Goal: Task Accomplishment & Management: Manage account settings

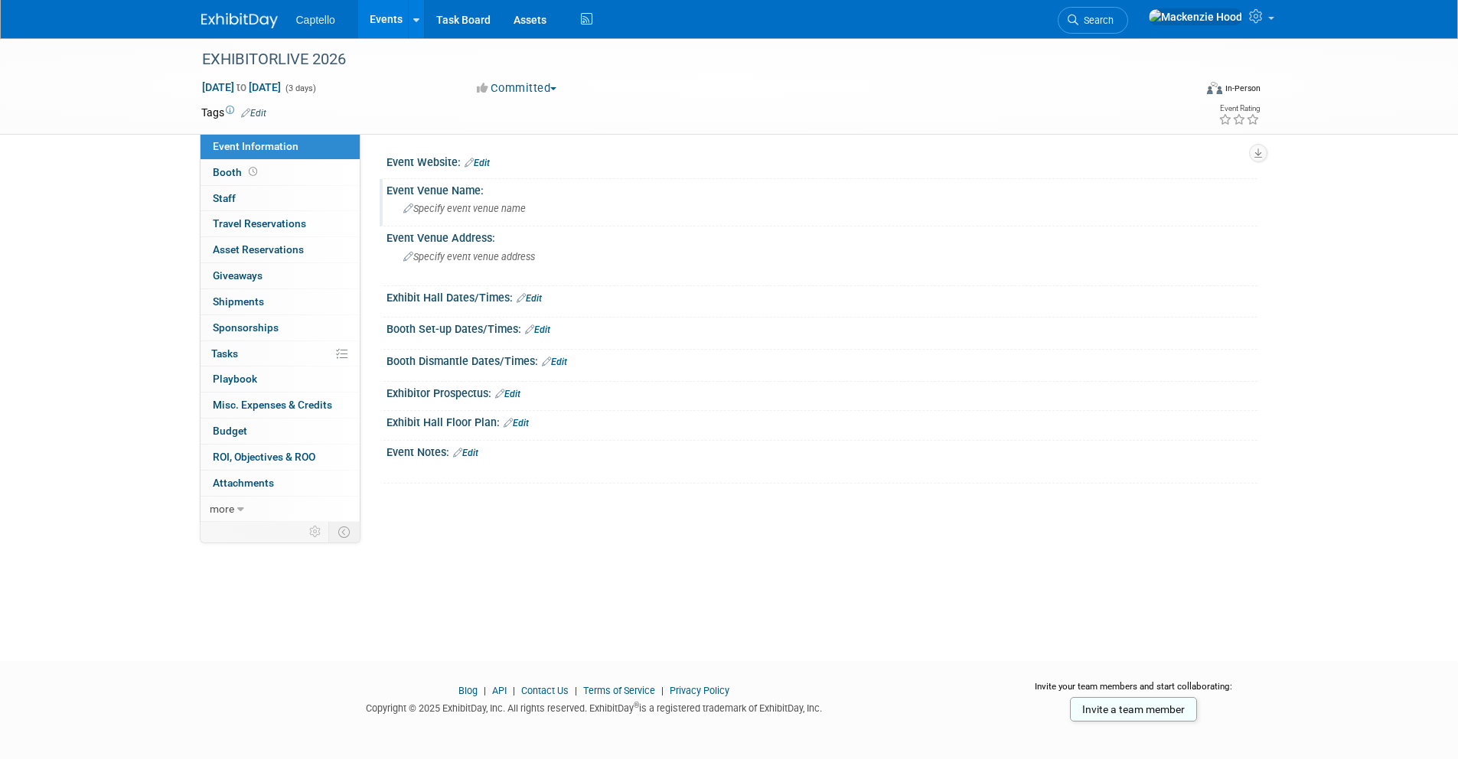
click at [484, 204] on span "Specify event venue name" at bounding box center [464, 208] width 122 height 11
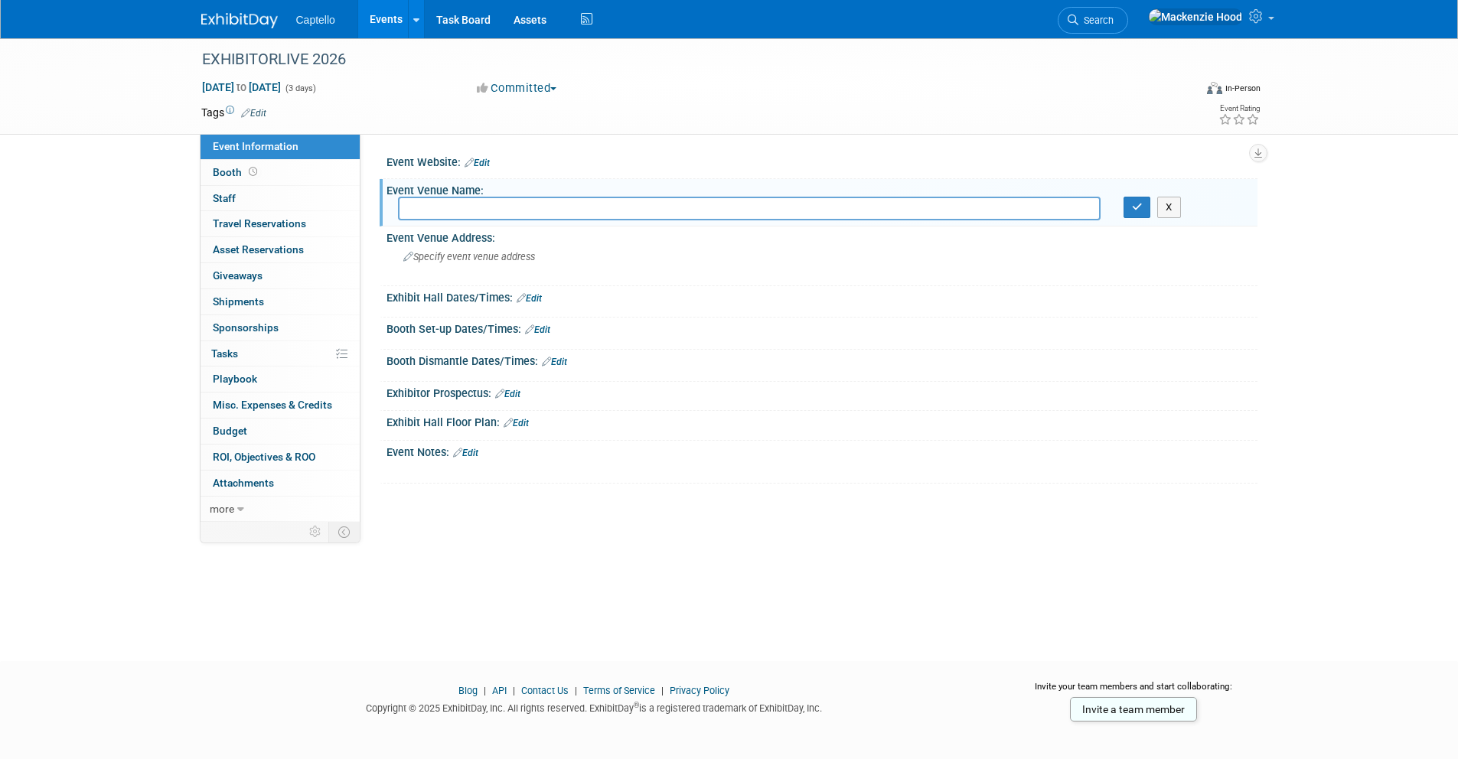
paste input "[GEOGRAPHIC_DATA]"
type input "[GEOGRAPHIC_DATA]"
click at [1136, 208] on icon "button" at bounding box center [1137, 207] width 11 height 10
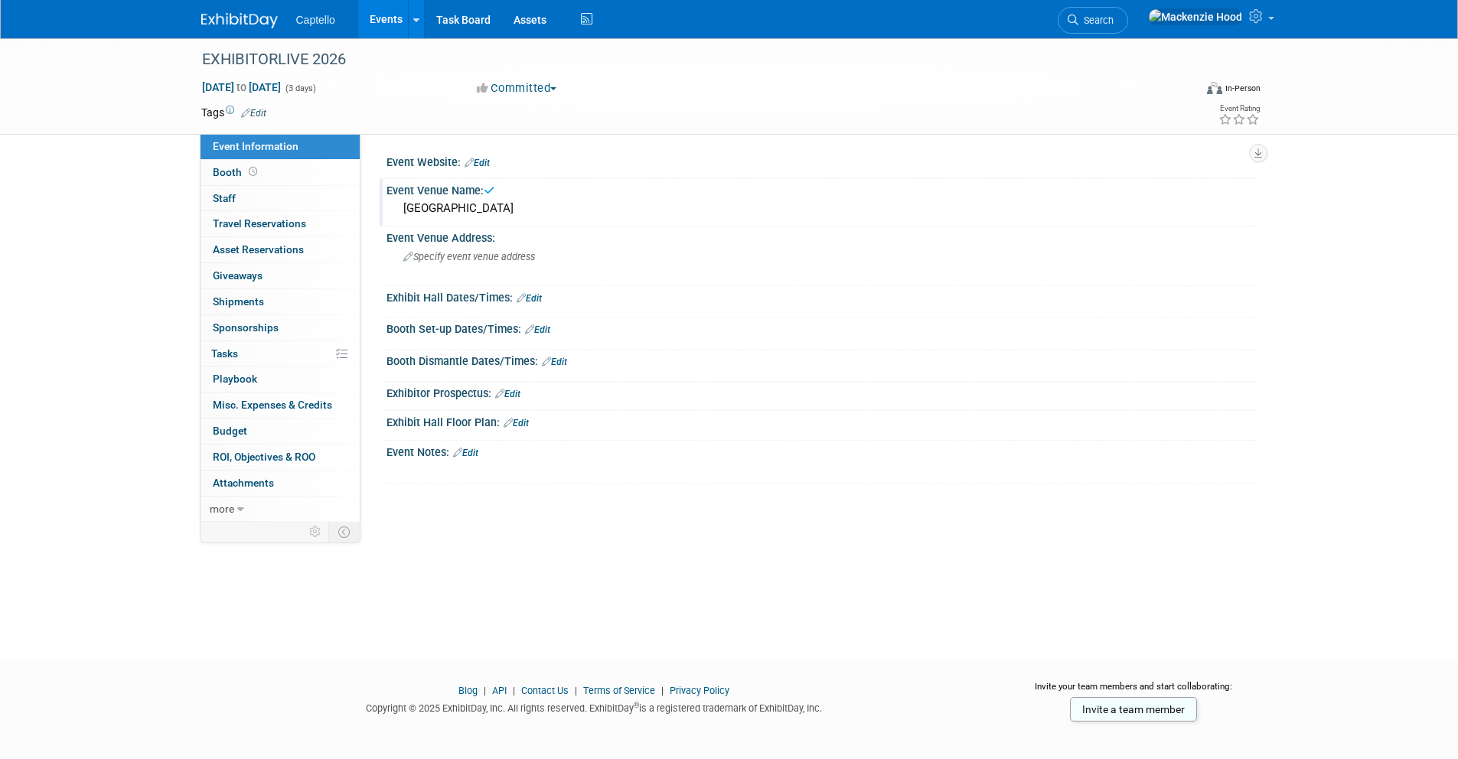
click at [316, 87] on span "(3 days)" at bounding box center [300, 88] width 32 height 10
click at [257, 112] on link "Edit" at bounding box center [253, 113] width 25 height 11
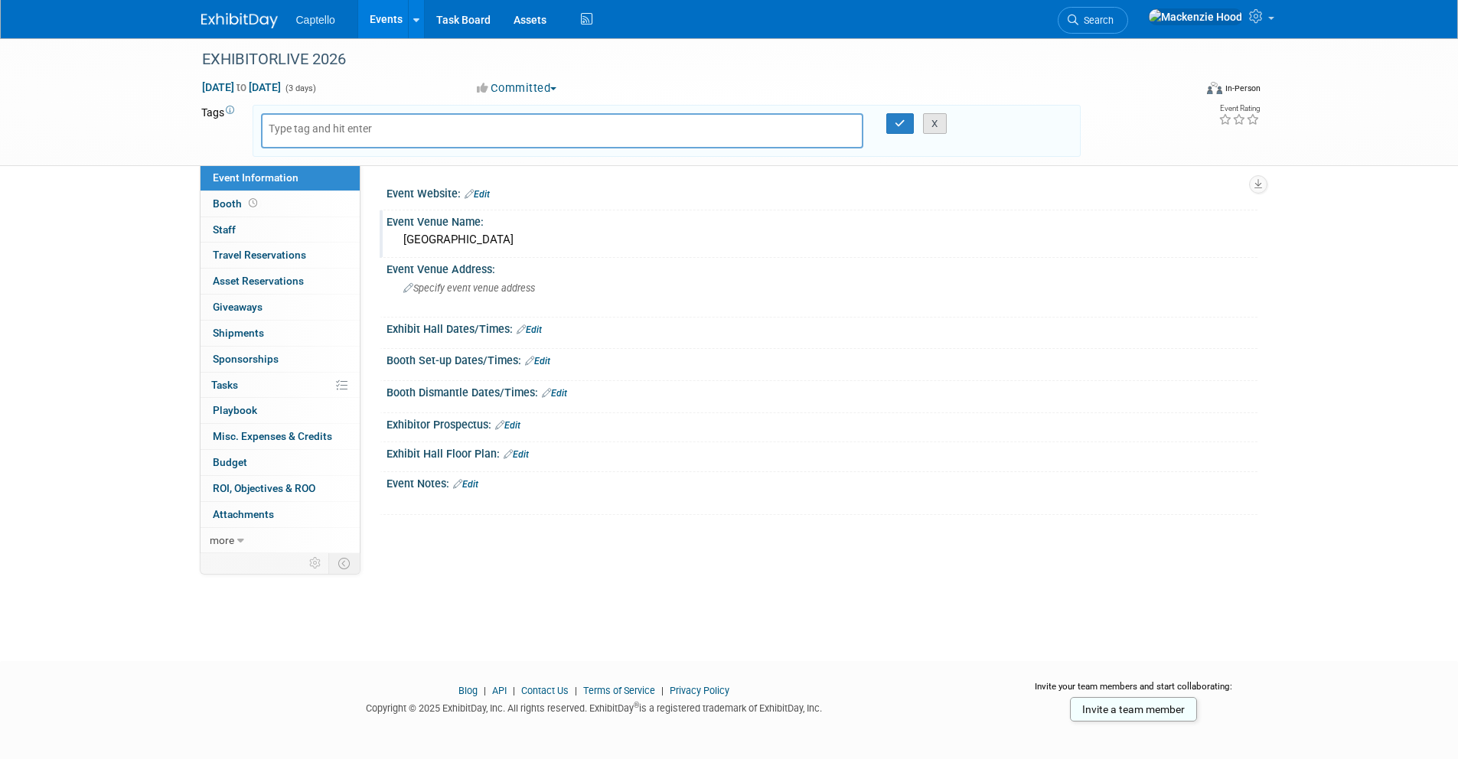
click at [945, 127] on button "X" at bounding box center [935, 123] width 24 height 21
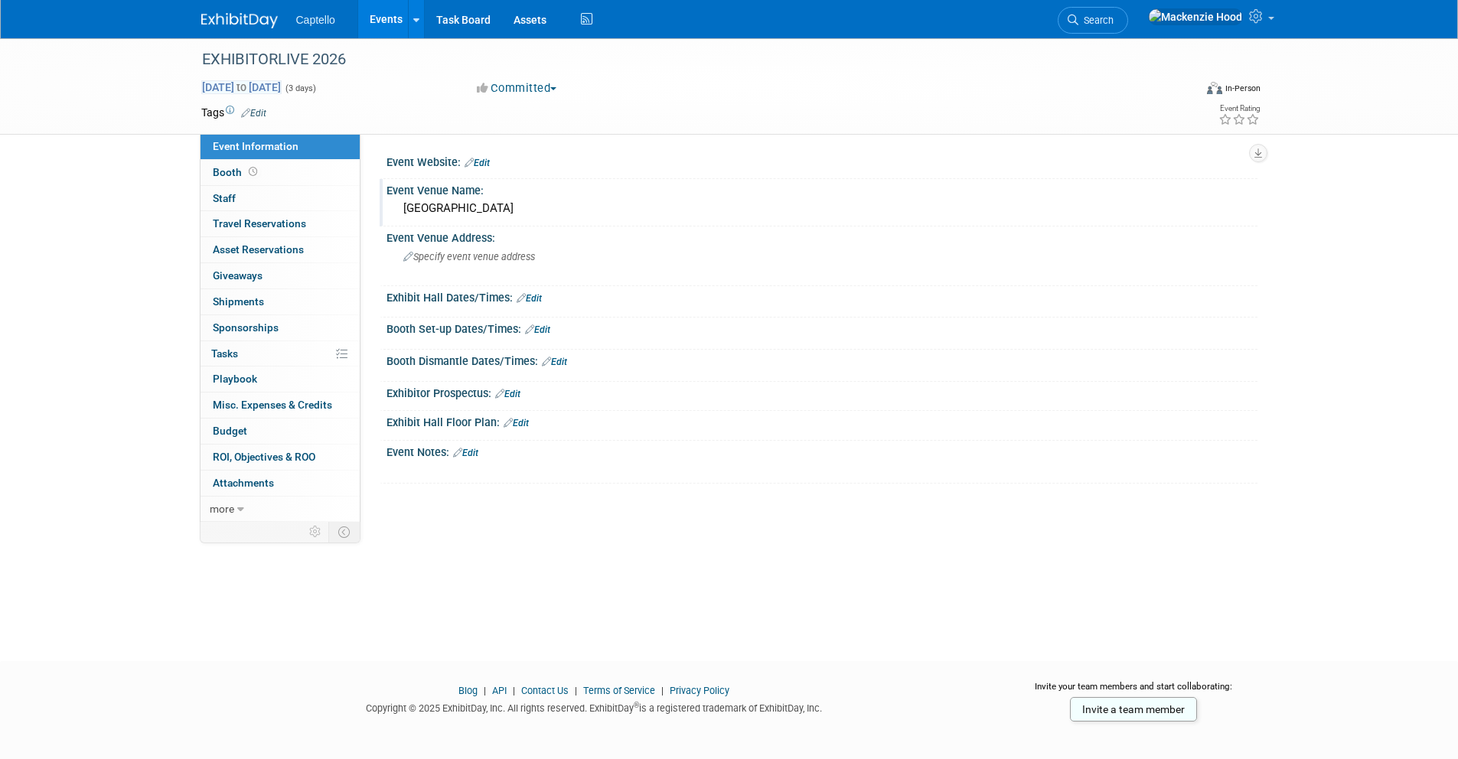
click at [282, 89] on span "Dec 8, 2025 to Dec 10, 2025" at bounding box center [241, 87] width 80 height 14
select select "11"
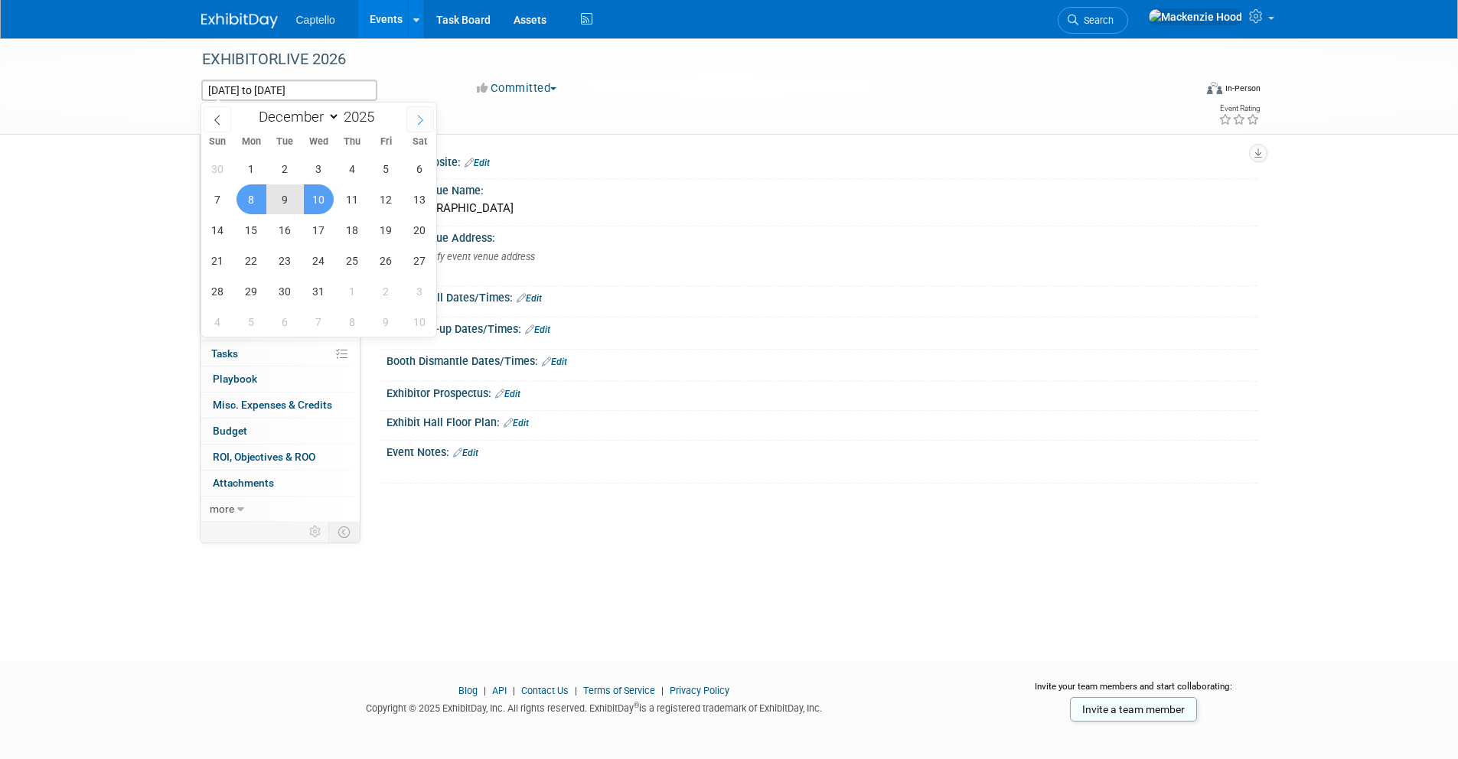
click at [415, 116] on icon at bounding box center [420, 120] width 11 height 11
type input "2026"
click at [415, 116] on icon at bounding box center [420, 120] width 11 height 11
select select "2"
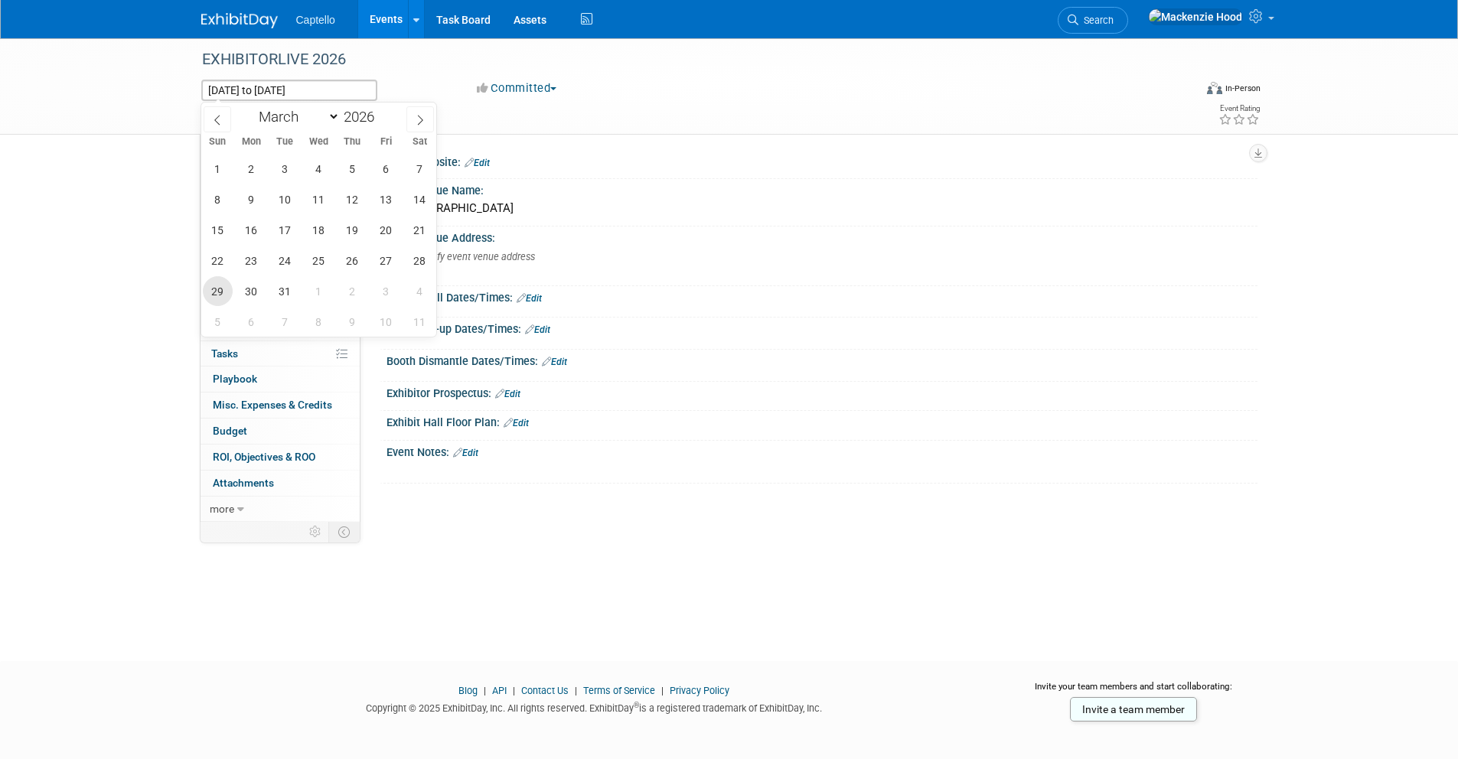
click at [223, 288] on span "29" at bounding box center [218, 291] width 30 height 30
type input "[DATE]"
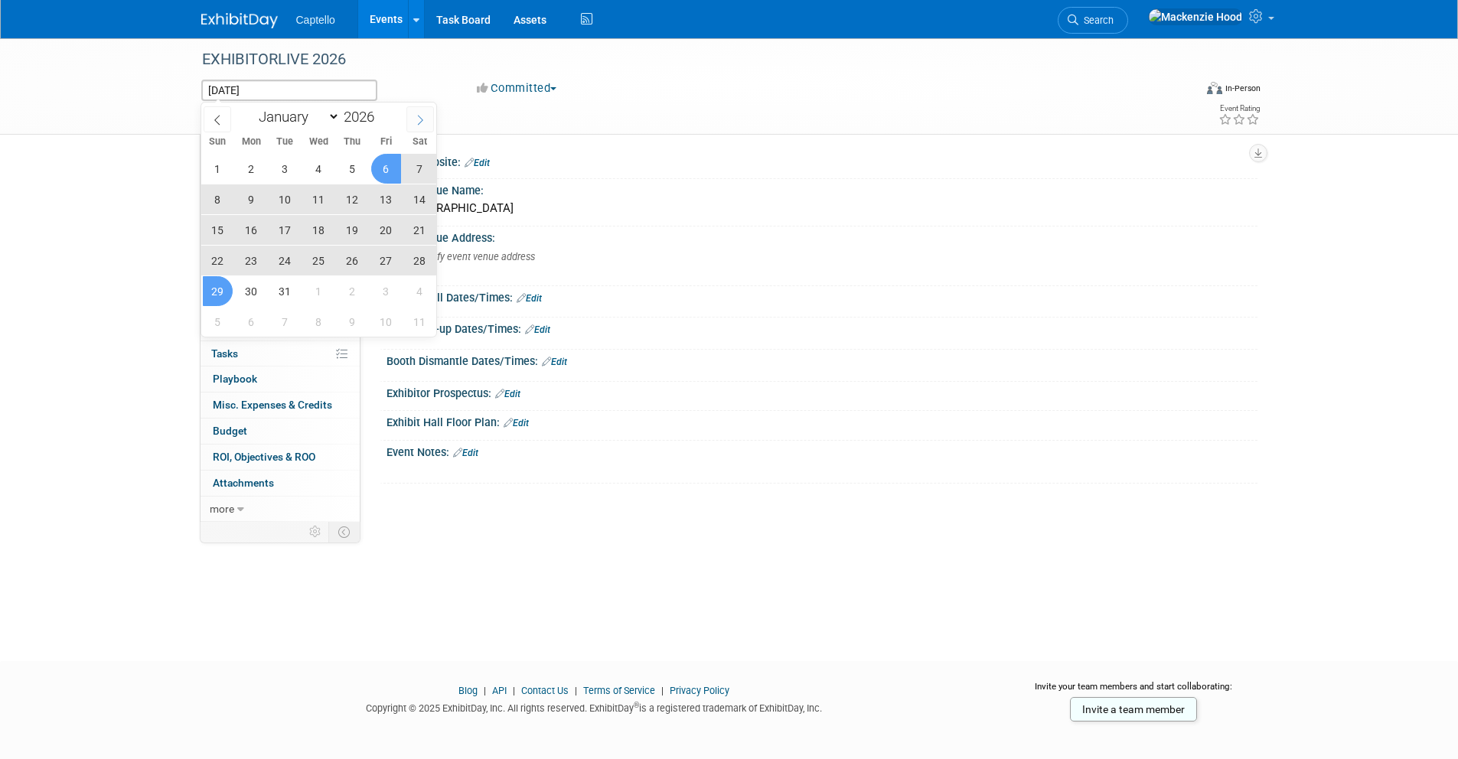
click at [418, 118] on icon at bounding box center [420, 120] width 11 height 11
select select "3"
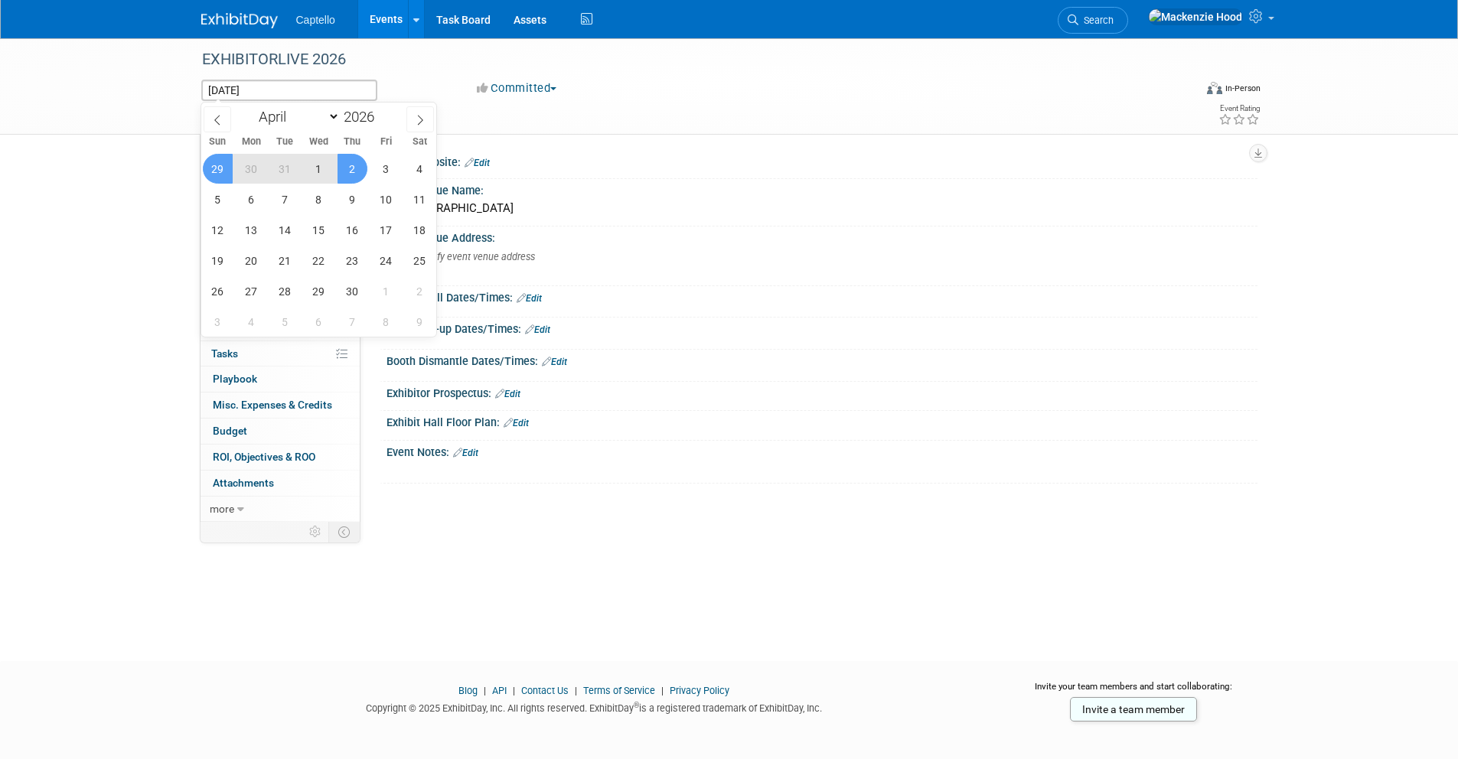
click at [351, 166] on span "2" at bounding box center [352, 169] width 30 height 30
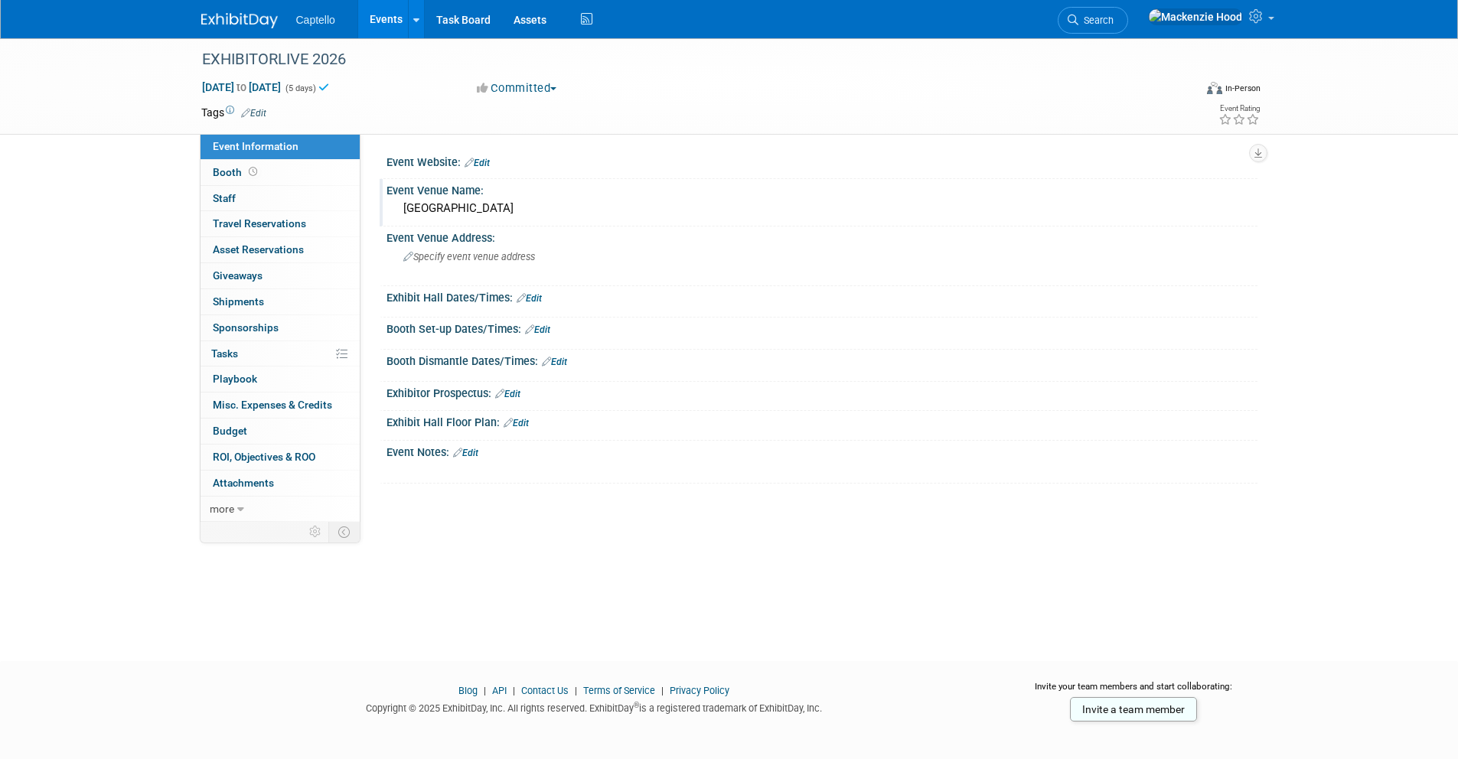
click at [109, 258] on div "EXHIBITORLIVE 2026 Mar 29, 2026 to Apr 2, 2026 (5 days) Mar 29, 2026 to Apr 2, …" at bounding box center [729, 335] width 1458 height 595
click at [431, 249] on div "Specify event venue address" at bounding box center [568, 262] width 340 height 35
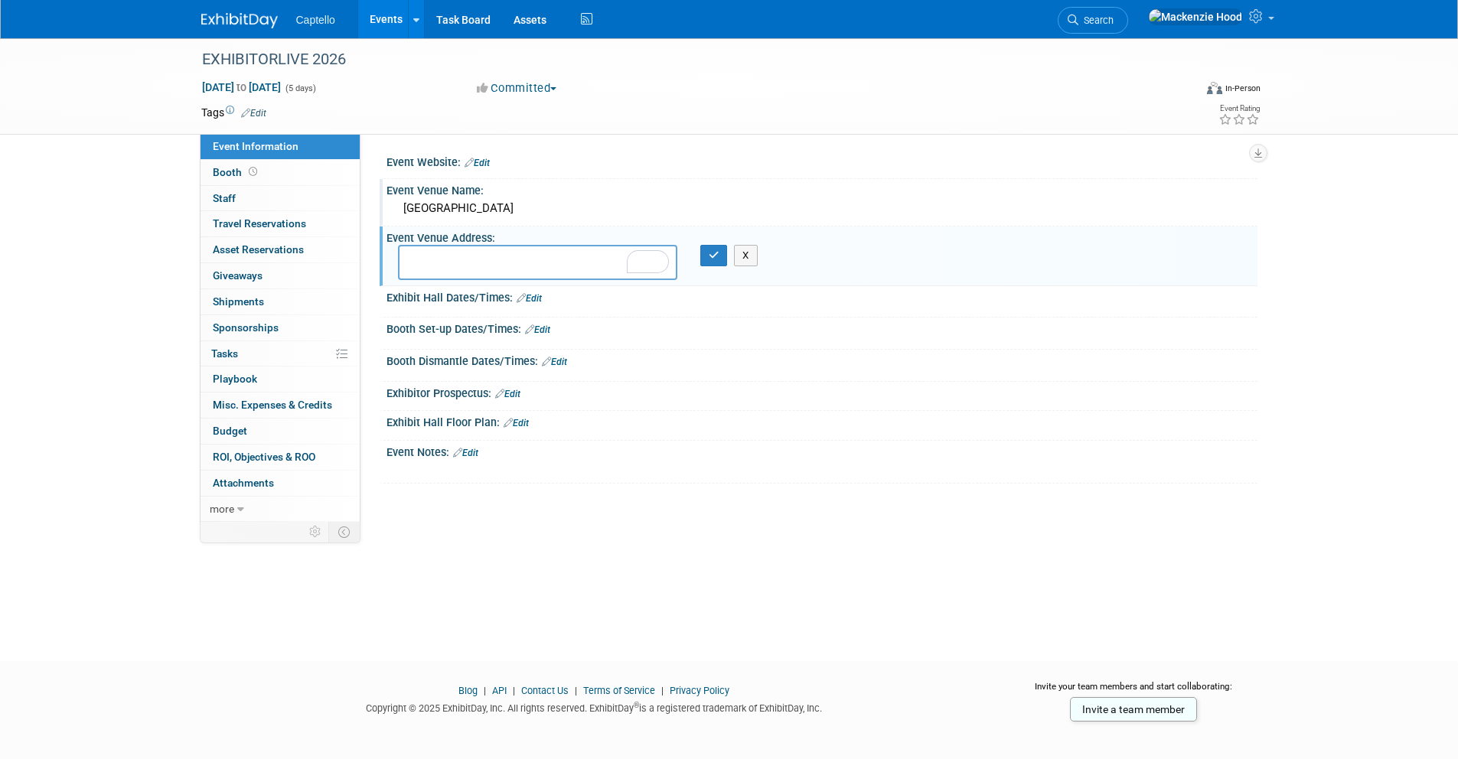
paste textarea "[STREET_ADDRESS]"
type textarea "[STREET_ADDRESS]"
click at [715, 255] on icon "button" at bounding box center [714, 255] width 11 height 10
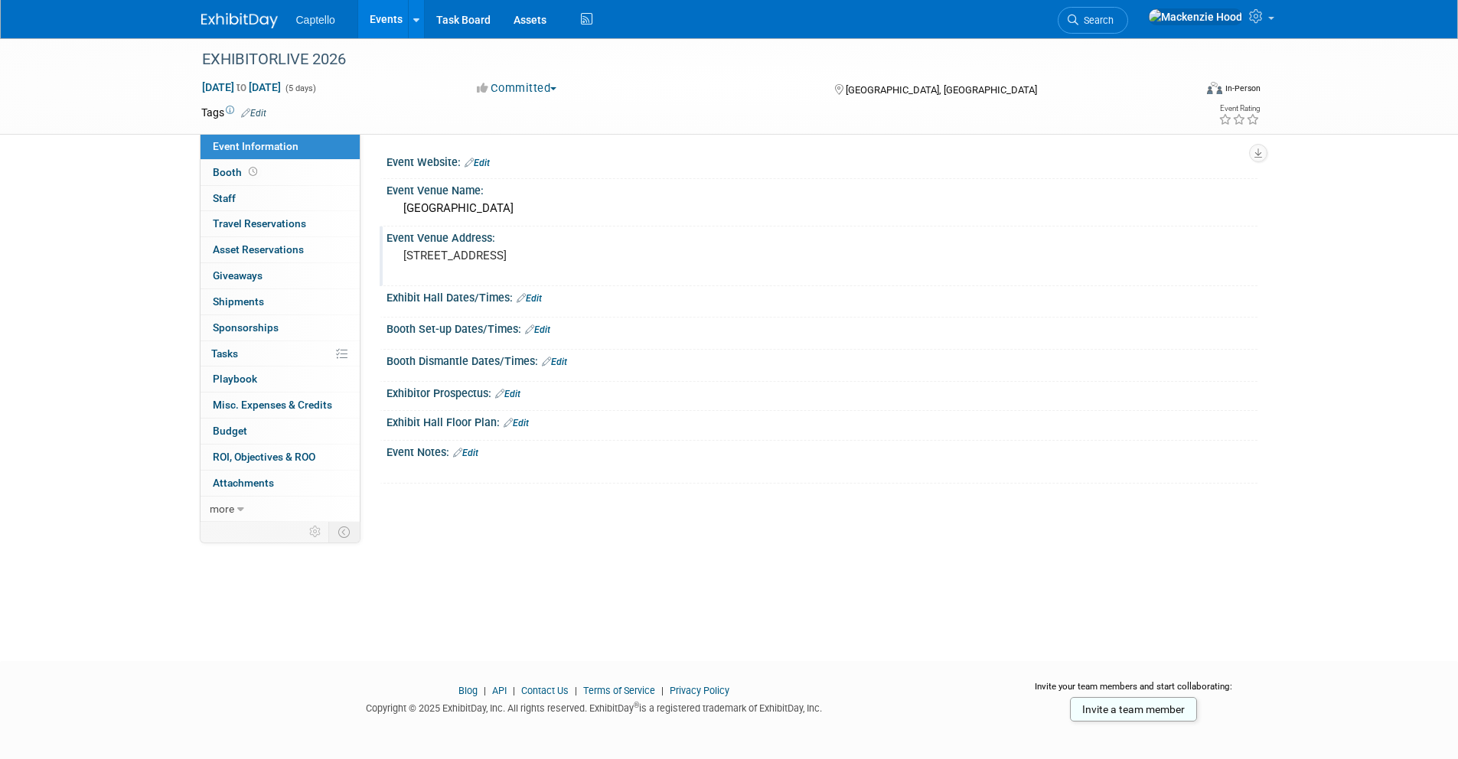
click at [520, 423] on link "Edit" at bounding box center [515, 423] width 25 height 11
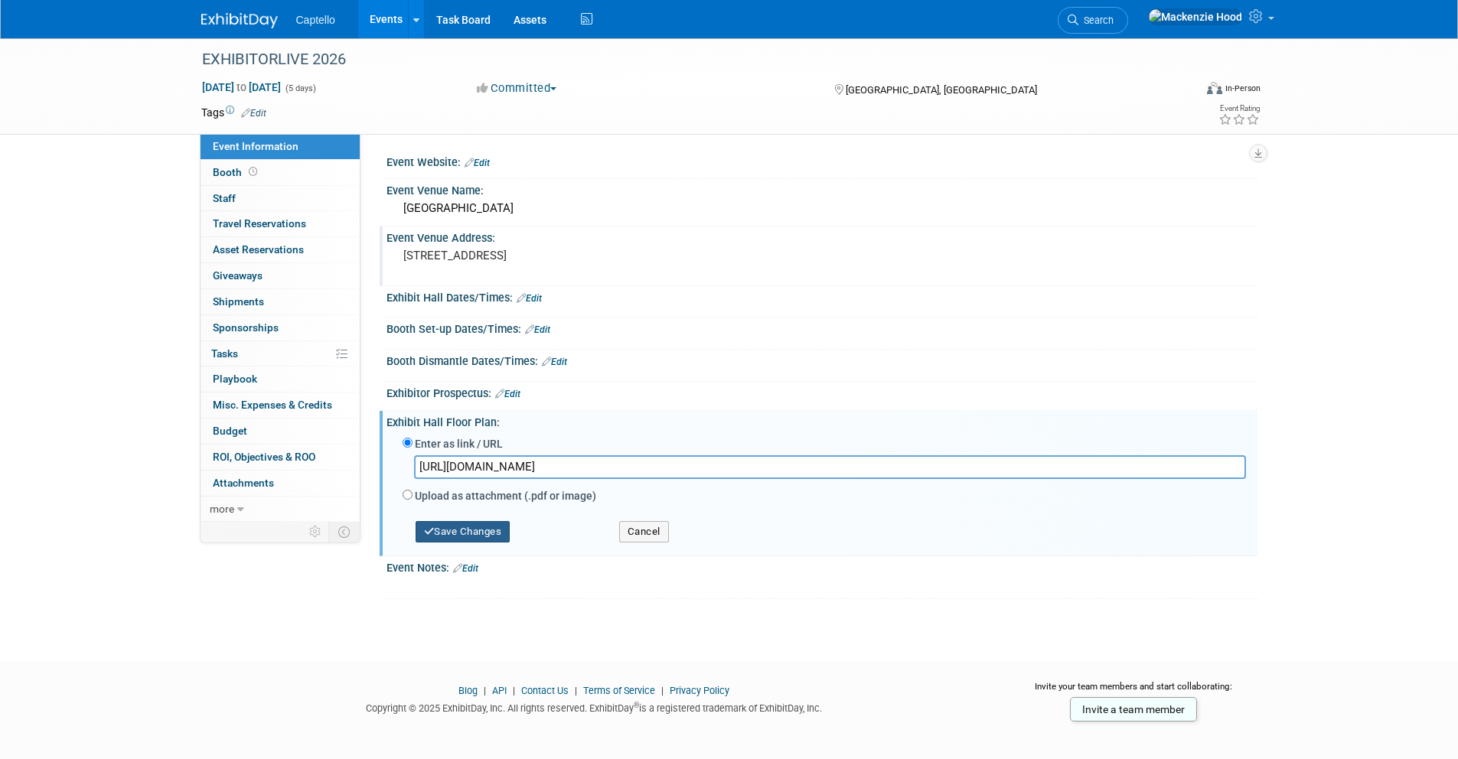
type input "[URL][DOMAIN_NAME]"
click at [468, 534] on button "Save Changes" at bounding box center [462, 531] width 95 height 21
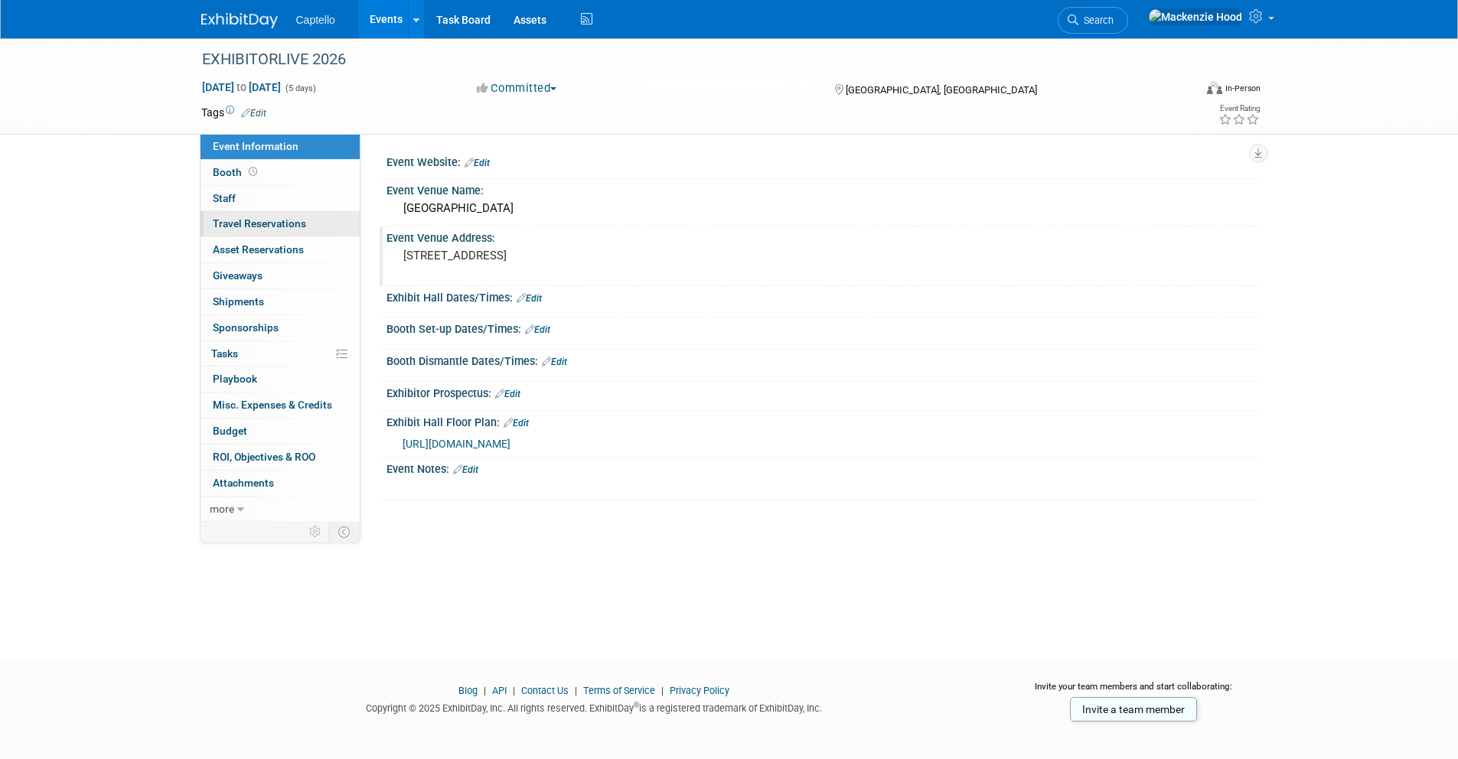
click at [268, 218] on span "Travel Reservations 0" at bounding box center [259, 223] width 93 height 12
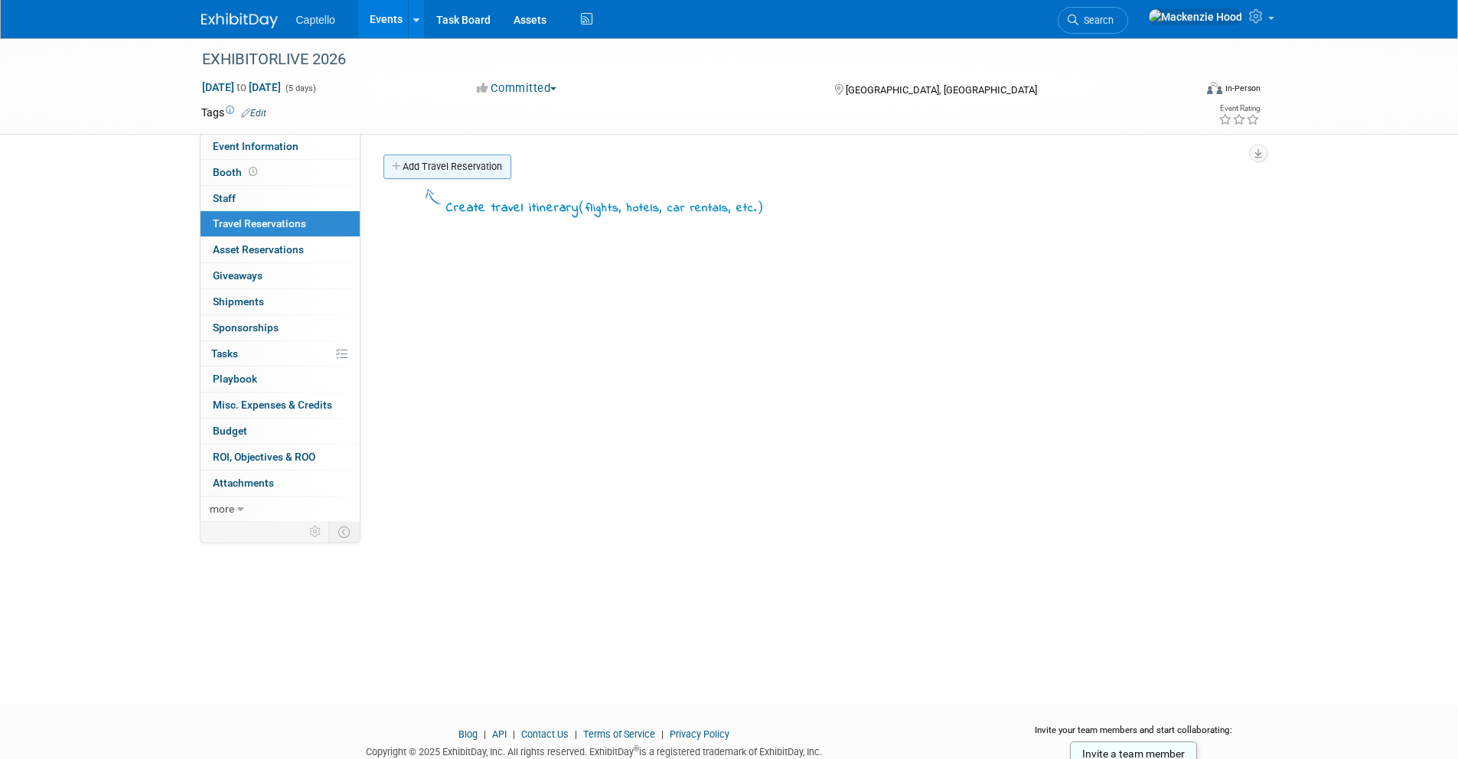
click at [399, 165] on icon at bounding box center [397, 167] width 11 height 10
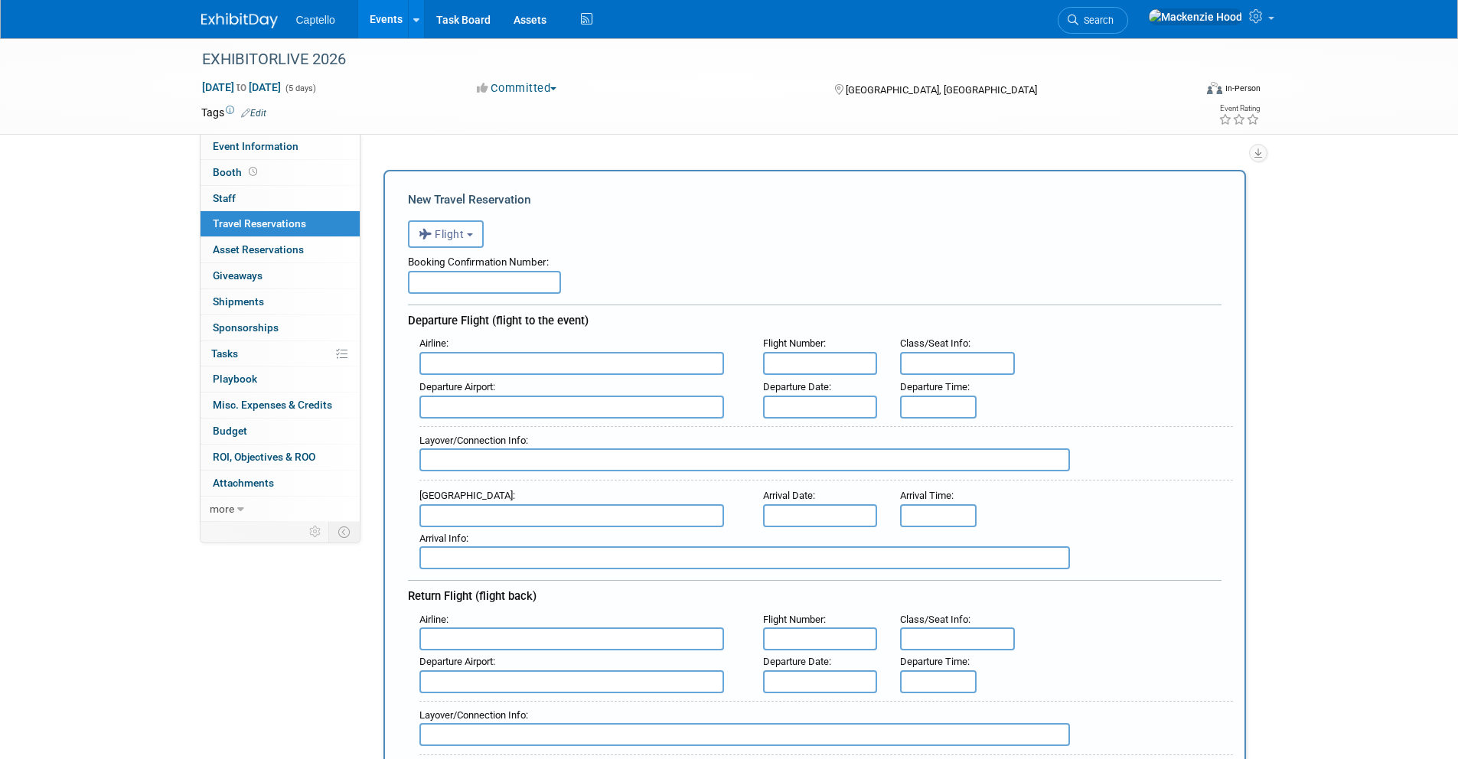
click at [470, 245] on button "Flight" at bounding box center [446, 234] width 76 height 28
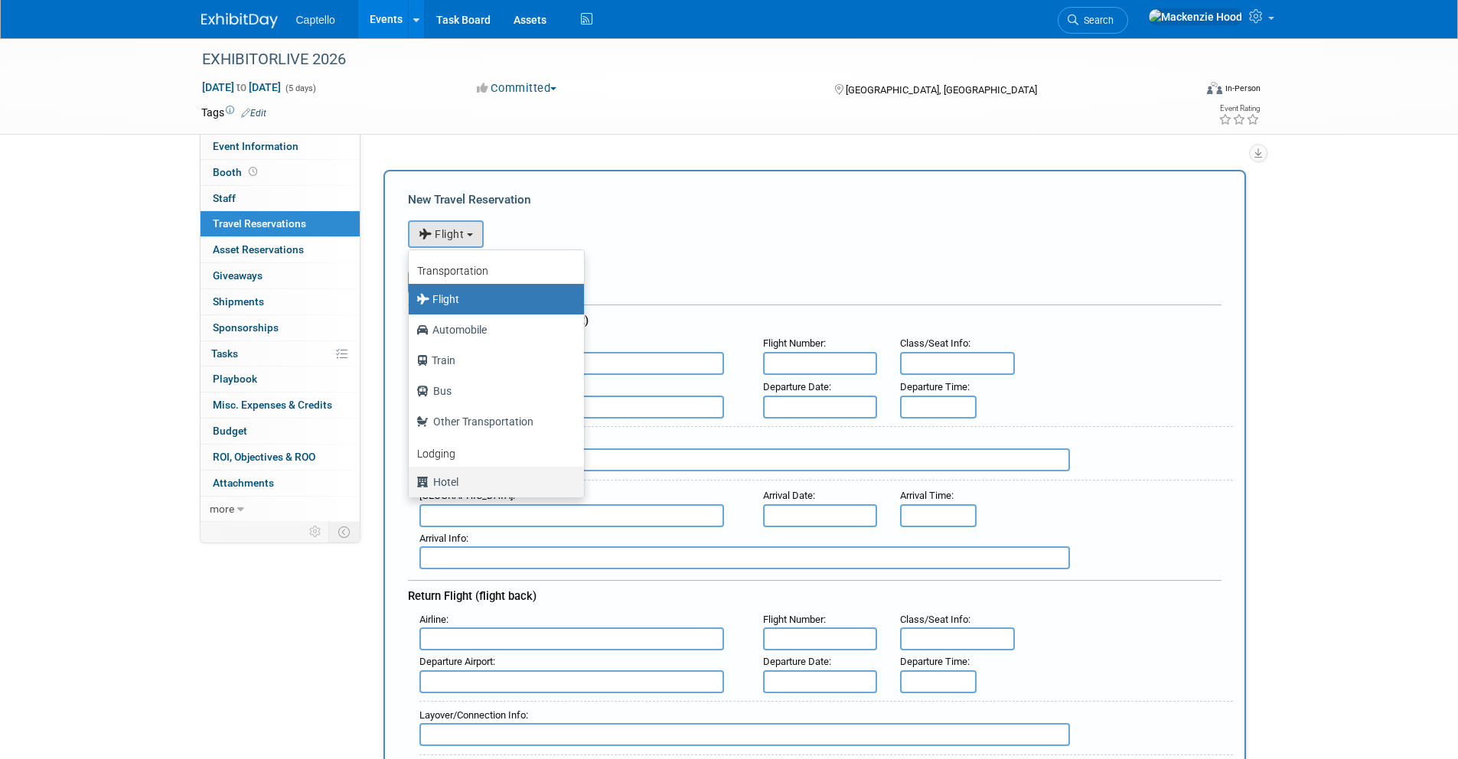
click at [483, 482] on label "Hotel" at bounding box center [492, 482] width 152 height 24
click at [411, 482] on input "Hotel" at bounding box center [406, 480] width 10 height 10
select select "6"
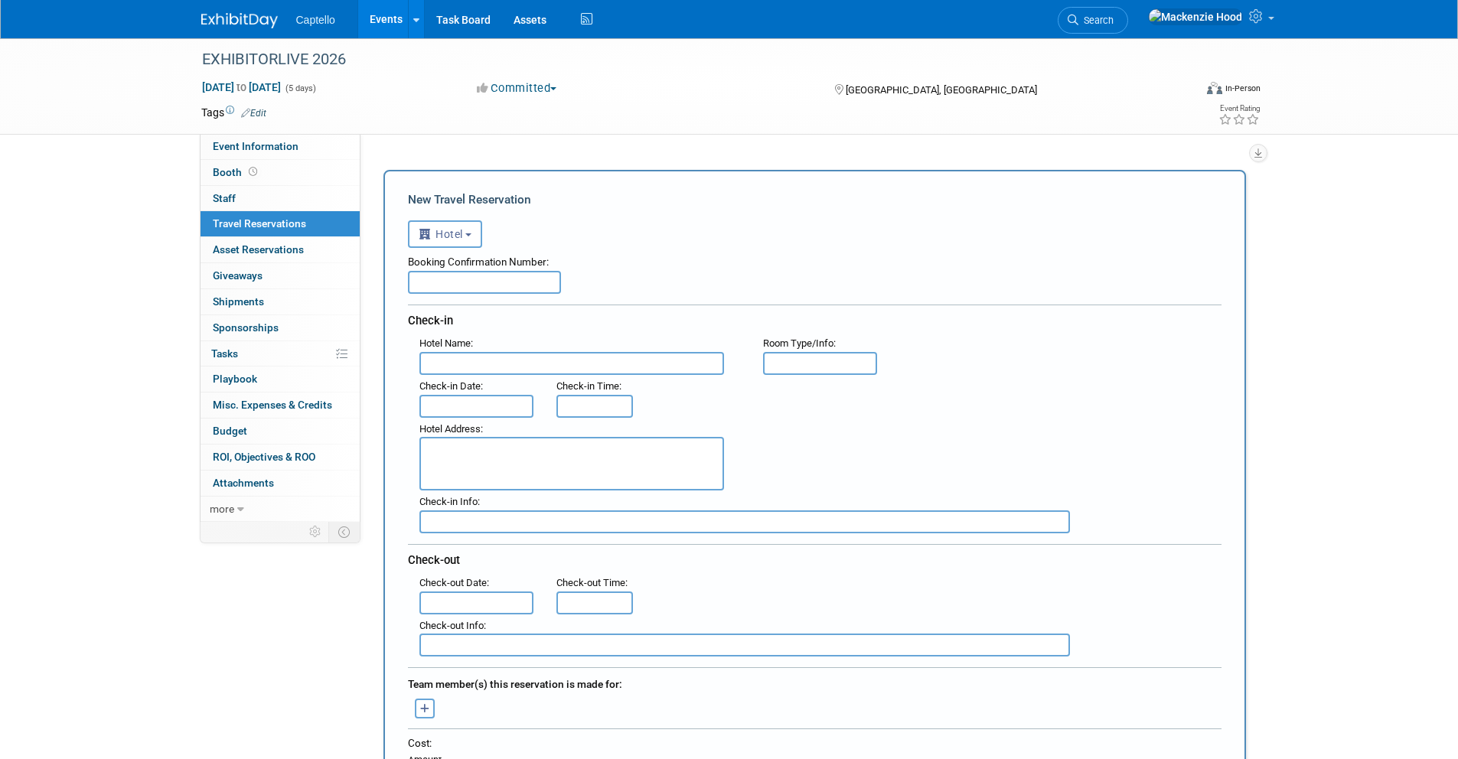
click at [425, 281] on input "text" at bounding box center [484, 282] width 153 height 23
paste input "KIBYYEON"
type input "KIBYYEON"
click at [481, 361] on input "text" at bounding box center [571, 363] width 305 height 23
paste input "Embassy Suites By [GEOGRAPHIC_DATA]"
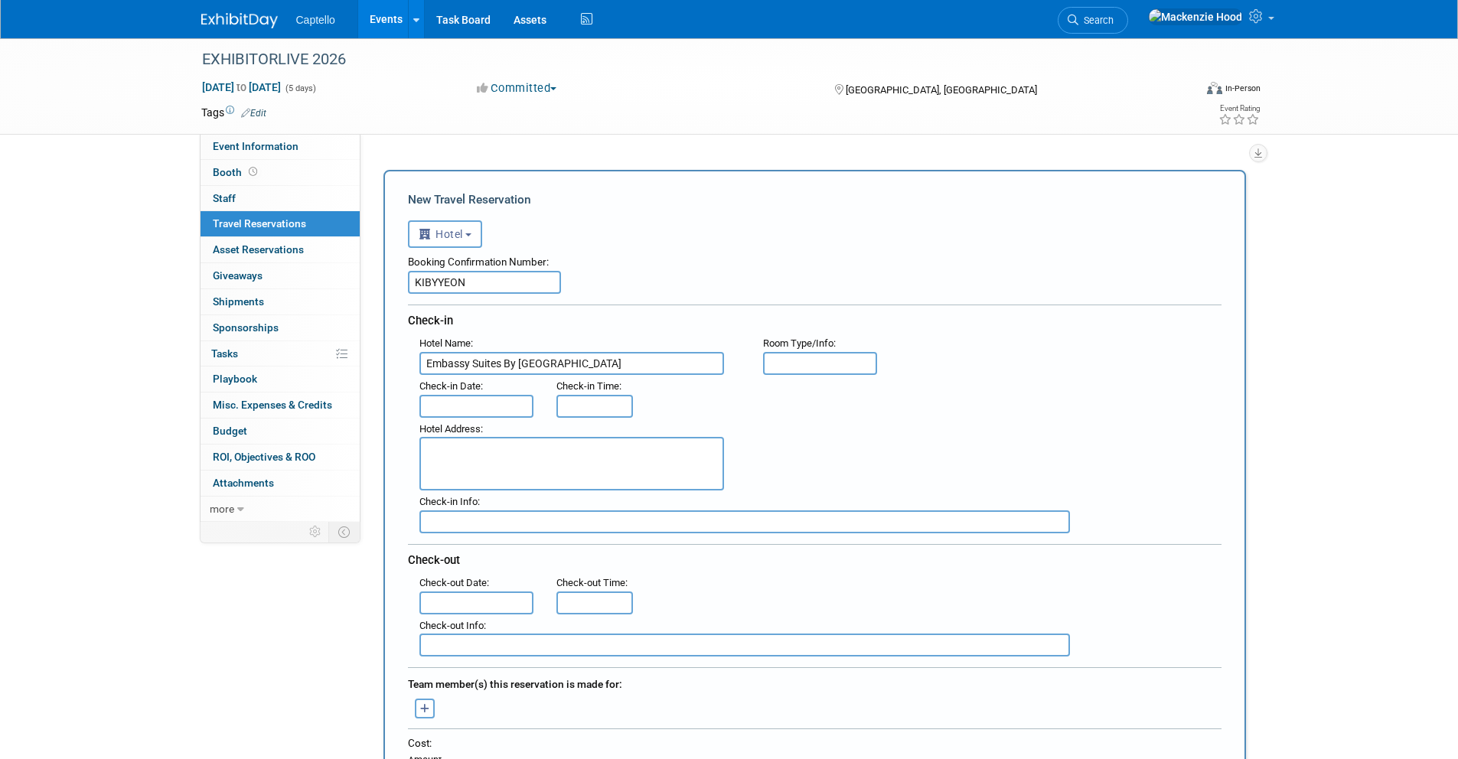
scroll to position [0, 15]
type input "Embassy Suites By [GEOGRAPHIC_DATA]"
click at [850, 443] on div "Hotel Address :" at bounding box center [820, 454] width 825 height 73
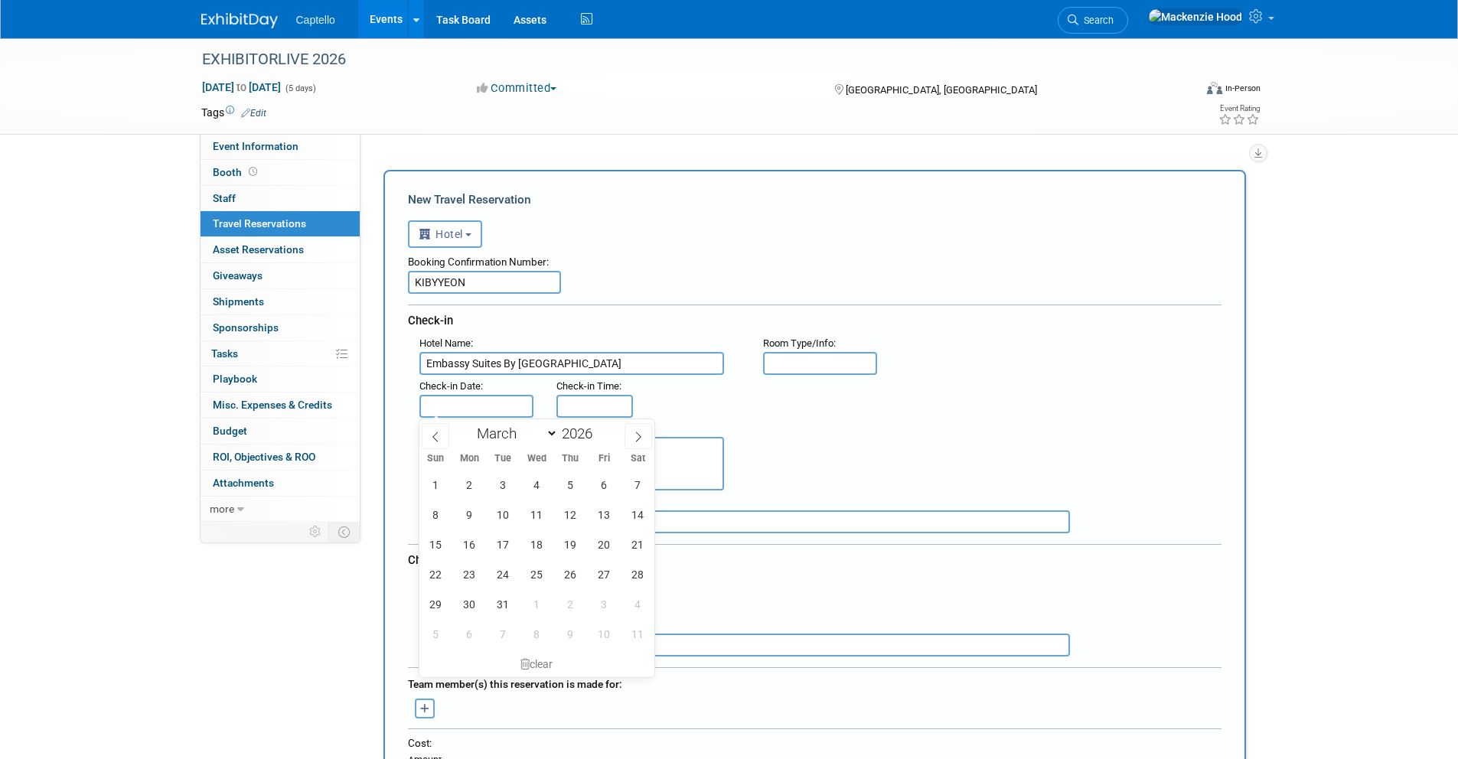
click at [458, 404] on input "text" at bounding box center [476, 406] width 115 height 23
click at [604, 572] on span "27" at bounding box center [604, 574] width 30 height 30
type input "[DATE]"
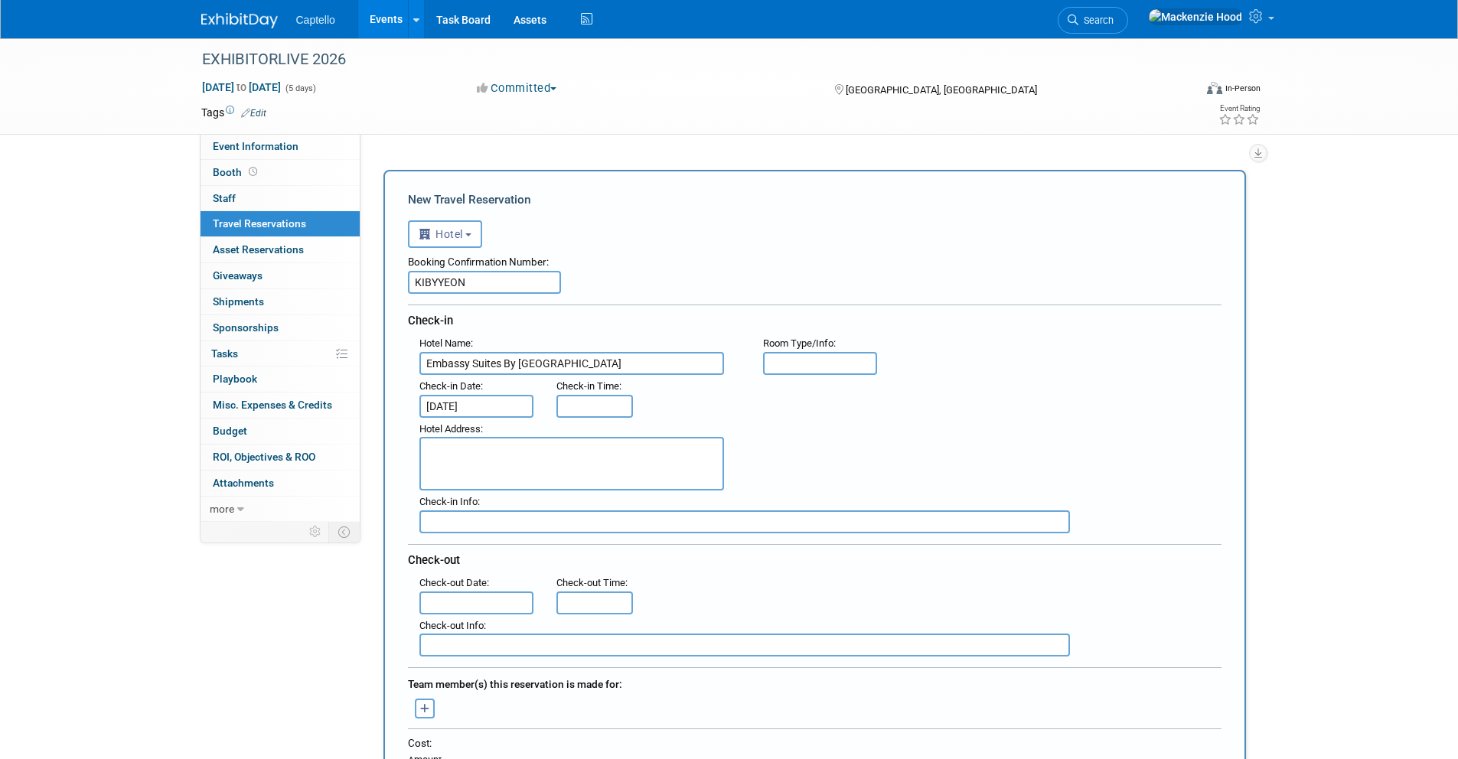
click at [477, 608] on input "text" at bounding box center [476, 602] width 115 height 23
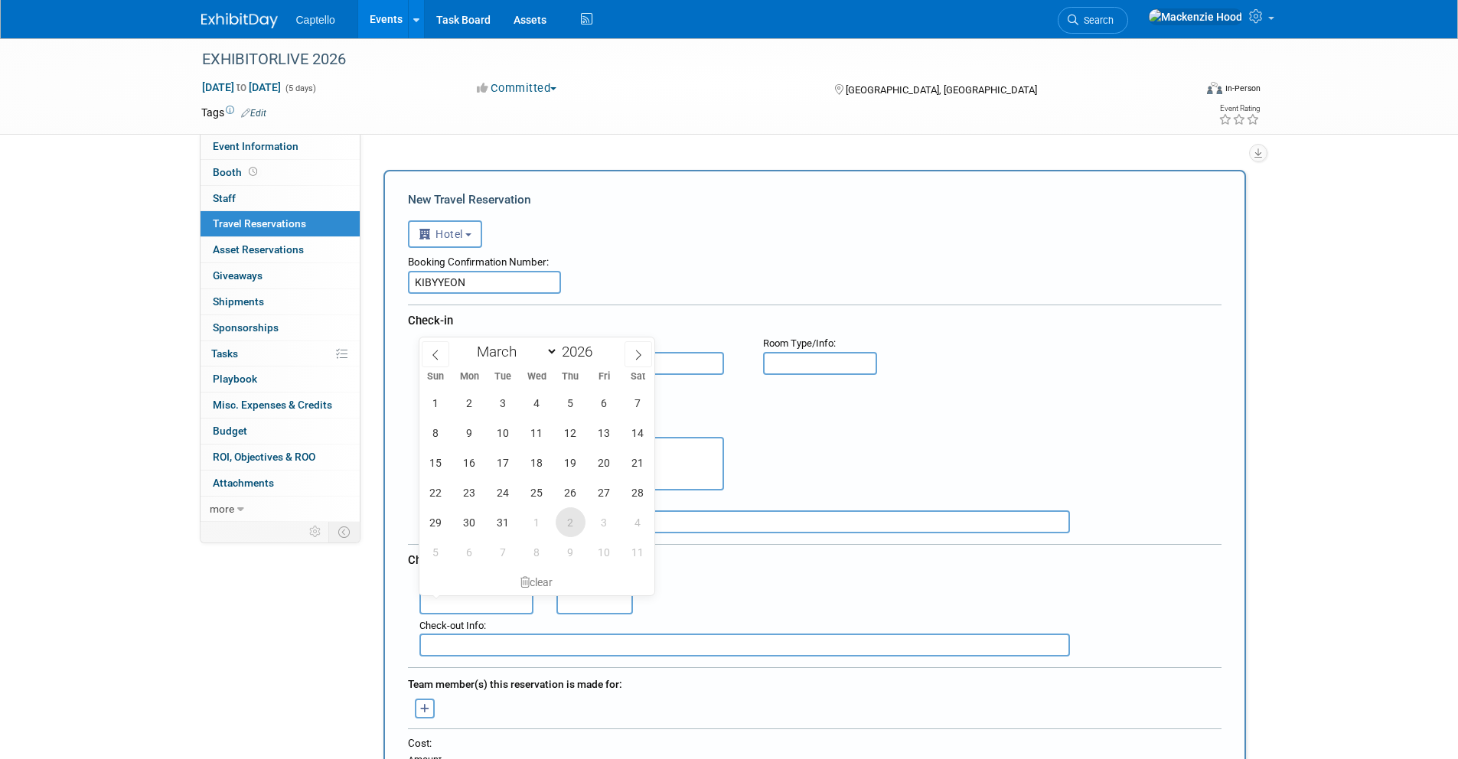
click at [564, 516] on span "2" at bounding box center [571, 522] width 30 height 30
type input "[DATE]"
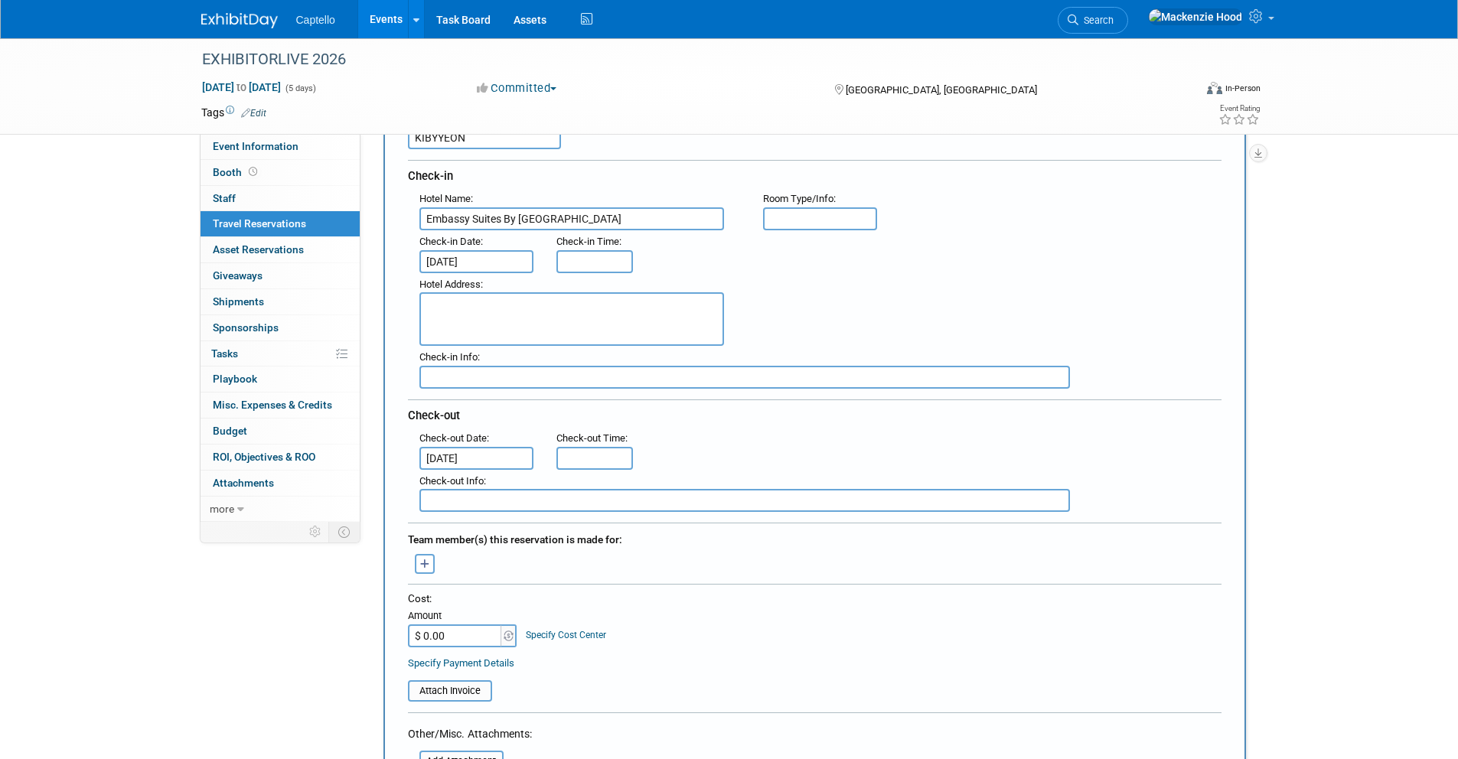
scroll to position [148, 0]
click at [432, 564] on button "button" at bounding box center [425, 560] width 20 height 20
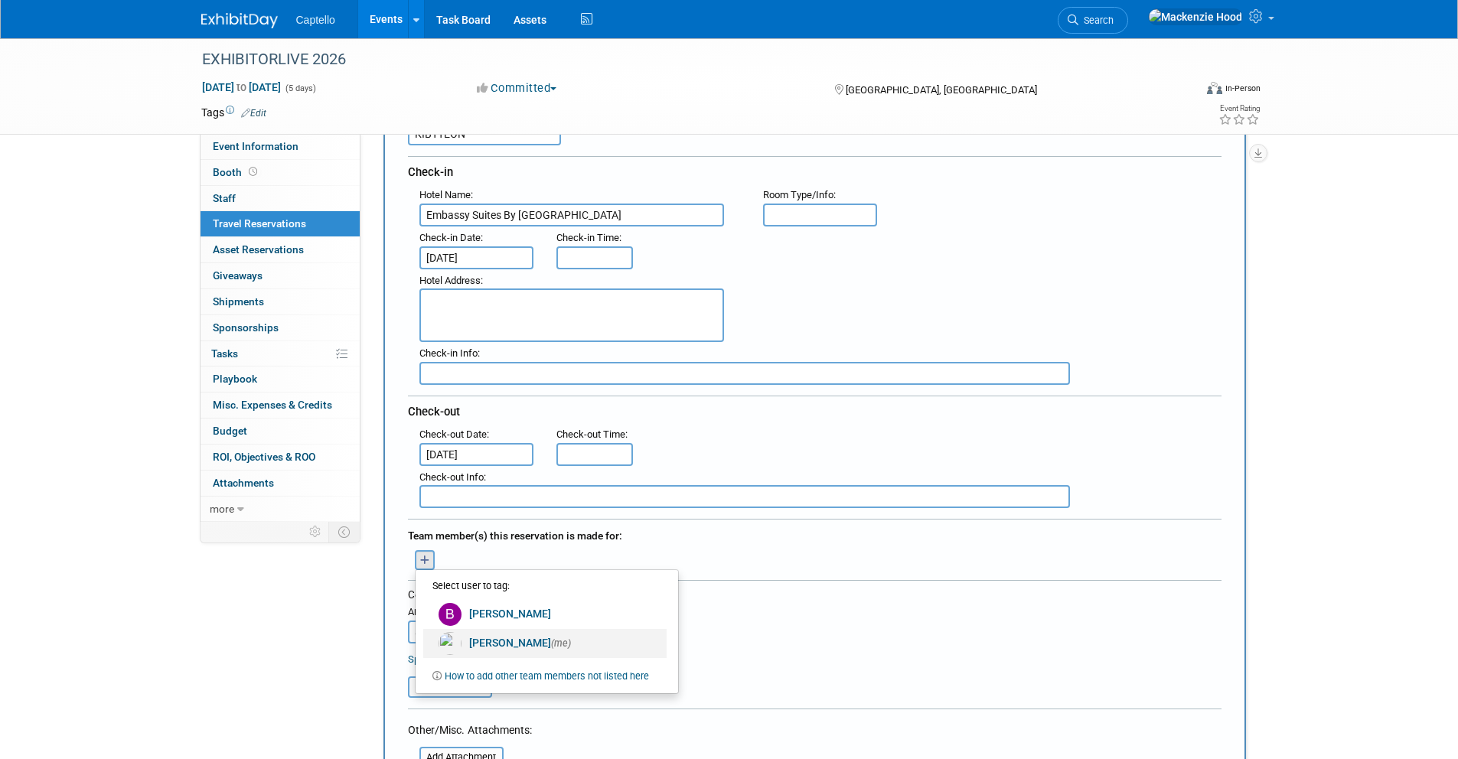
click at [480, 643] on link "Mackenzie Hood (me)" at bounding box center [544, 643] width 243 height 29
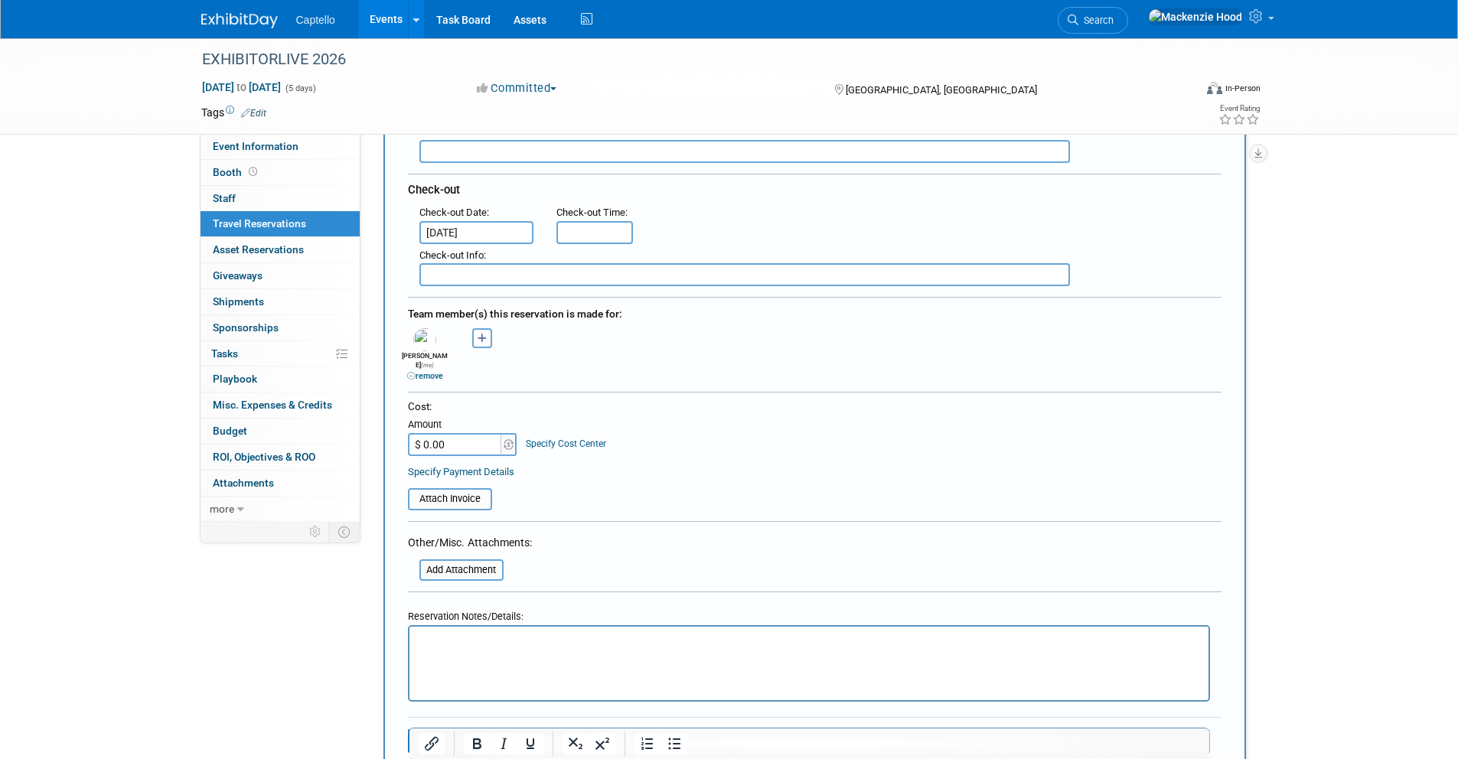
scroll to position [380, 0]
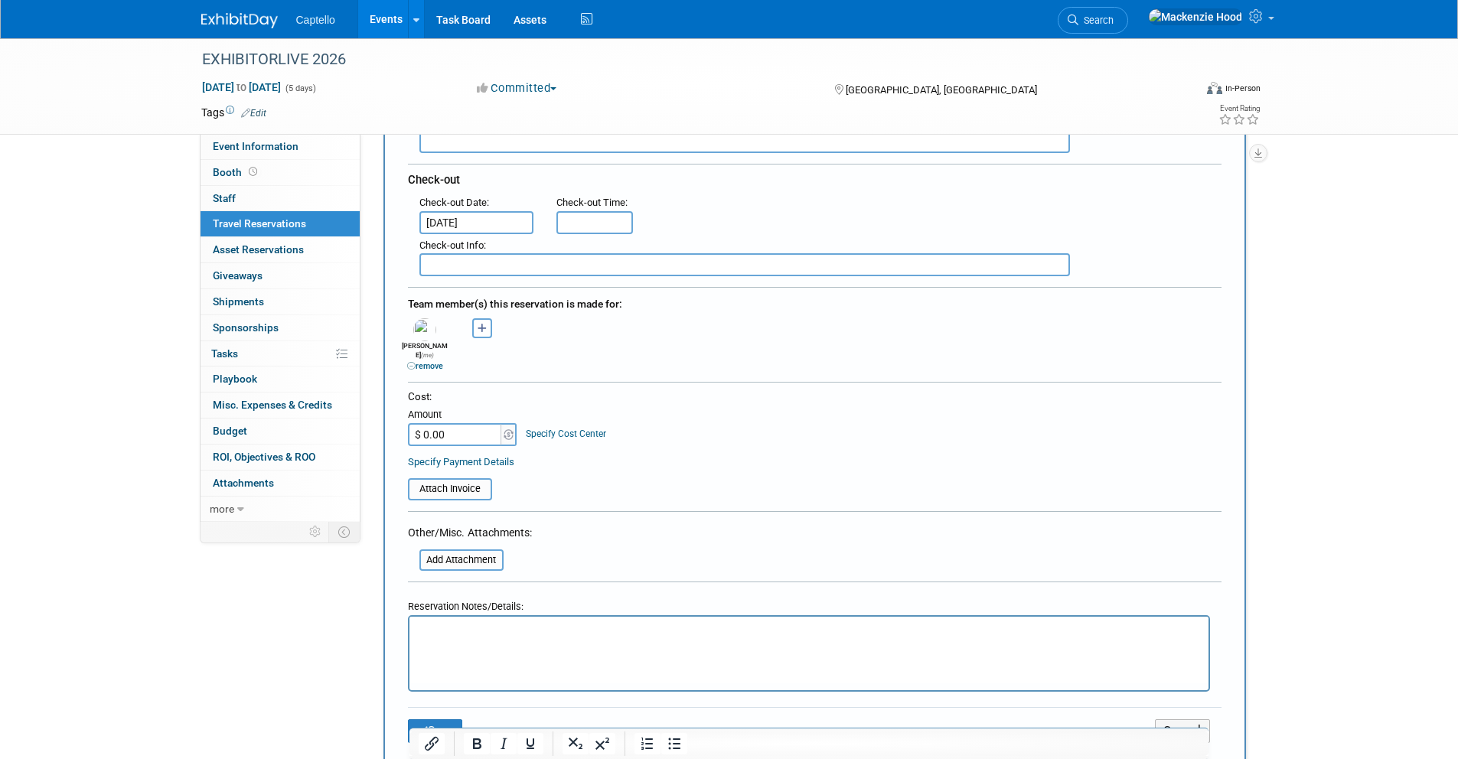
click at [456, 426] on input "$ 0.00" at bounding box center [456, 434] width 96 height 23
type input "$ 2,036.19"
click at [685, 419] on div "Cost: Amount $ 2,036.19 Specify Cost Center Cost Center -- Not Specified --" at bounding box center [814, 417] width 813 height 56
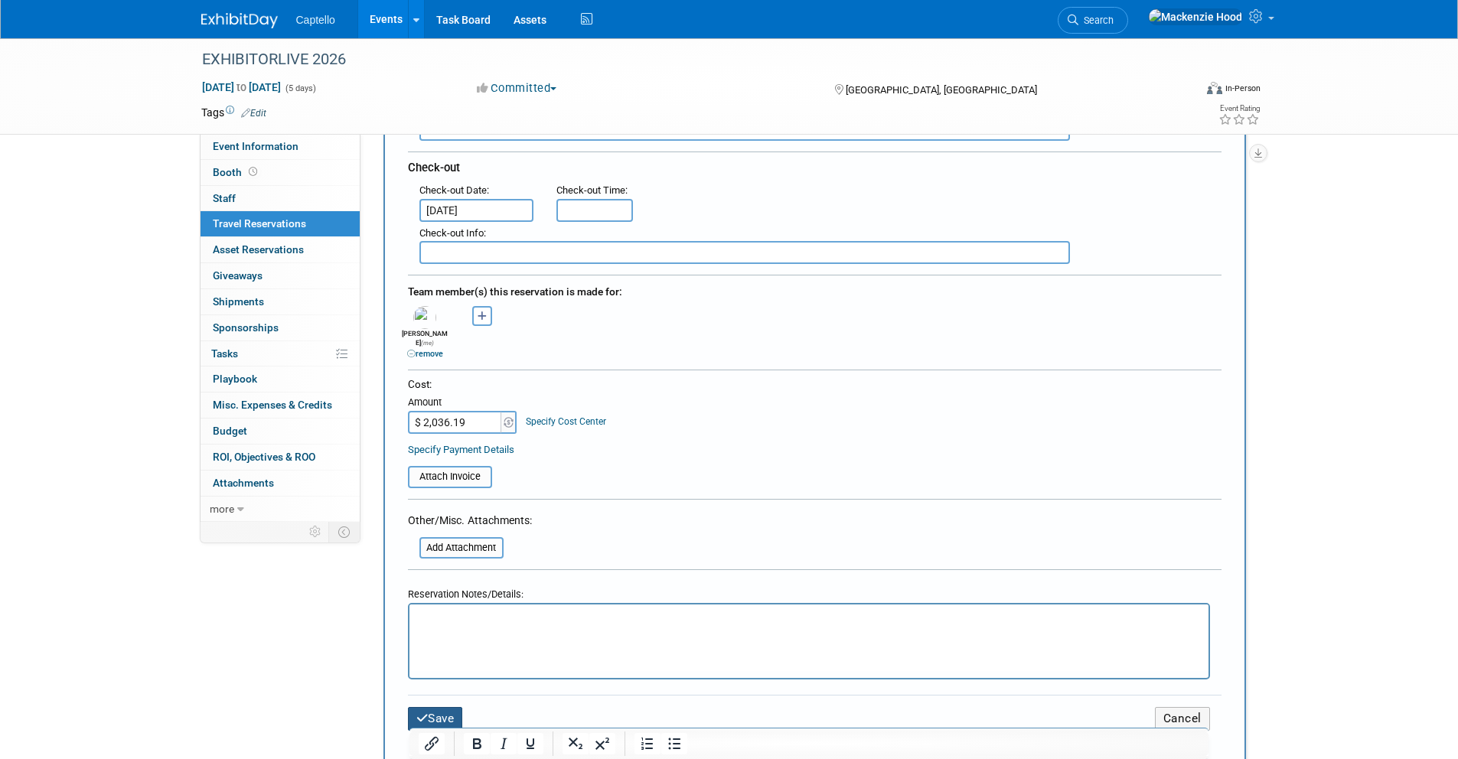
scroll to position [406, 0]
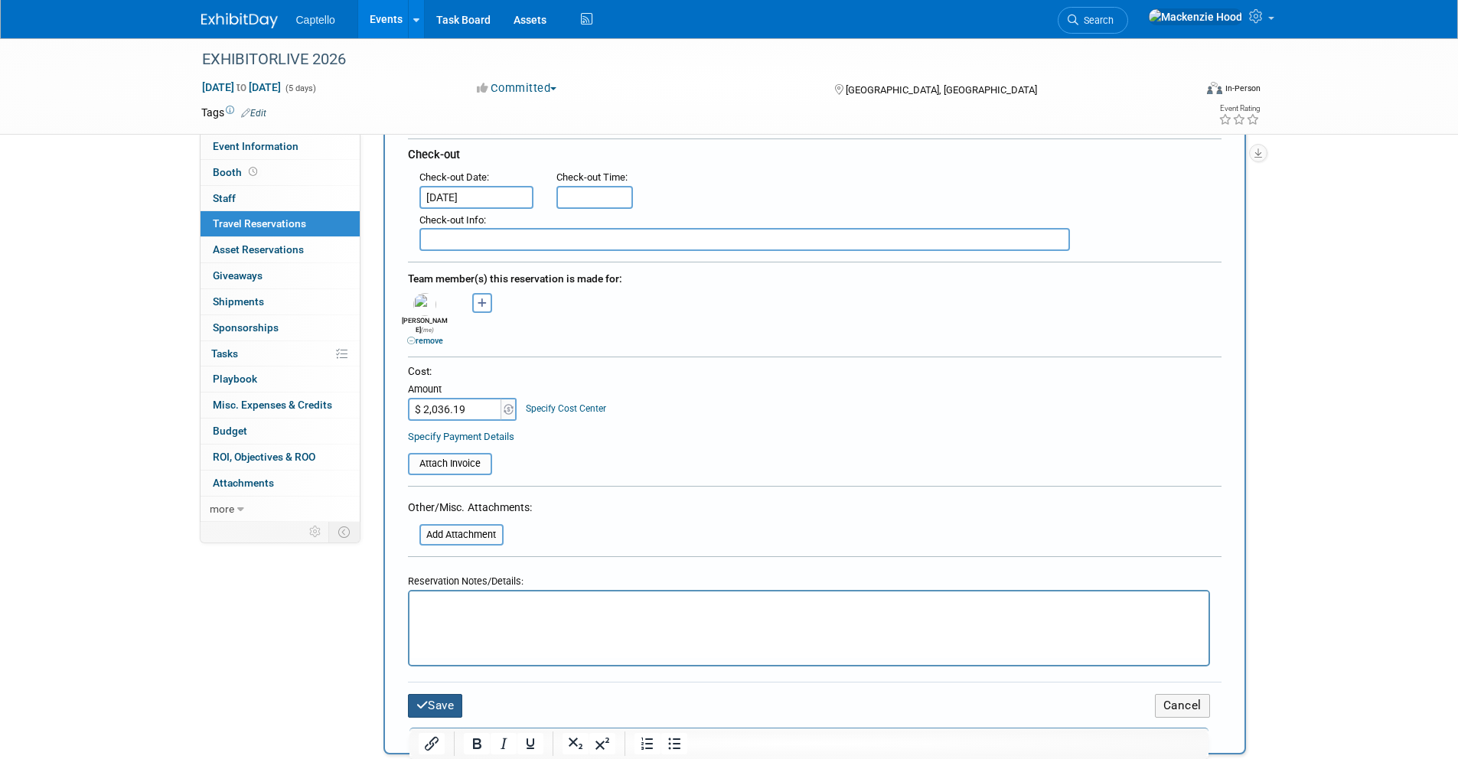
click at [435, 698] on button "Save" at bounding box center [435, 706] width 55 height 24
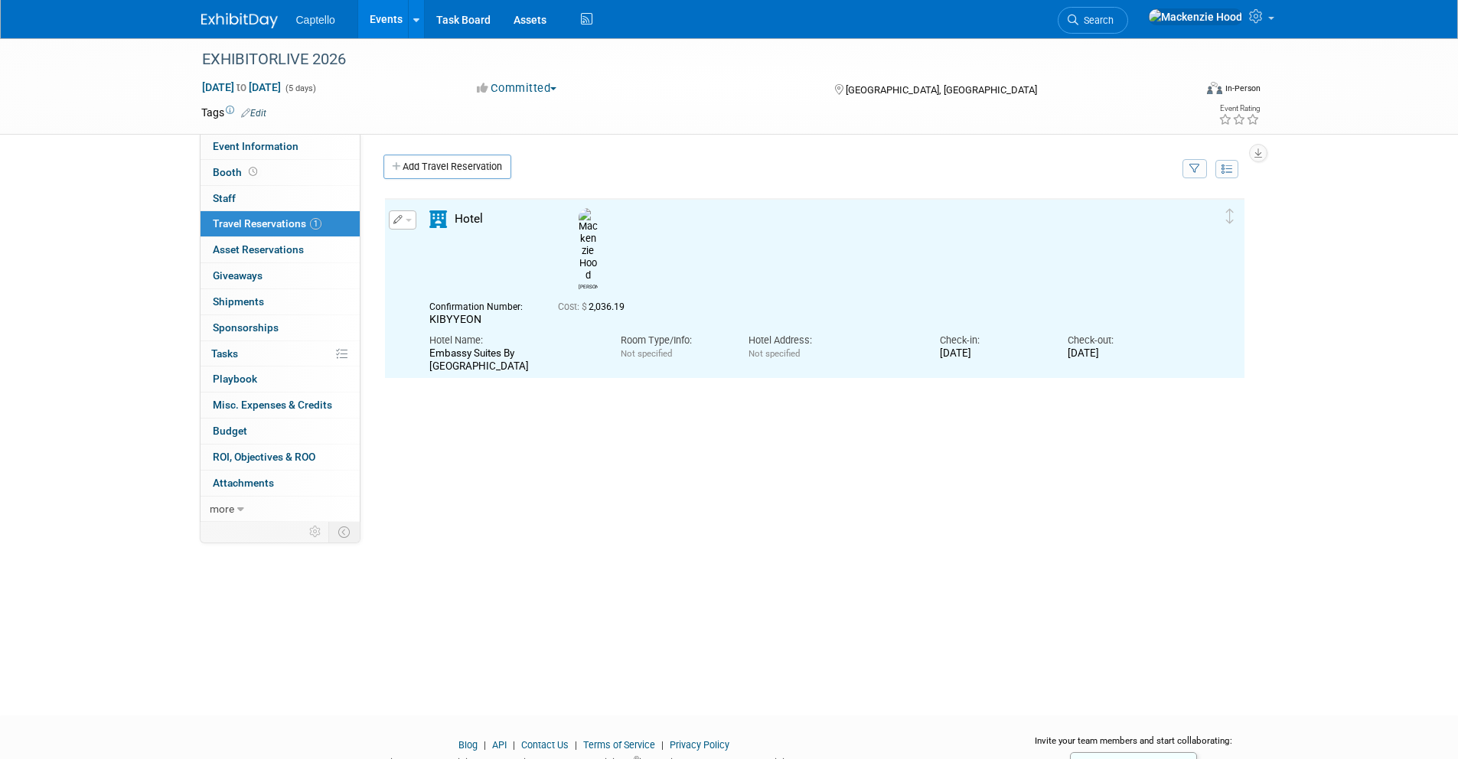
scroll to position [0, 0]
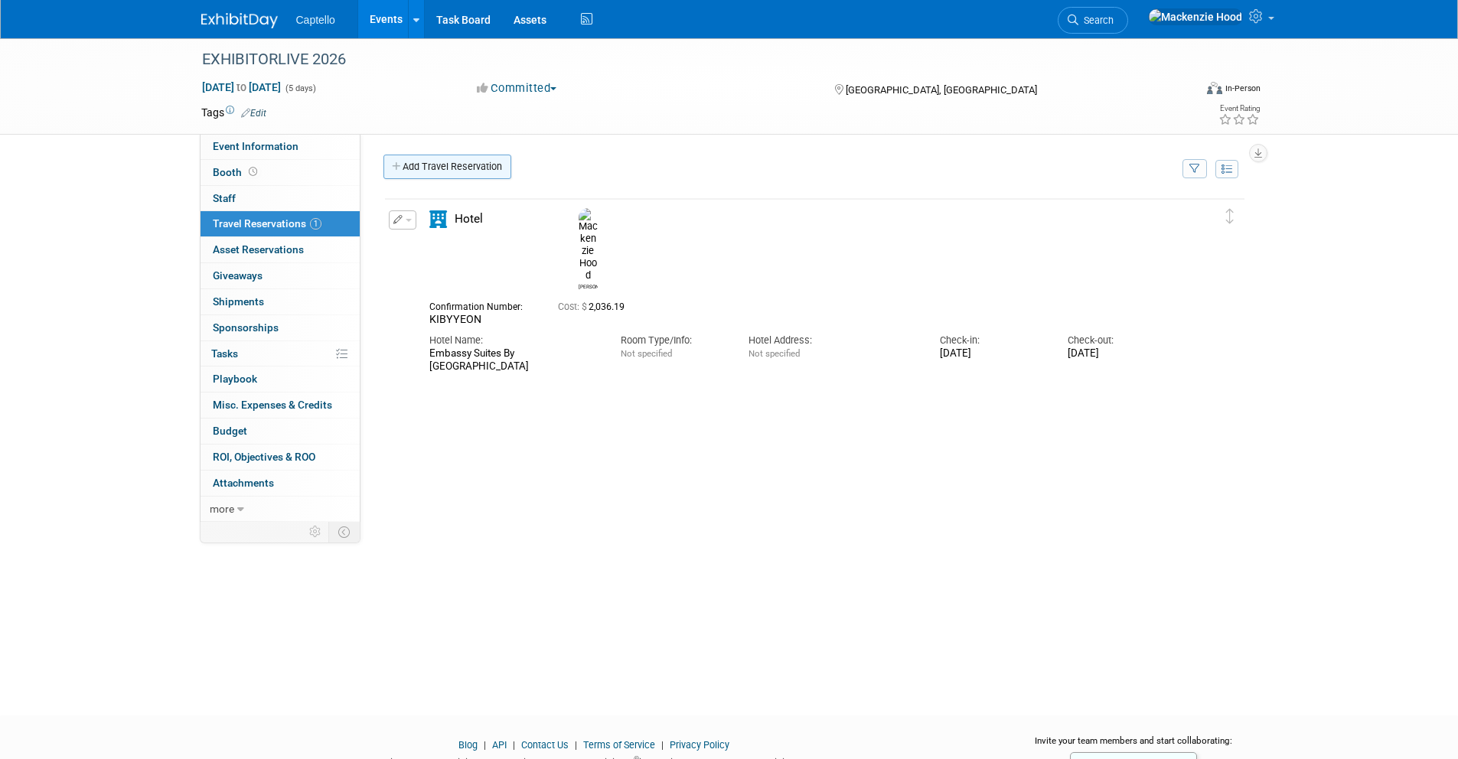
click at [405, 161] on link "Add Travel Reservation" at bounding box center [447, 167] width 128 height 24
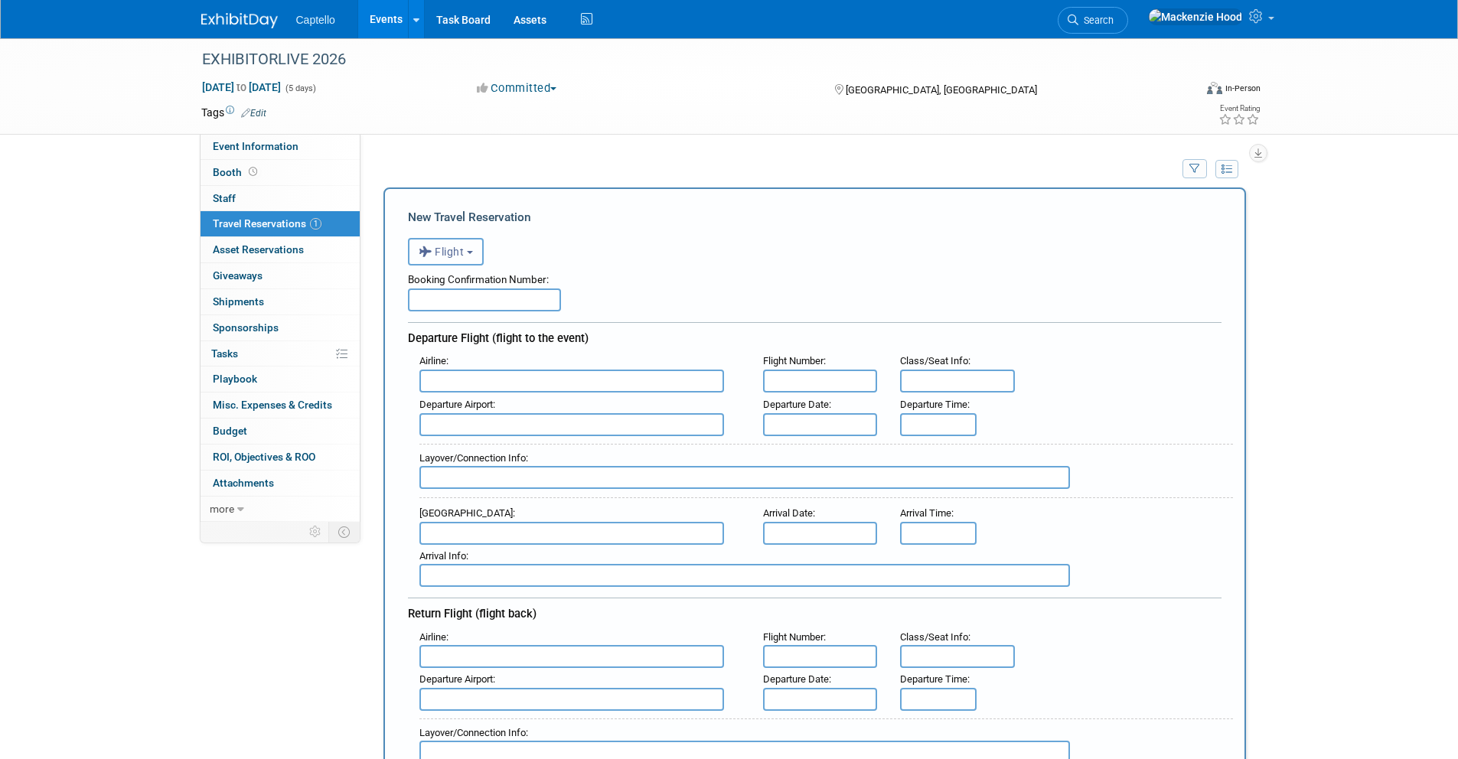
click at [478, 256] on button "Flight" at bounding box center [446, 252] width 76 height 28
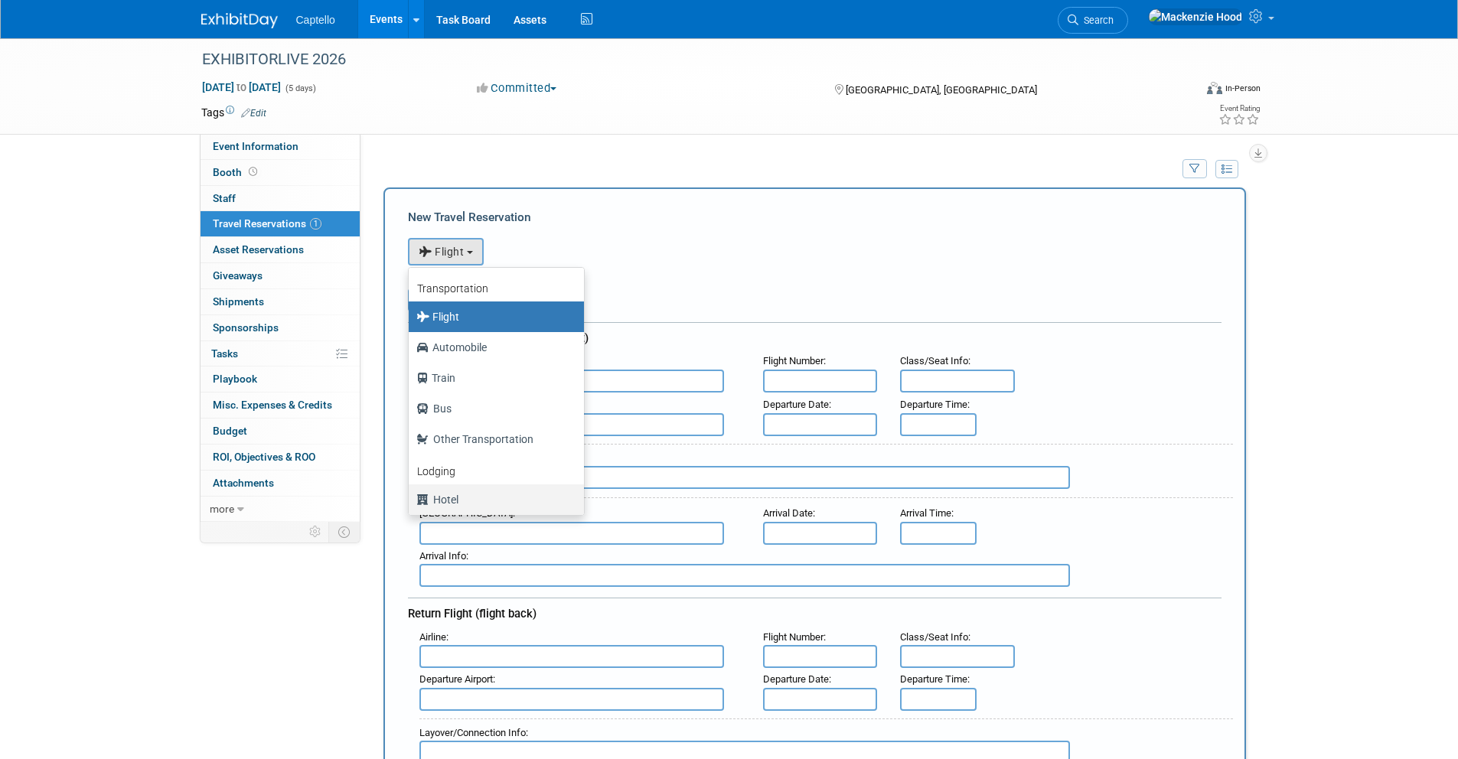
click at [459, 501] on label "Hotel" at bounding box center [492, 499] width 152 height 24
click at [411, 501] on input "Hotel" at bounding box center [406, 498] width 10 height 10
select select "6"
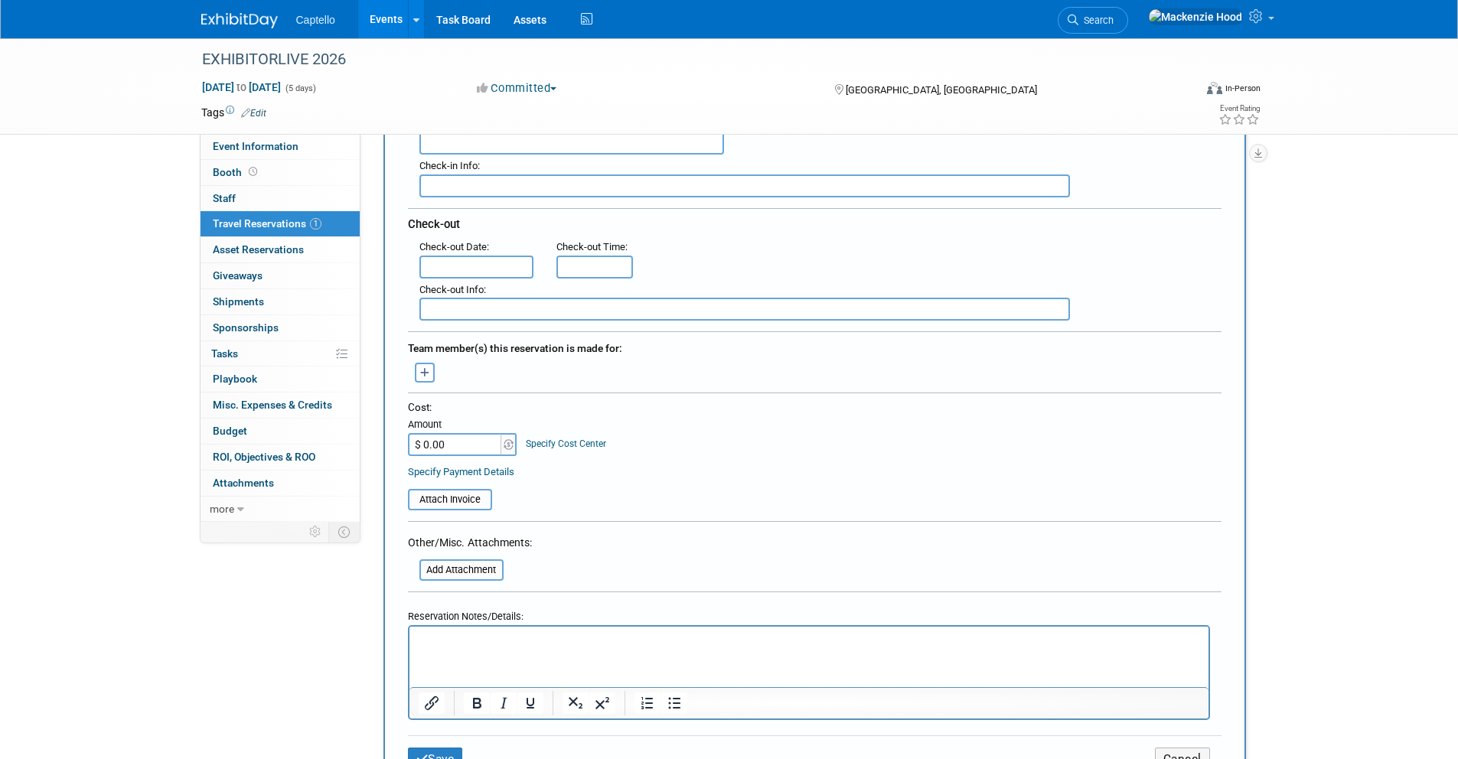
scroll to position [318, 0]
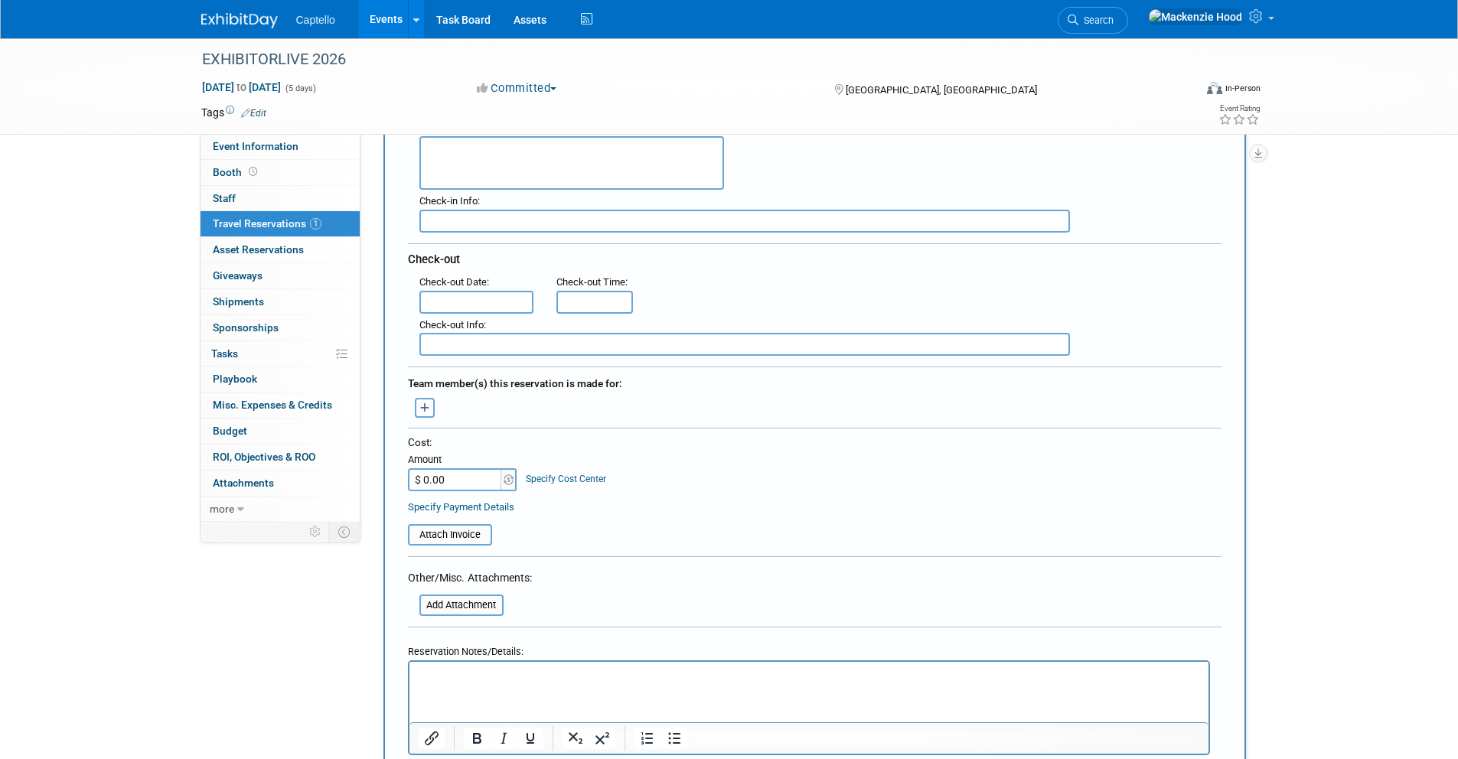
click at [425, 412] on icon "button" at bounding box center [425, 408] width 10 height 10
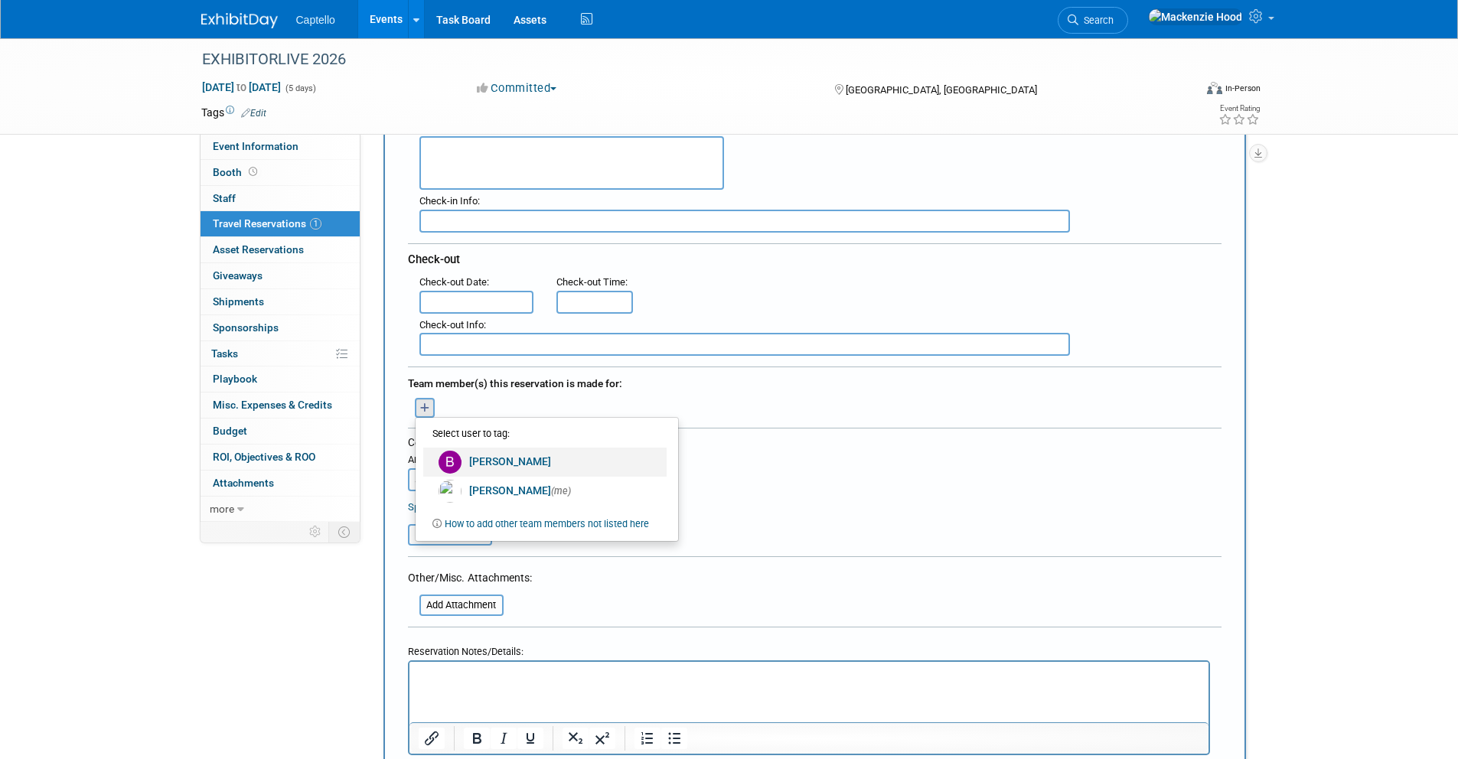
click at [469, 448] on link "[PERSON_NAME]" at bounding box center [544, 462] width 243 height 29
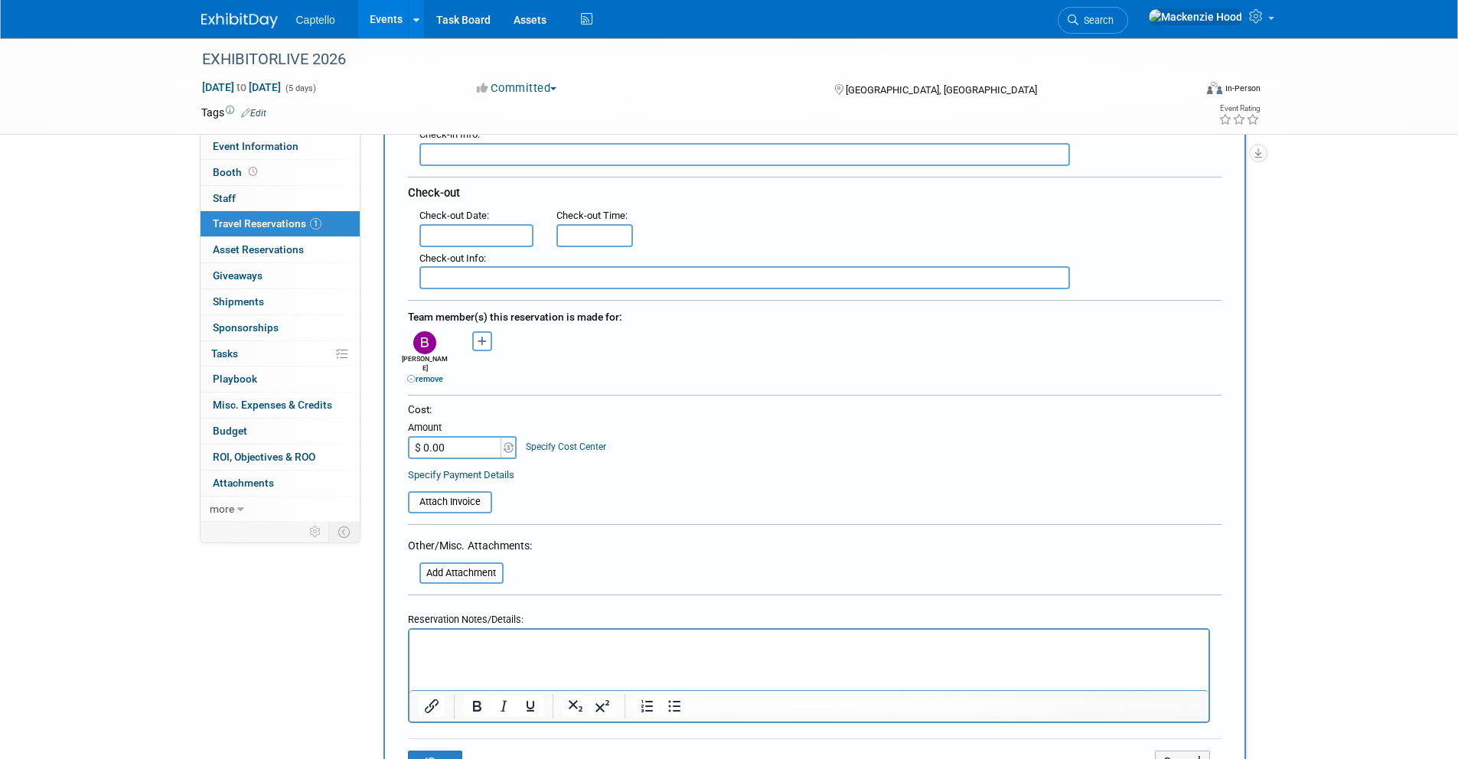
scroll to position [463, 0]
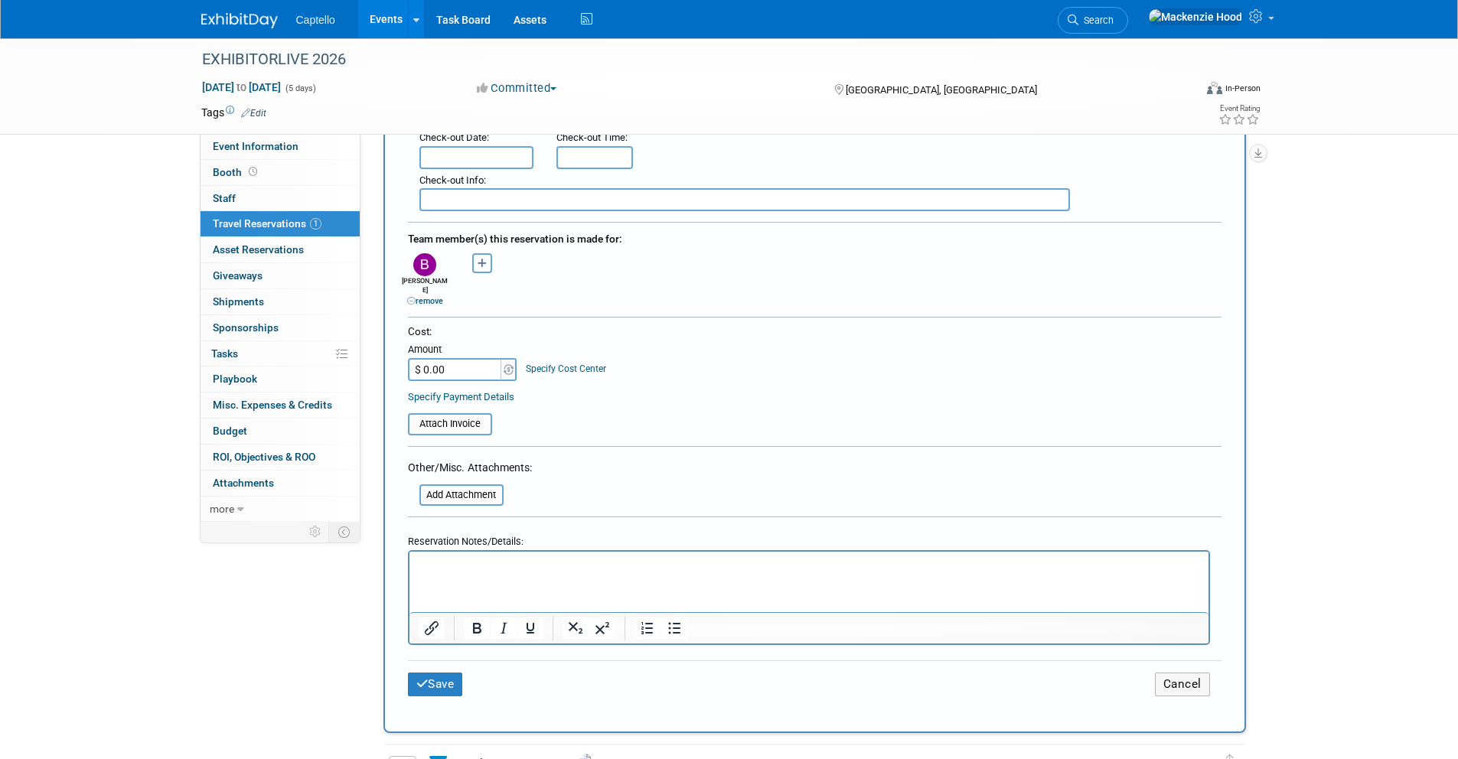
click at [495, 574] on html at bounding box center [808, 563] width 799 height 22
click at [428, 676] on button "Save" at bounding box center [435, 685] width 55 height 24
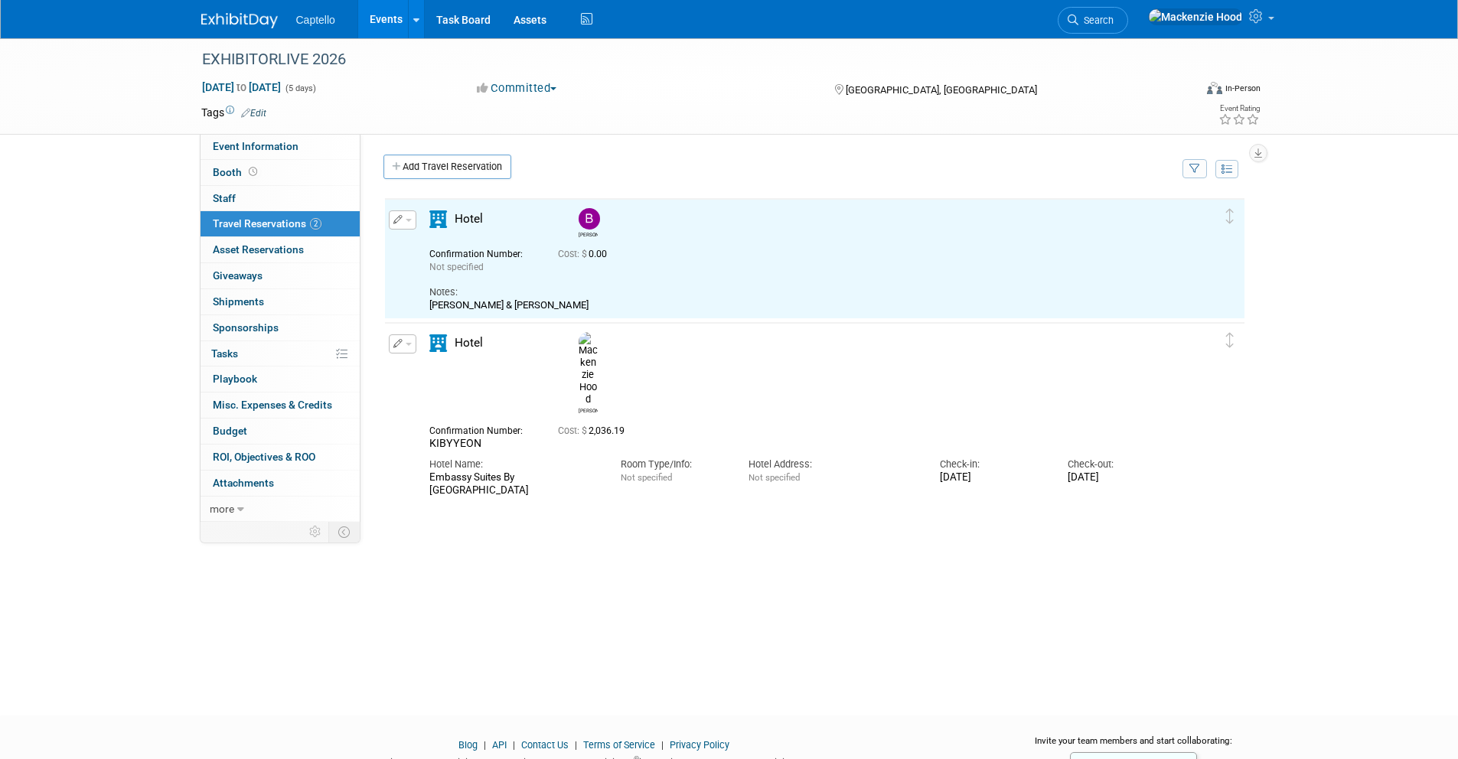
scroll to position [0, 0]
click at [397, 220] on icon "button" at bounding box center [398, 219] width 10 height 9
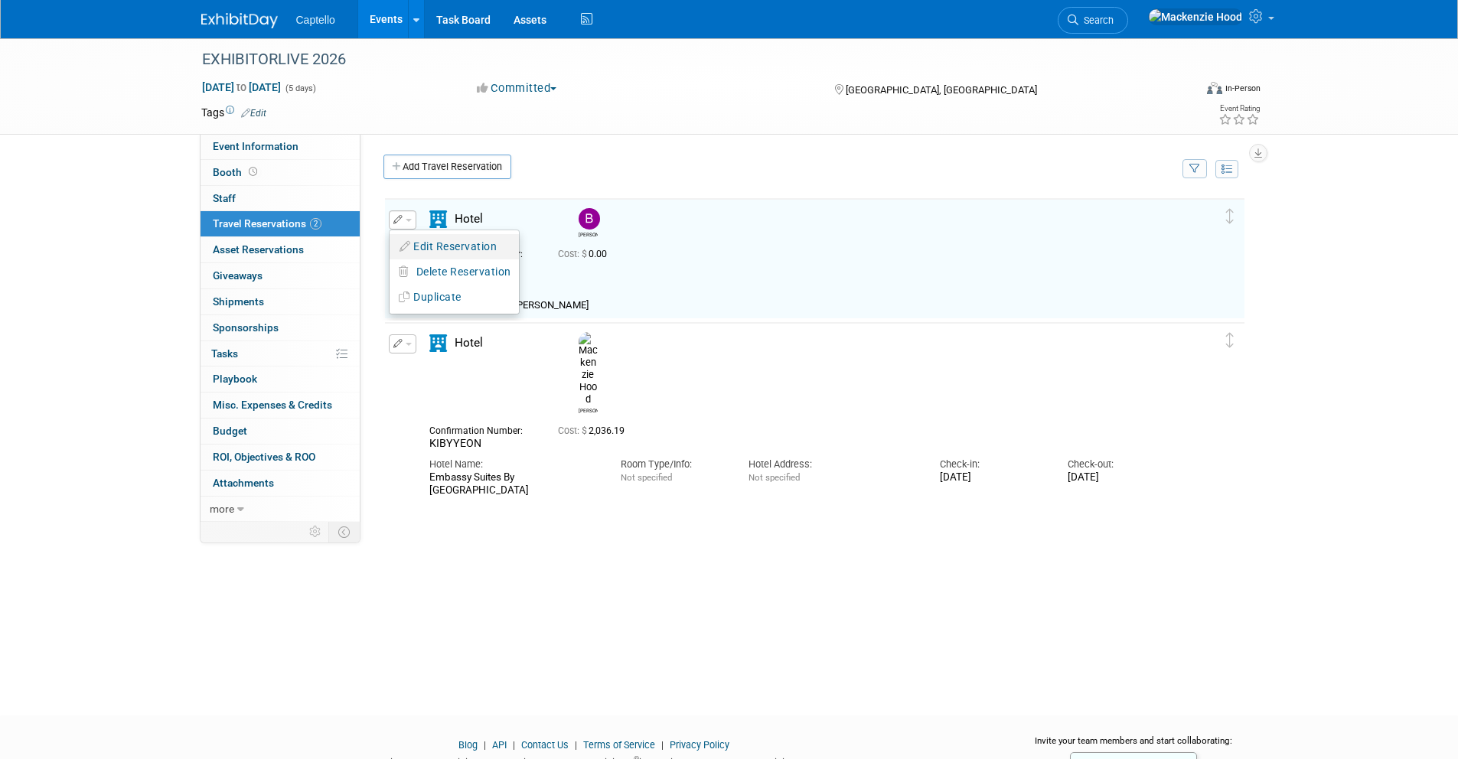
click at [412, 238] on button "Edit Reservation" at bounding box center [453, 247] width 129 height 22
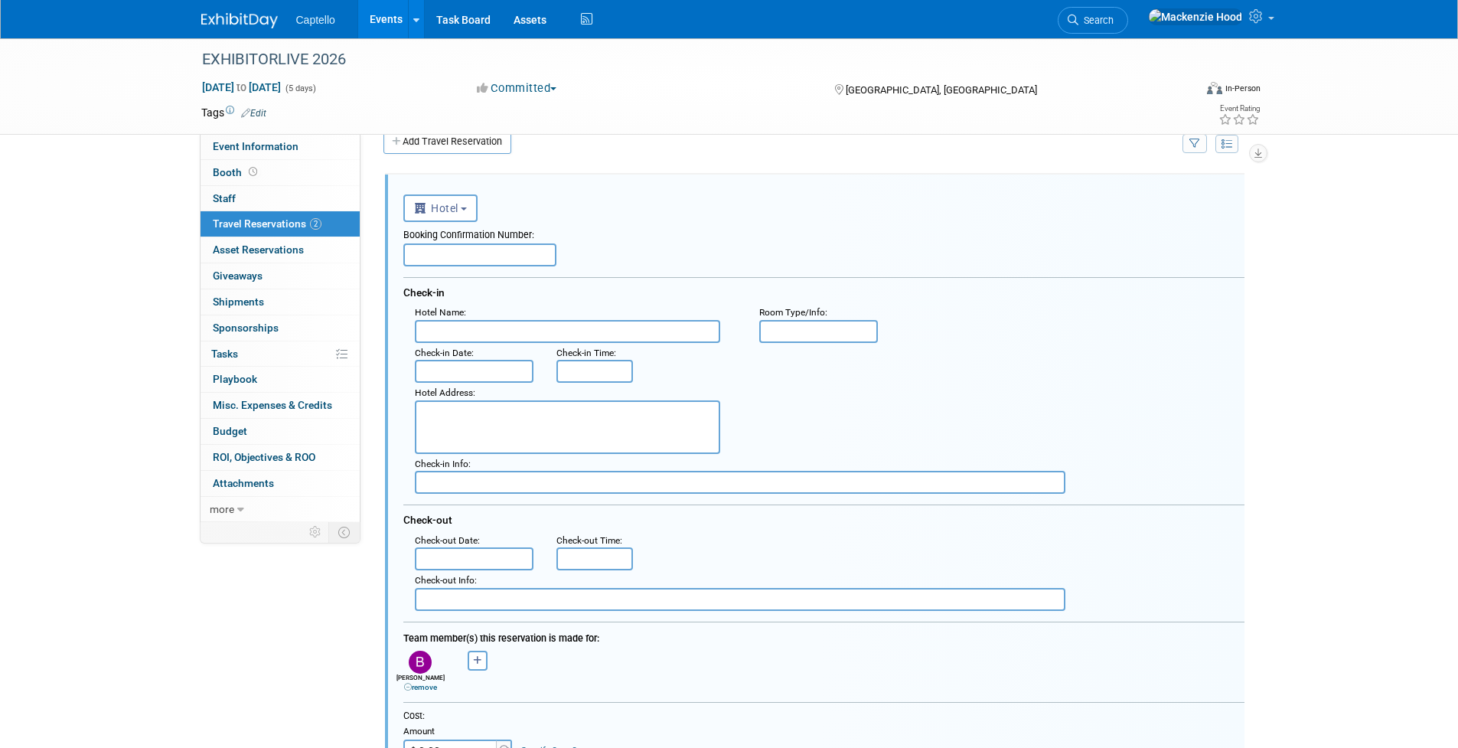
click at [481, 253] on input "text" at bounding box center [479, 254] width 153 height 23
paste input "I7GJHCGR"
type input "I7GJHCGR"
click at [472, 331] on input "text" at bounding box center [567, 331] width 305 height 23
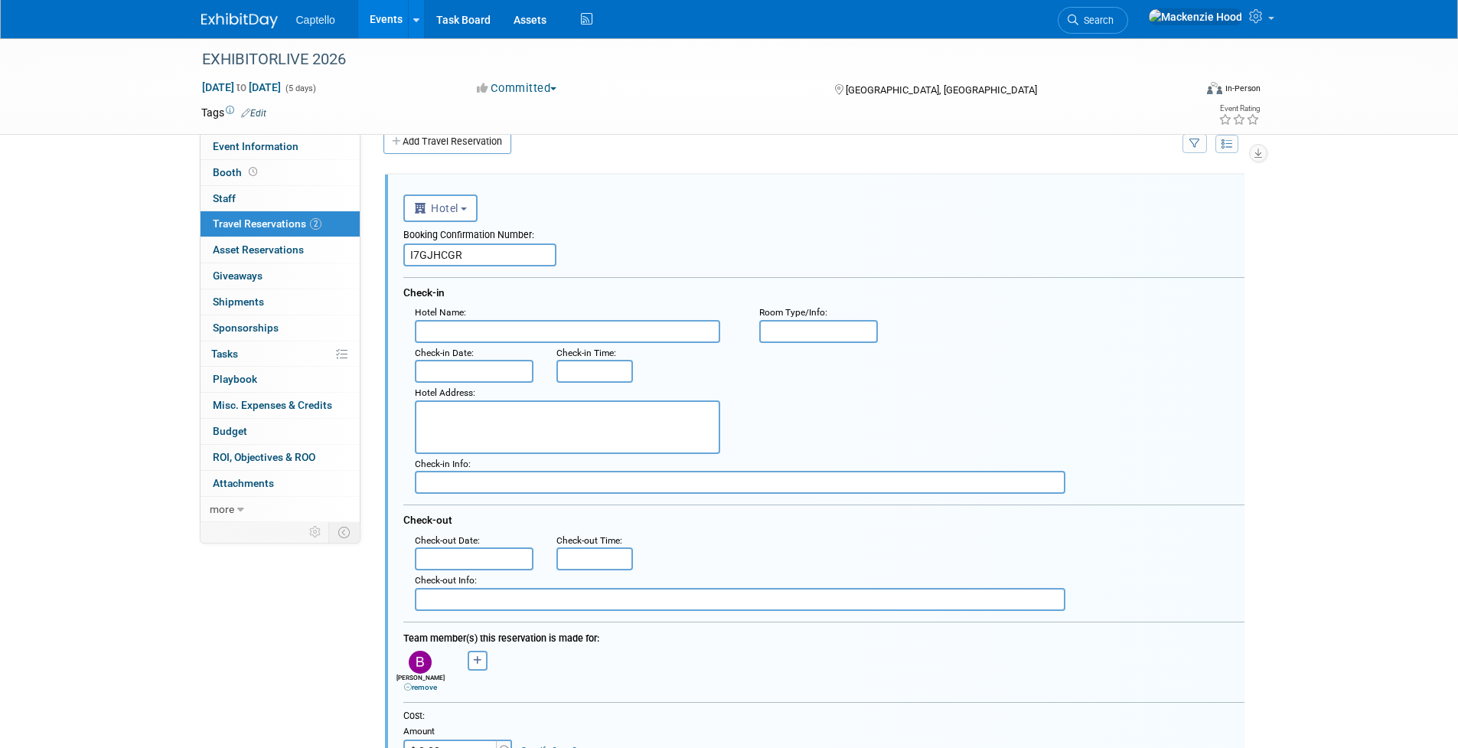
paste input "Embassy Suites By [GEOGRAPHIC_DATA]"
type input "Embassy Suites By [GEOGRAPHIC_DATA]"
click at [441, 370] on input "text" at bounding box center [474, 371] width 119 height 23
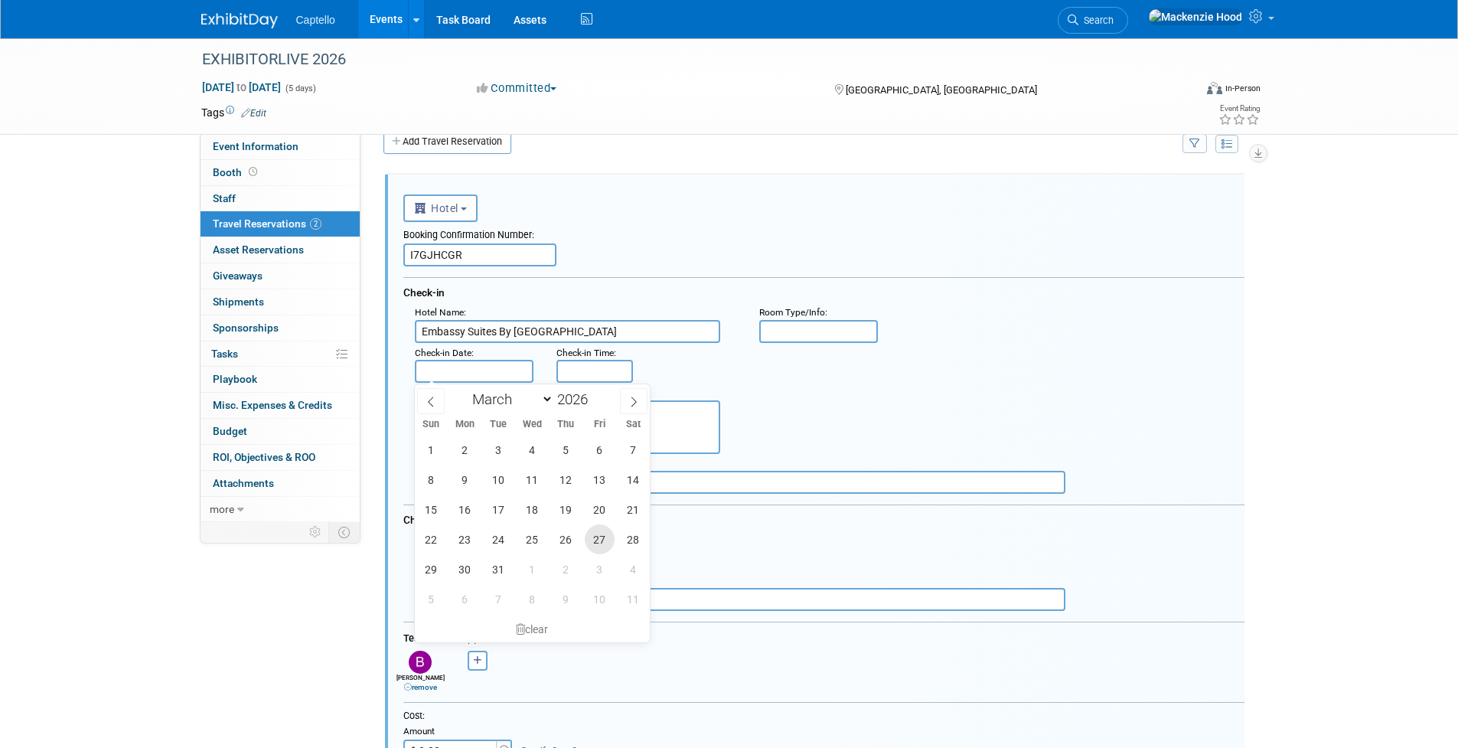
click at [599, 533] on span "27" at bounding box center [600, 539] width 30 height 30
type input "[DATE]"
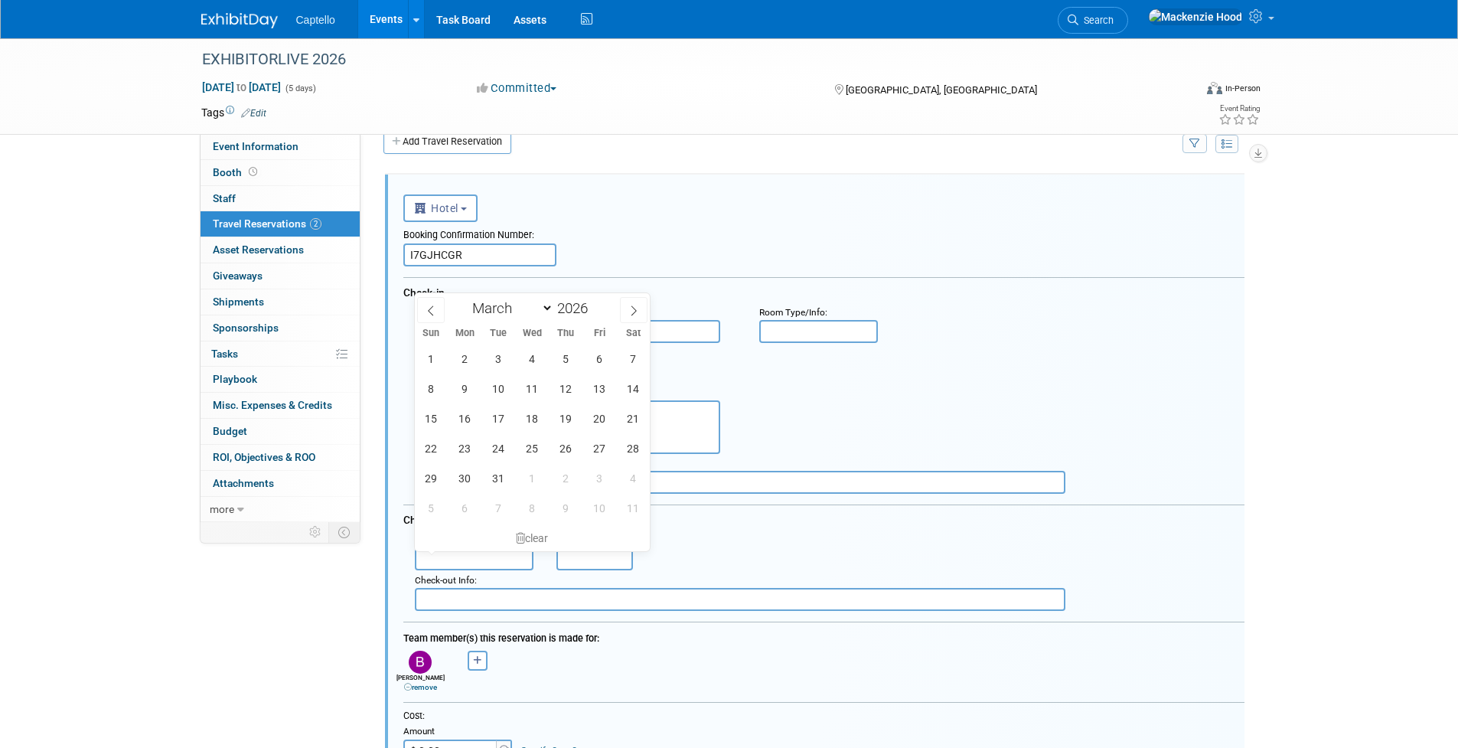
click at [451, 559] on input "text" at bounding box center [474, 558] width 119 height 23
click at [528, 474] on span "1" at bounding box center [532, 478] width 30 height 30
type input "[DATE]"
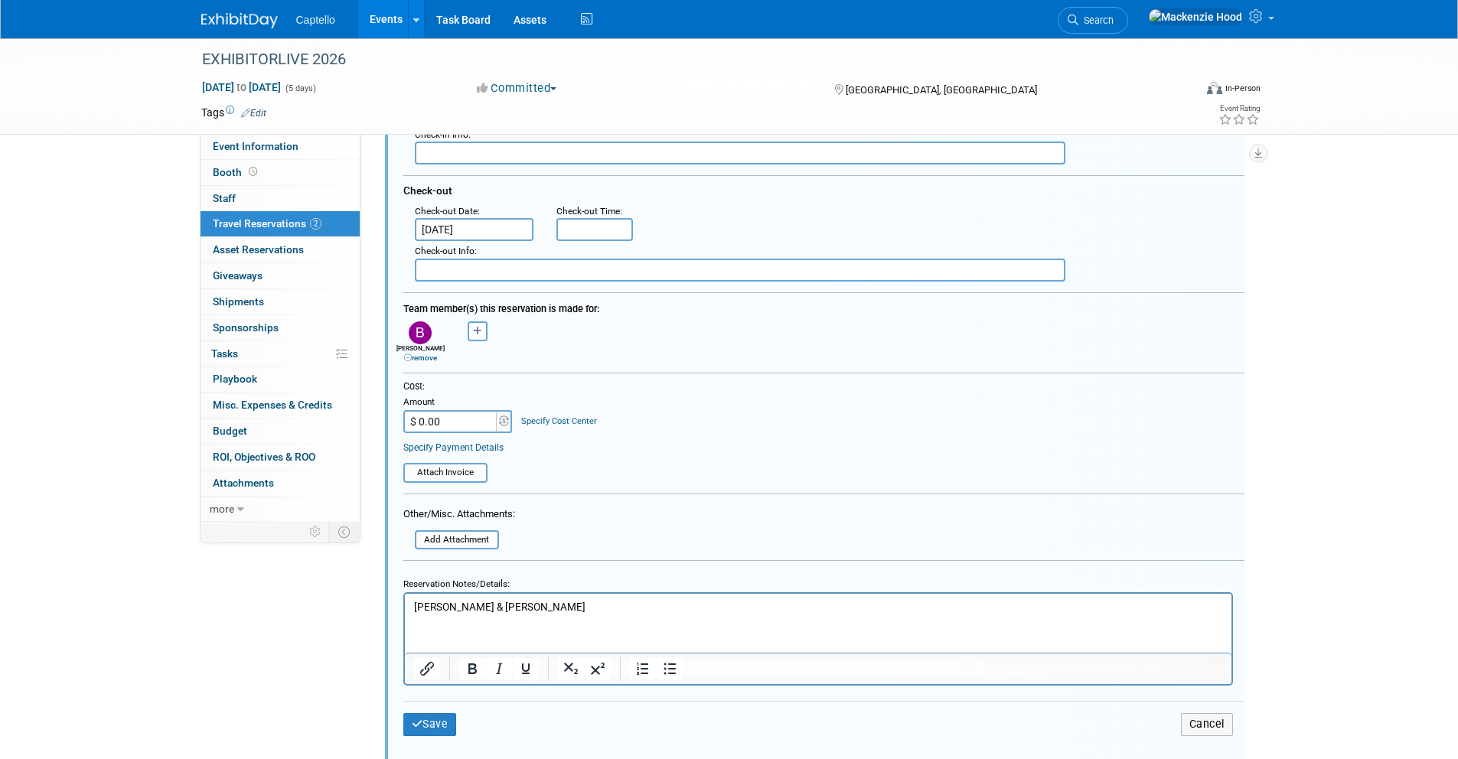
scroll to position [356, 0]
click at [451, 419] on input "$ 0.00" at bounding box center [451, 420] width 96 height 23
type input "$ 1,696.83"
click at [412, 724] on icon "submit" at bounding box center [417, 722] width 11 height 11
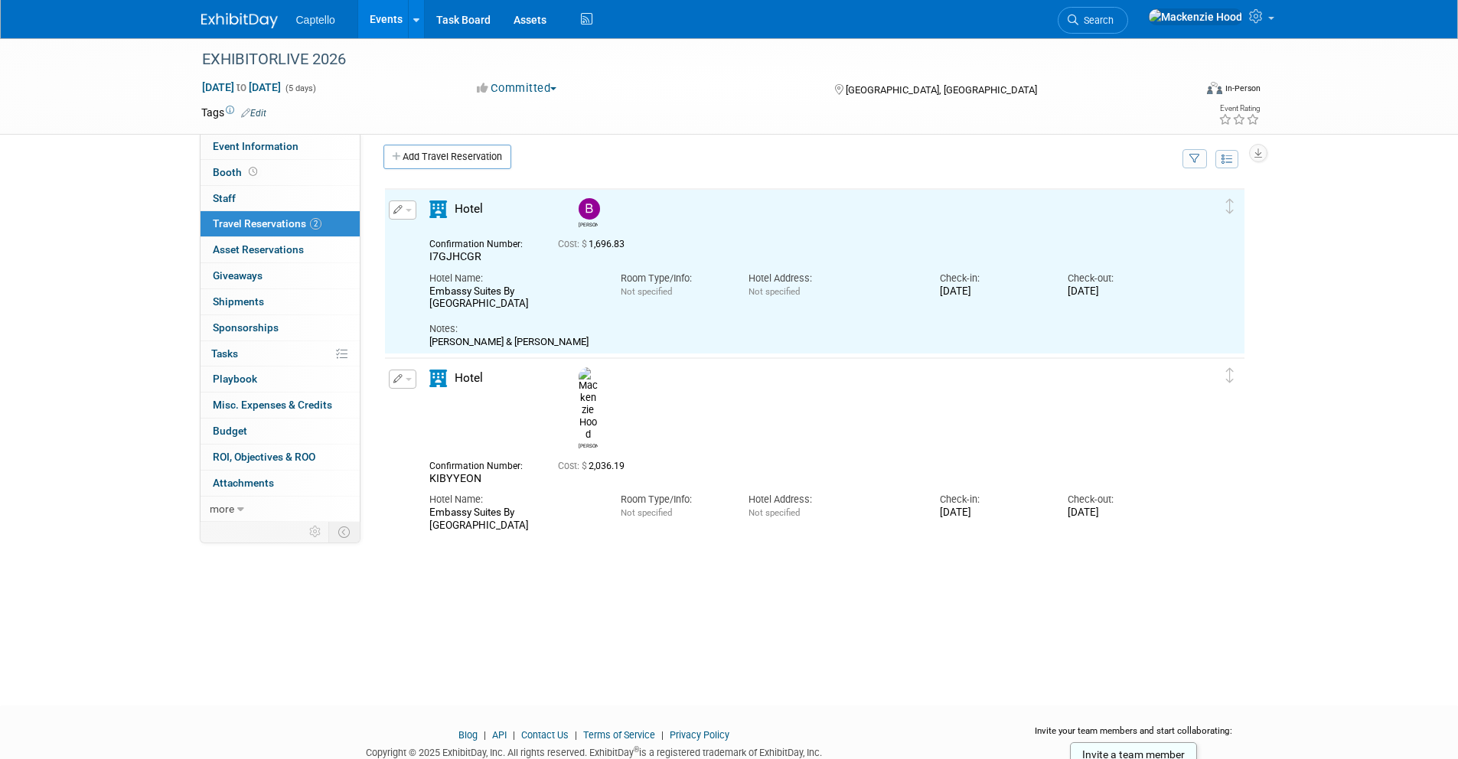
scroll to position [0, 0]
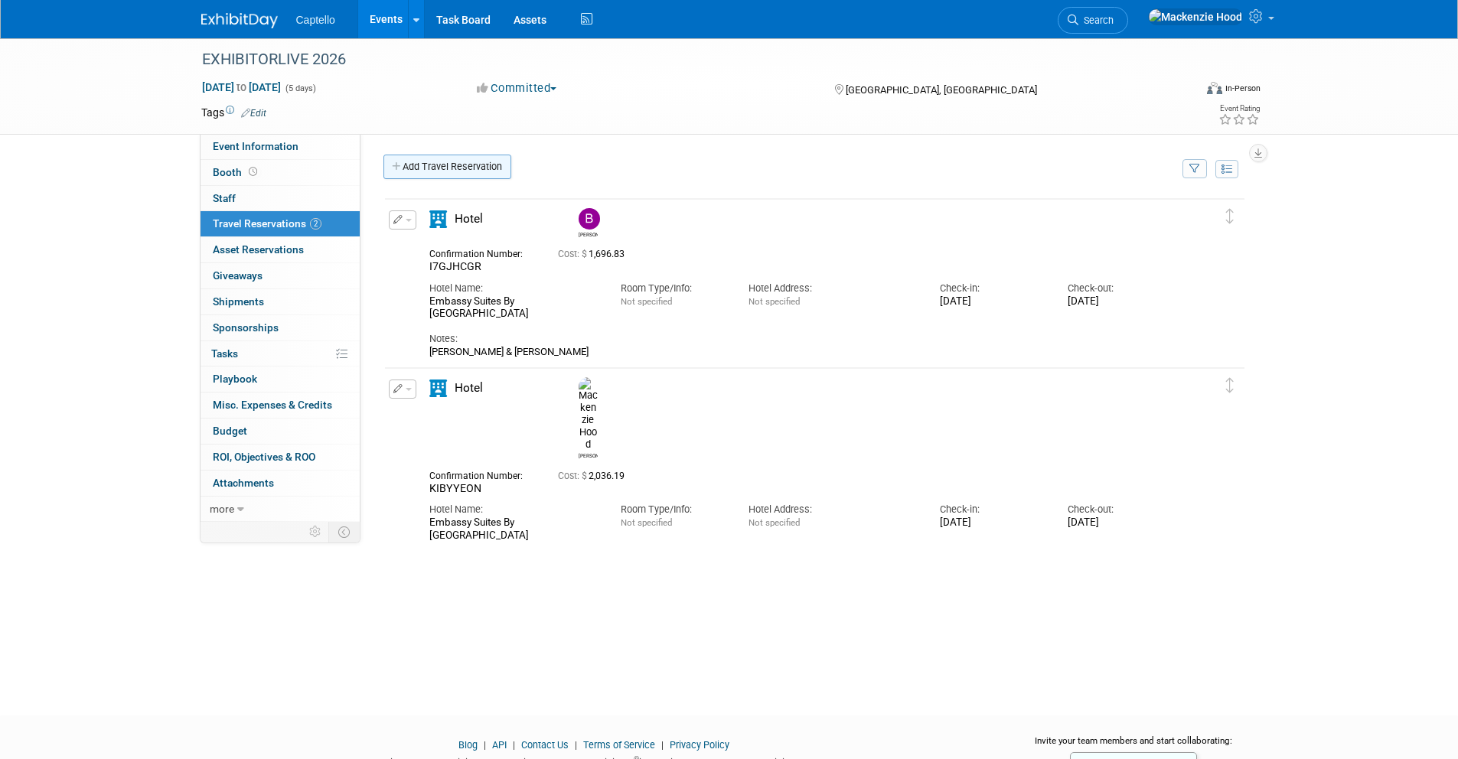
click at [389, 158] on link "Add Travel Reservation" at bounding box center [447, 167] width 128 height 24
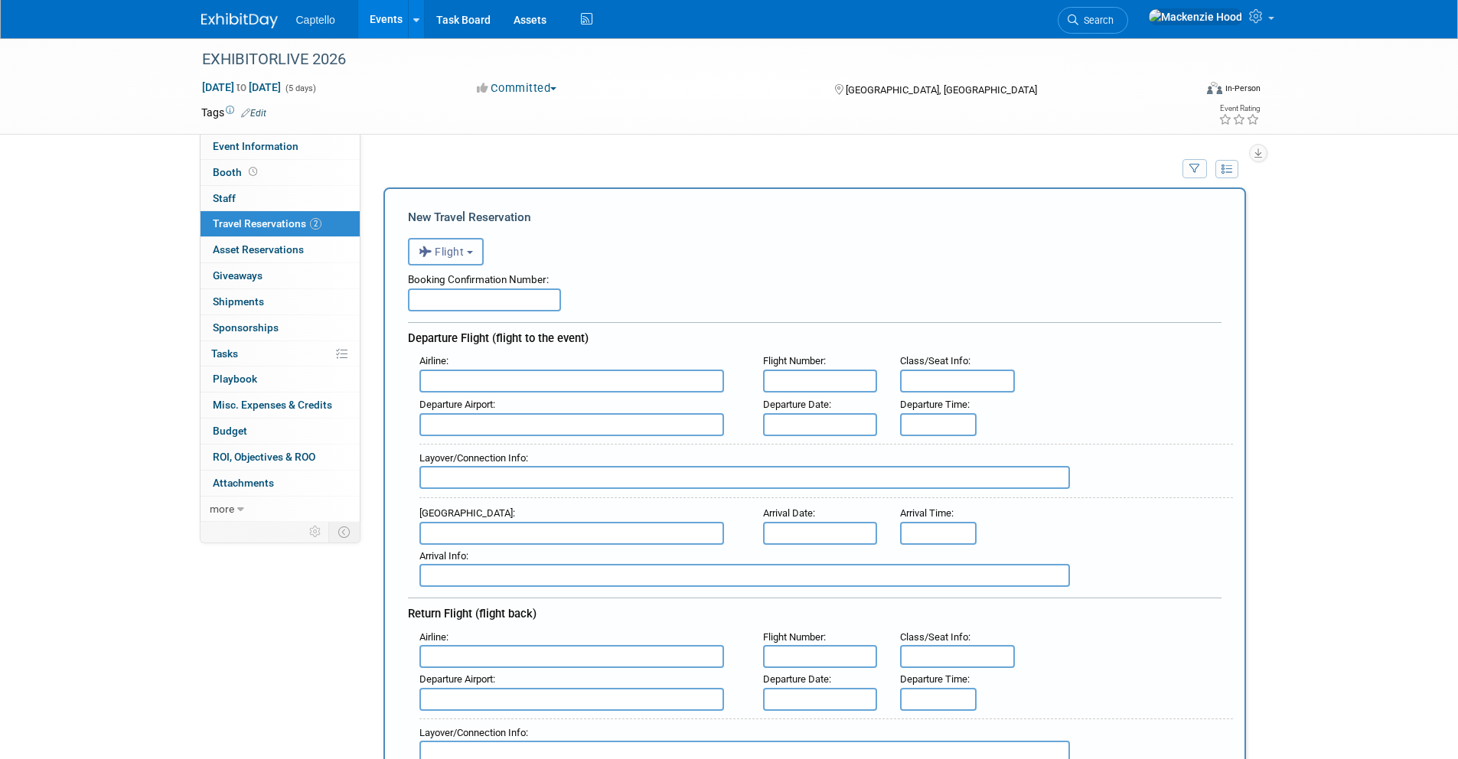
click at [465, 246] on button "Flight" at bounding box center [446, 252] width 76 height 28
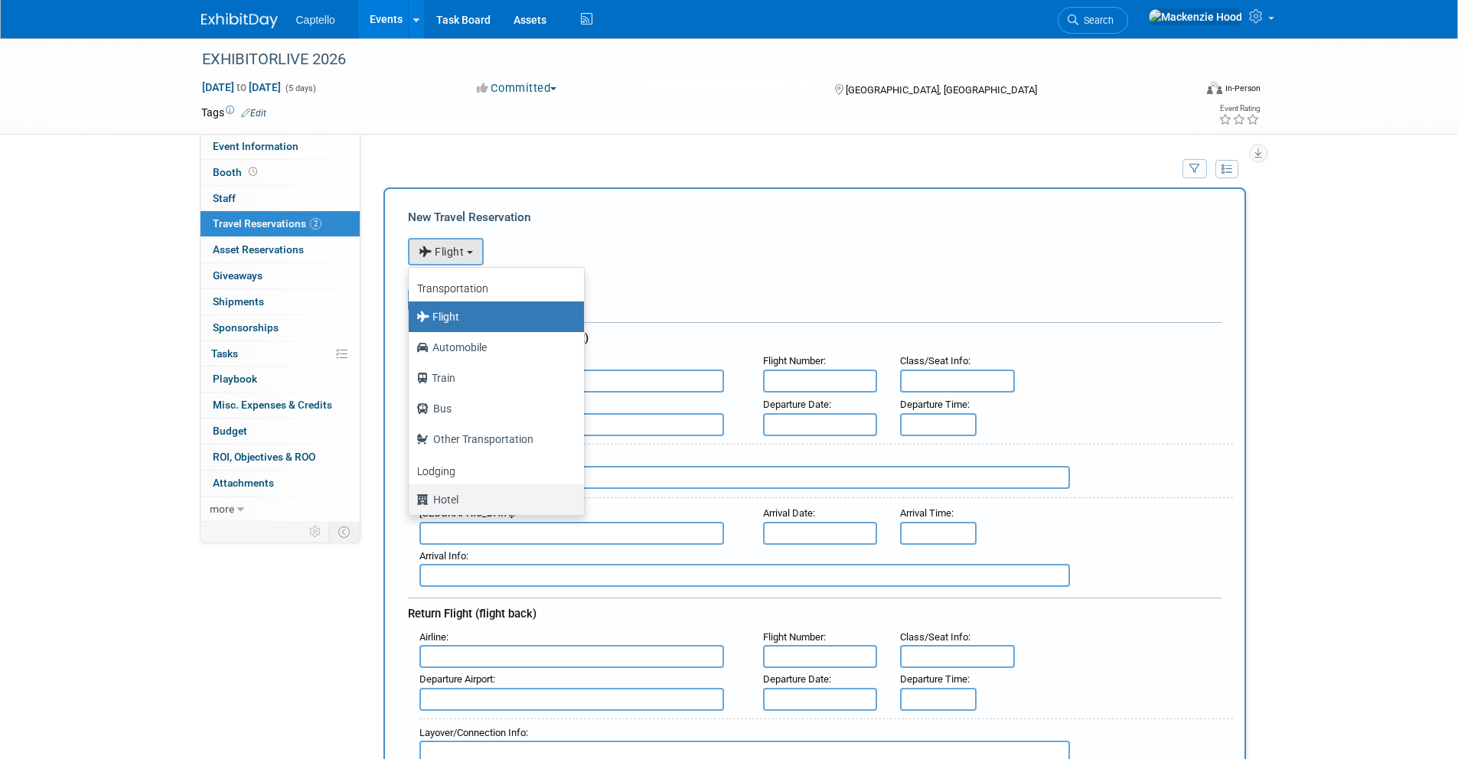
click at [489, 503] on label "Hotel" at bounding box center [492, 499] width 152 height 24
click at [411, 503] on input "Hotel" at bounding box center [406, 498] width 10 height 10
select select "6"
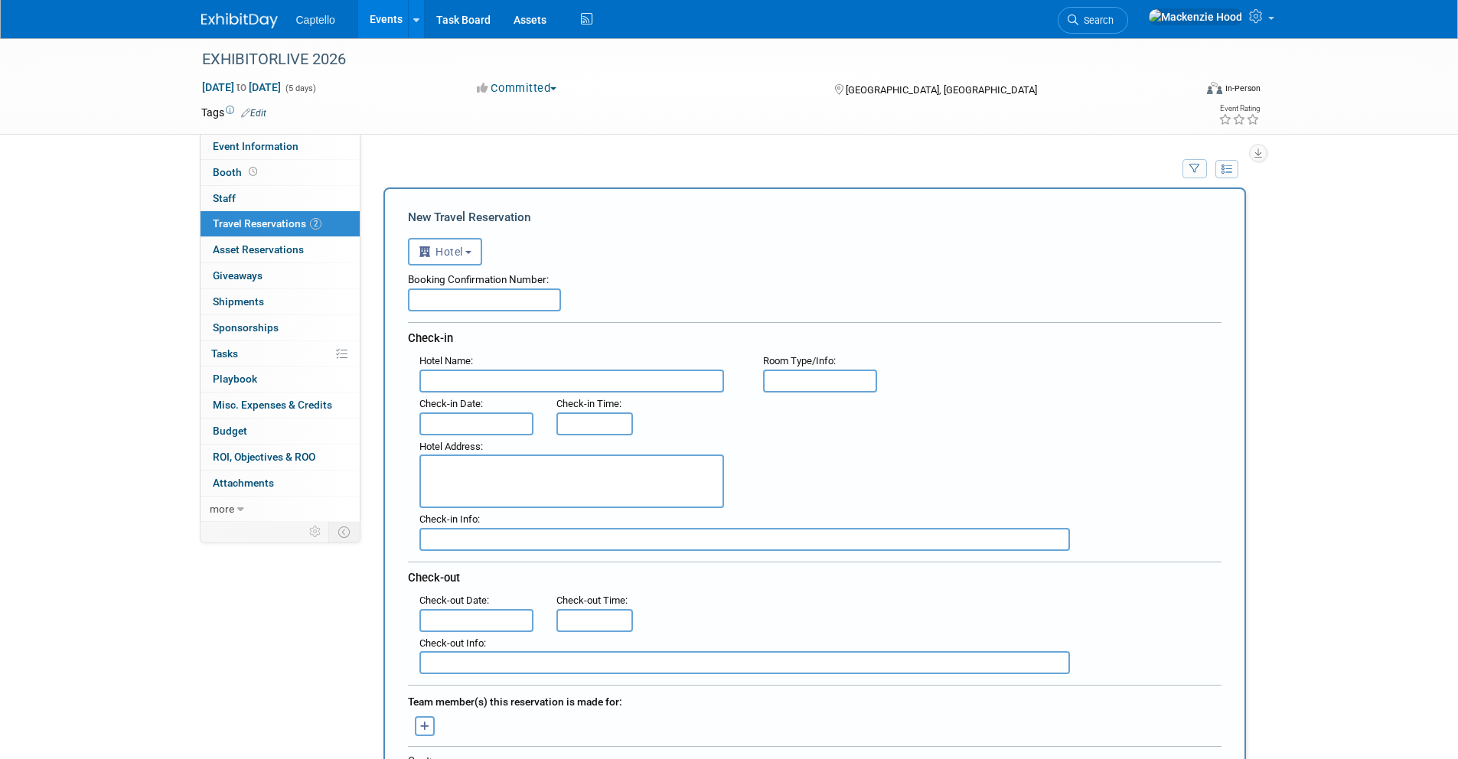
click at [421, 298] on input "text" at bounding box center [484, 299] width 153 height 23
paste input "HELM31RU"
type input "HELM31RU"
click at [432, 376] on input "text" at bounding box center [571, 381] width 305 height 23
paste input "Embassy Suites By [GEOGRAPHIC_DATA]"
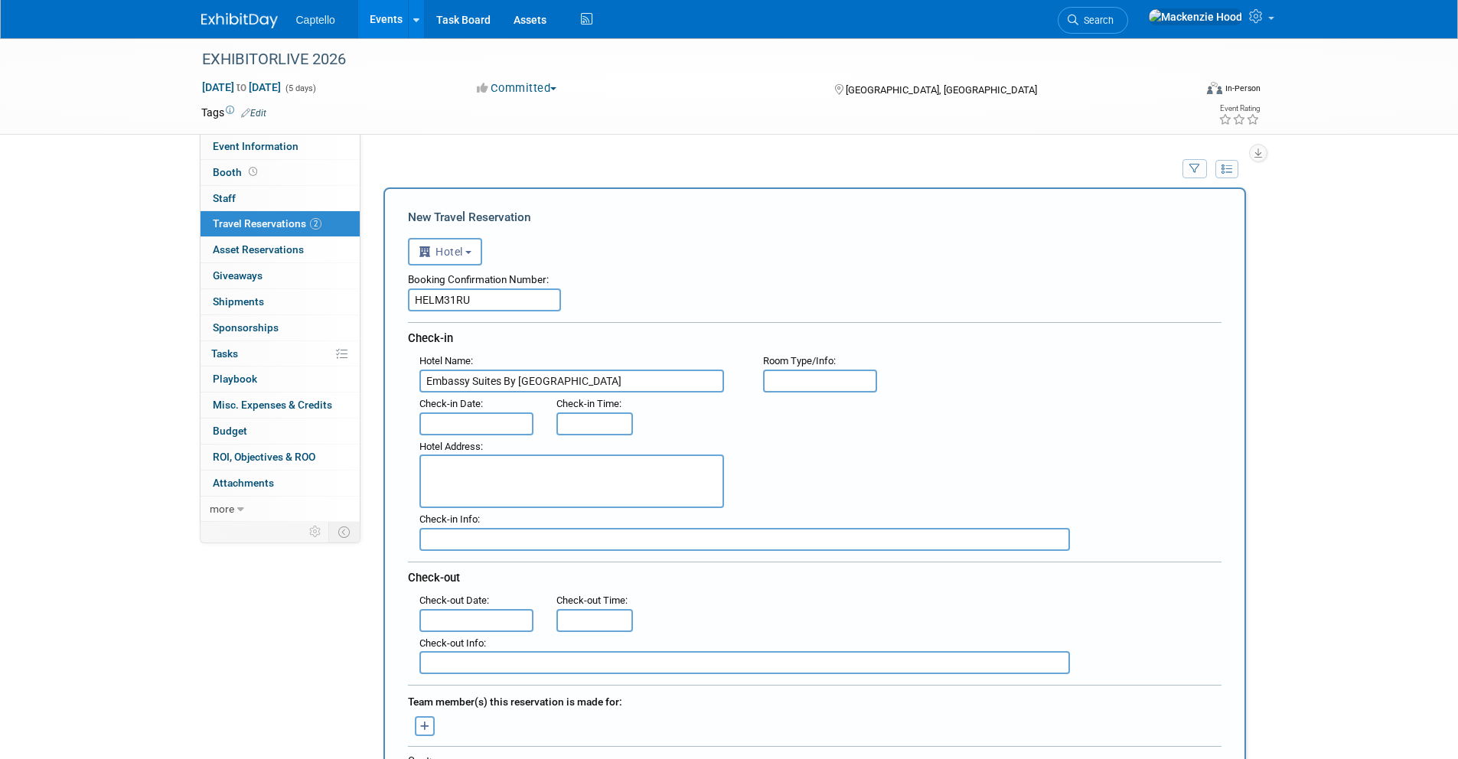
scroll to position [0, 15]
type input "Embassy Suites By [GEOGRAPHIC_DATA]"
click at [439, 421] on input "text" at bounding box center [476, 423] width 115 height 23
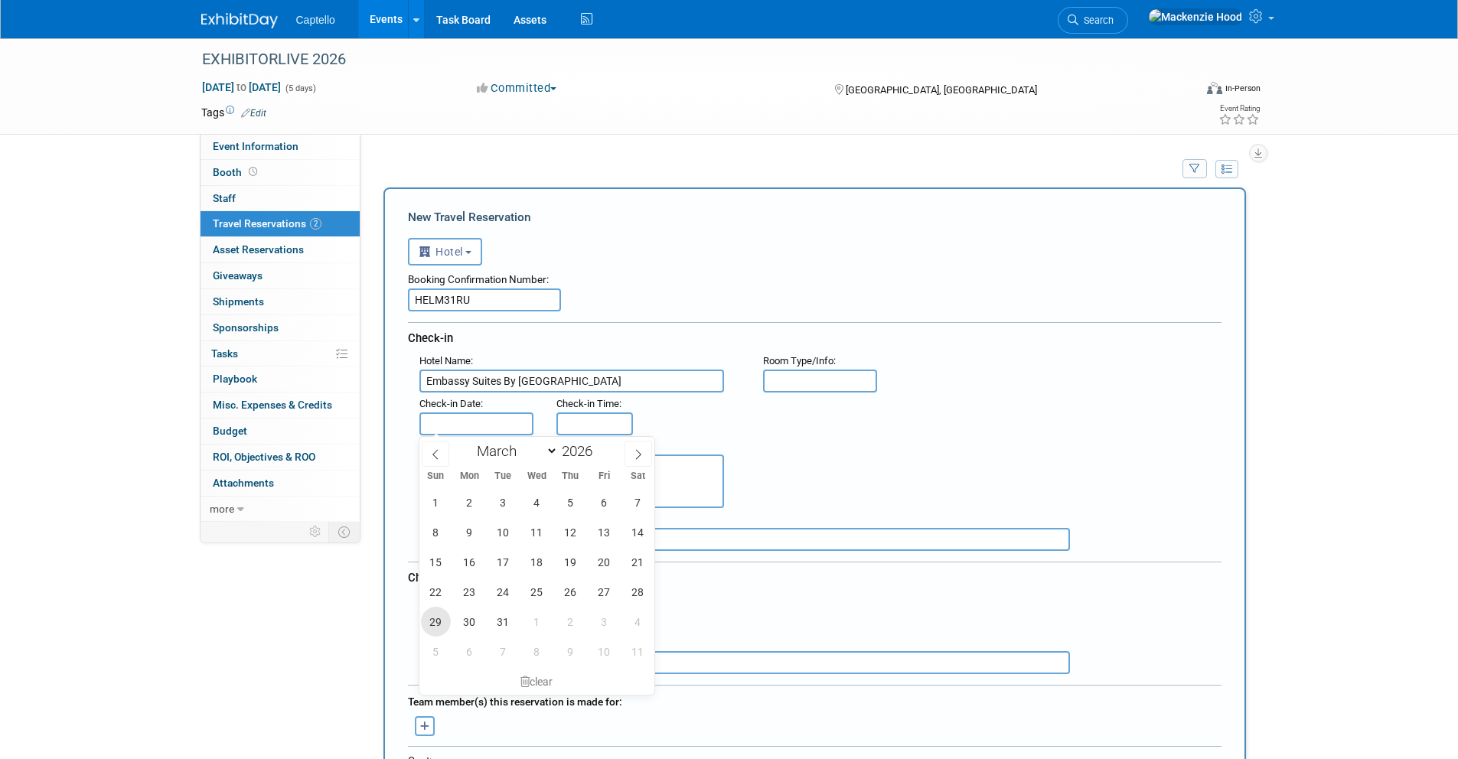
click at [441, 621] on span "29" at bounding box center [436, 622] width 30 height 30
type input "[DATE]"
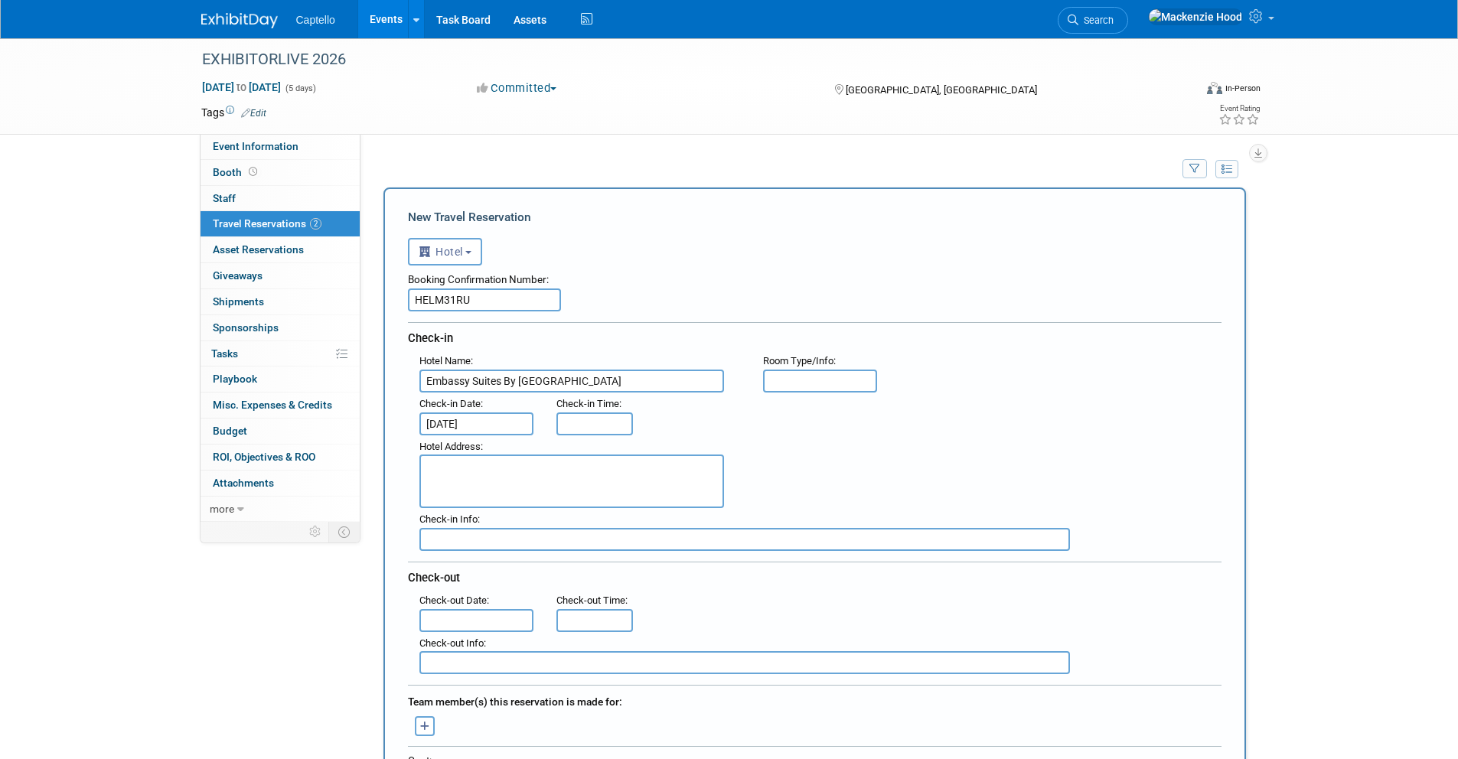
click at [461, 621] on input "text" at bounding box center [476, 620] width 115 height 23
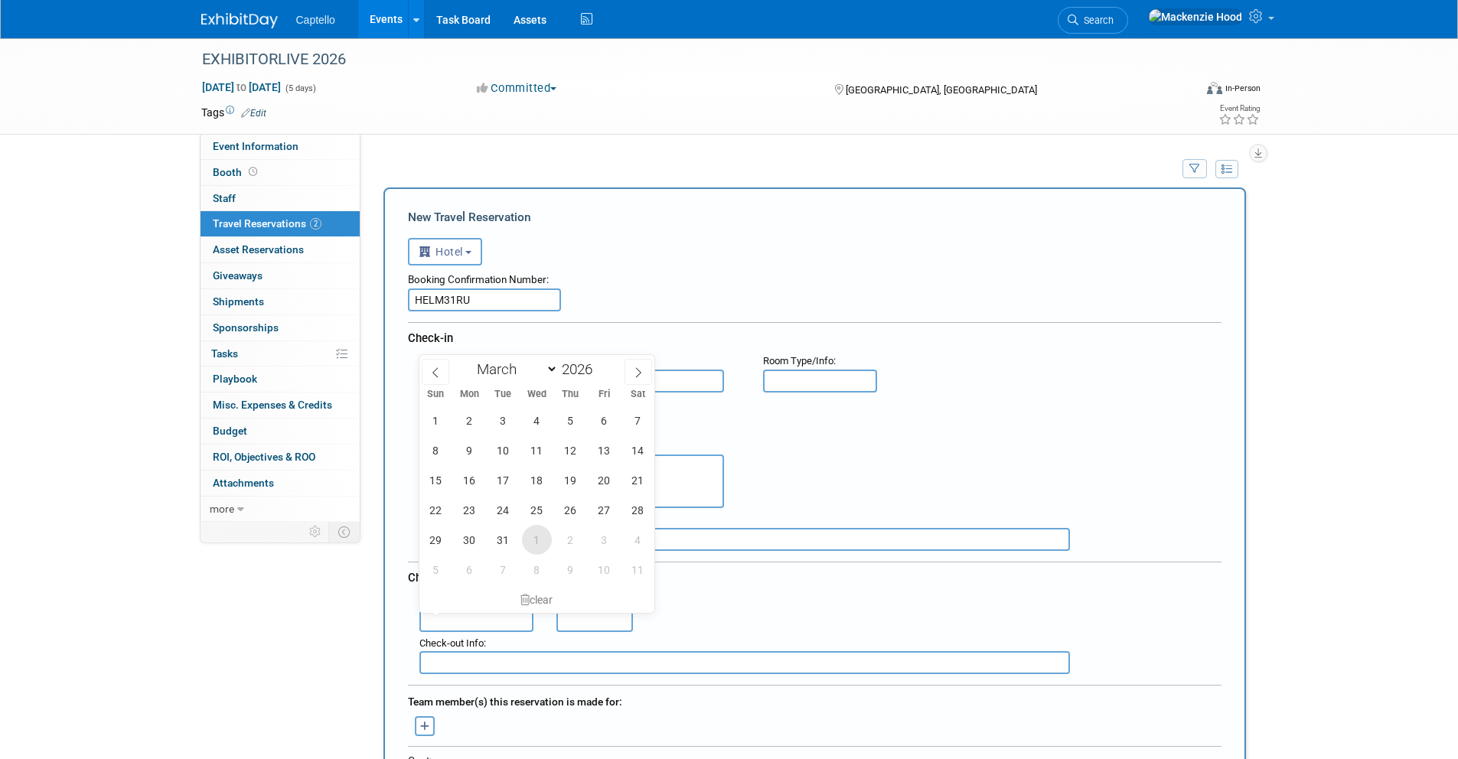
click at [536, 536] on span "1" at bounding box center [537, 540] width 30 height 30
type input "[DATE]"
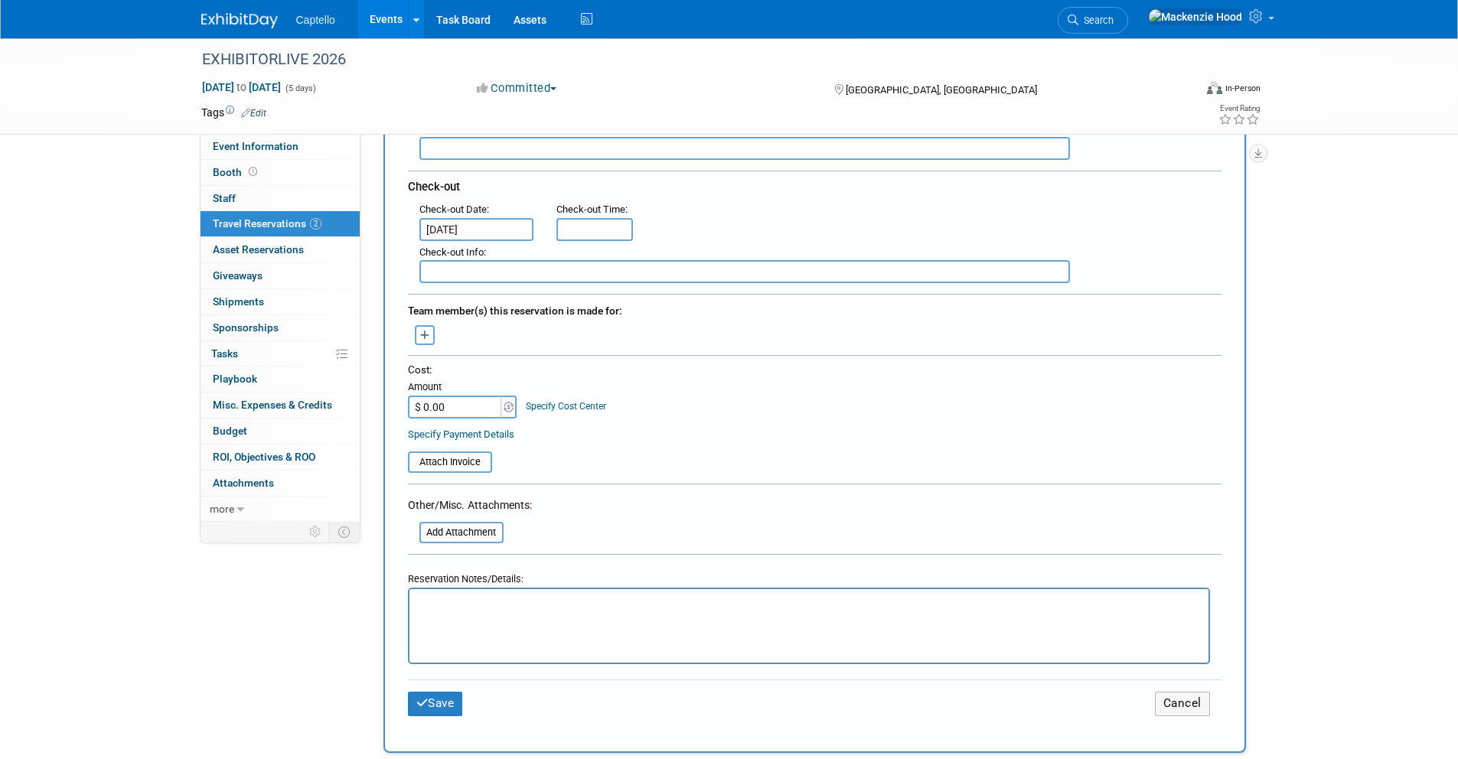
scroll to position [436, 0]
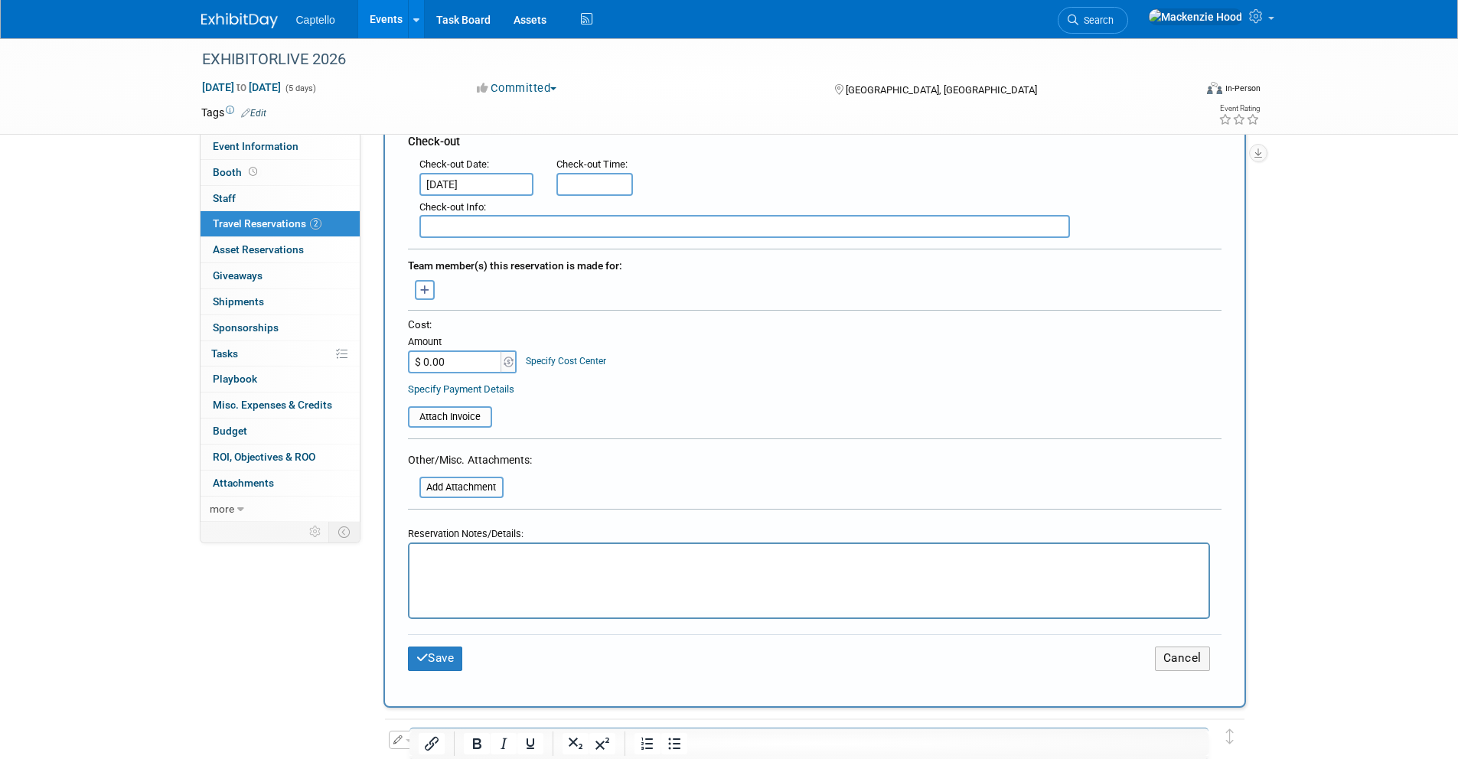
click at [455, 562] on p "Rich Text Area. Press ALT-0 for help." at bounding box center [808, 558] width 781 height 16
click at [463, 366] on input "$ 0.00" at bounding box center [456, 361] width 96 height 23
type input "$ 1,018.09"
click at [764, 373] on div "Cost: Amount $ 1,018.09 Specify Cost Center Cost Center -- Not Specified --" at bounding box center [814, 346] width 813 height 56
click at [433, 657] on button "Save" at bounding box center [435, 659] width 55 height 24
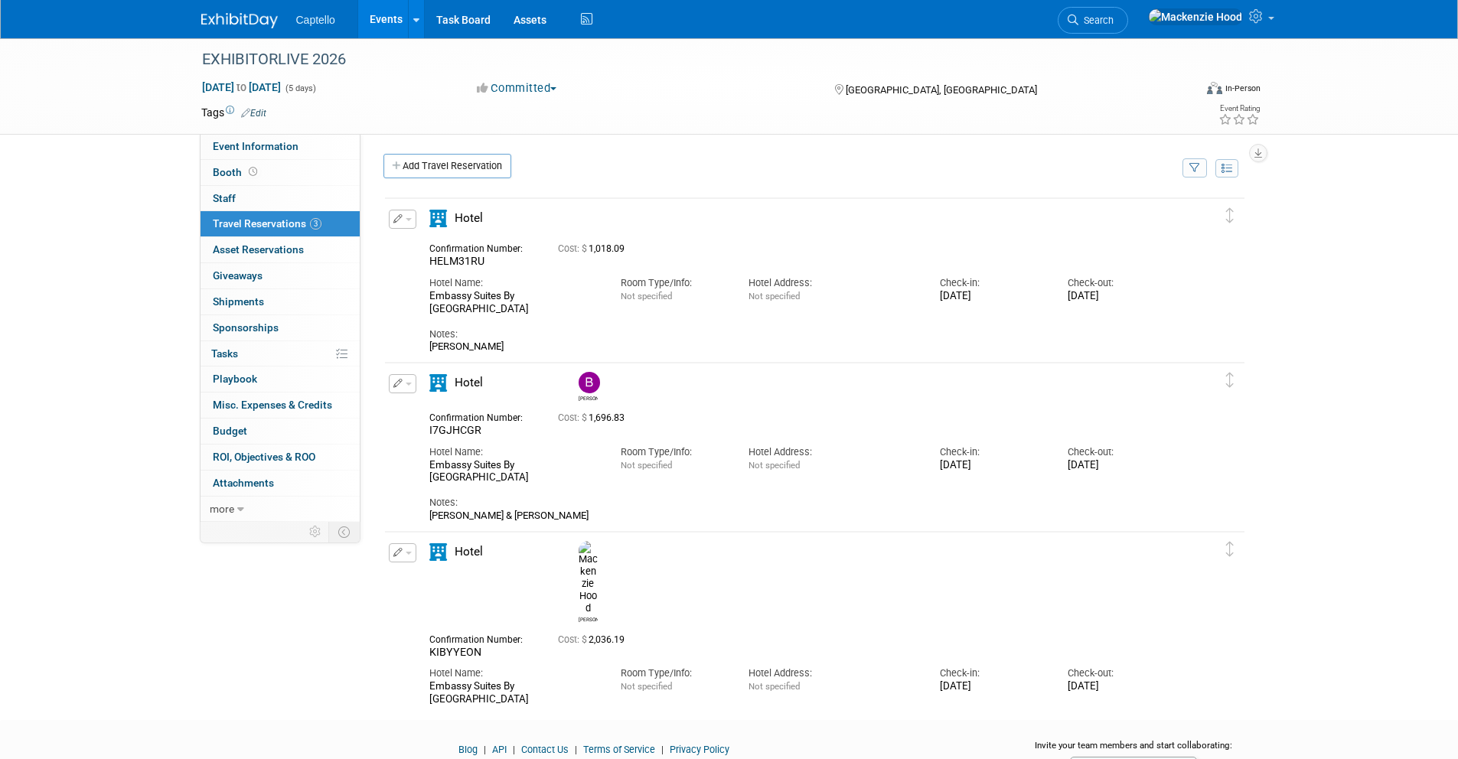
scroll to position [0, 0]
click at [404, 161] on link "Add Travel Reservation" at bounding box center [447, 167] width 128 height 24
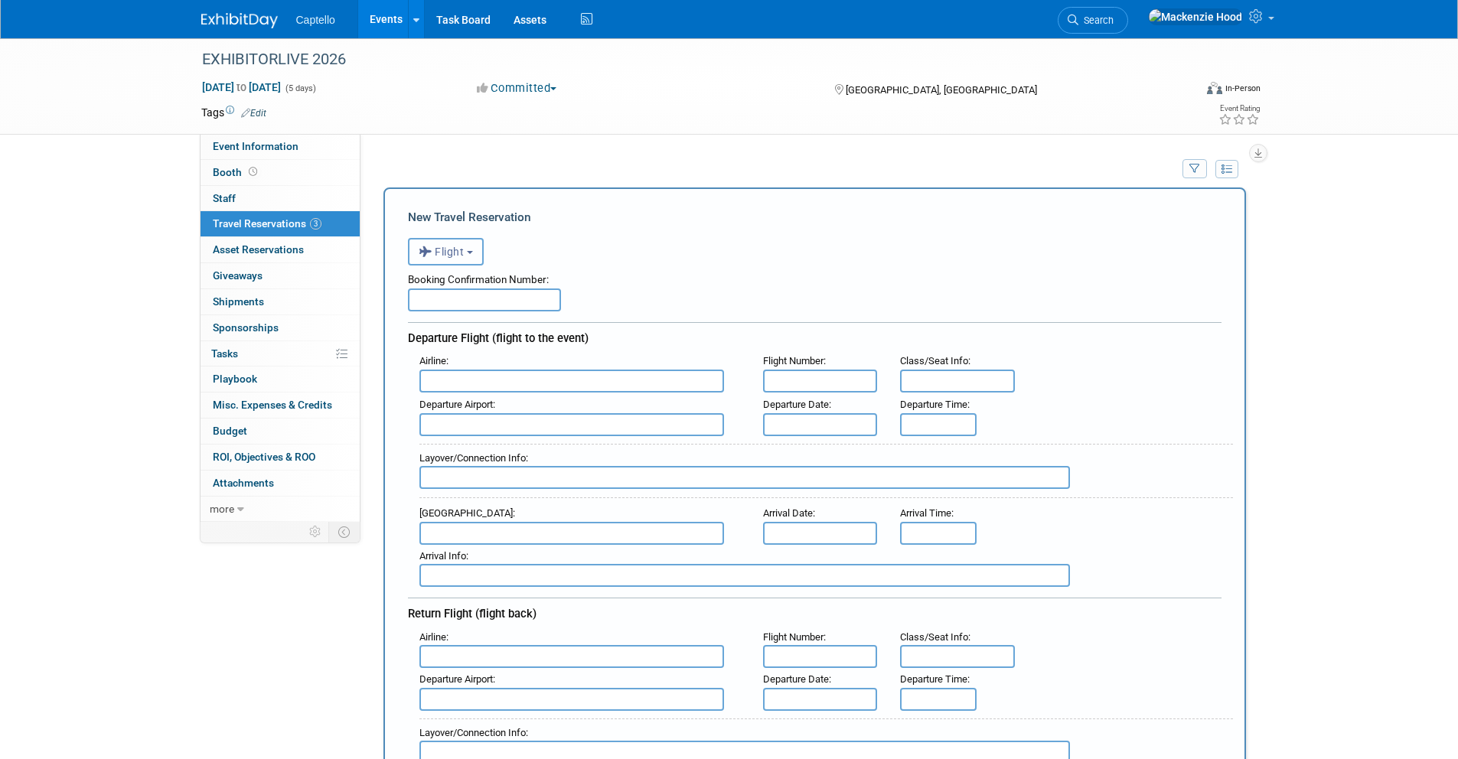
click at [447, 253] on span "Flight" at bounding box center [442, 252] width 46 height 12
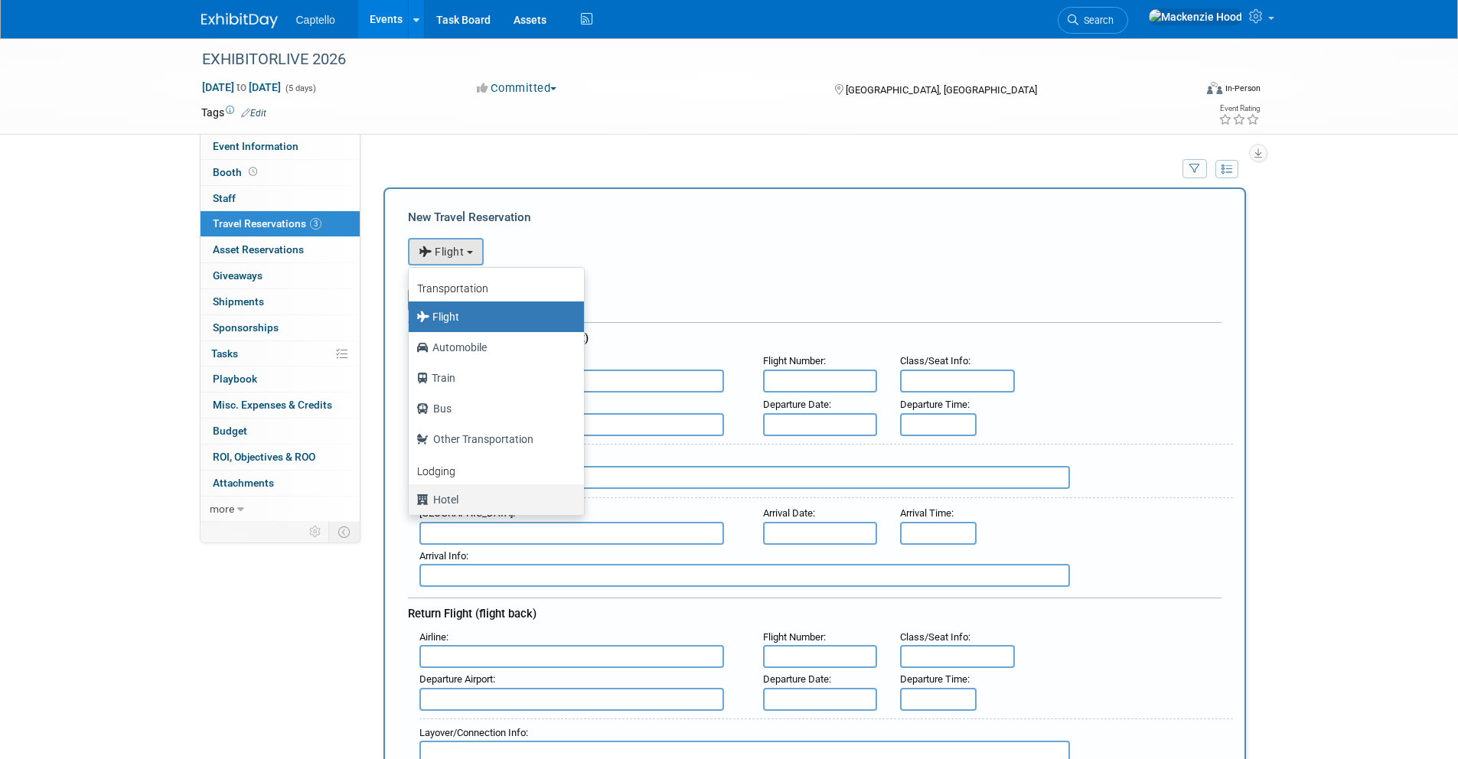
click at [488, 500] on label "Hotel" at bounding box center [492, 499] width 152 height 24
click at [411, 500] on input "Hotel" at bounding box center [406, 498] width 10 height 10
select select "6"
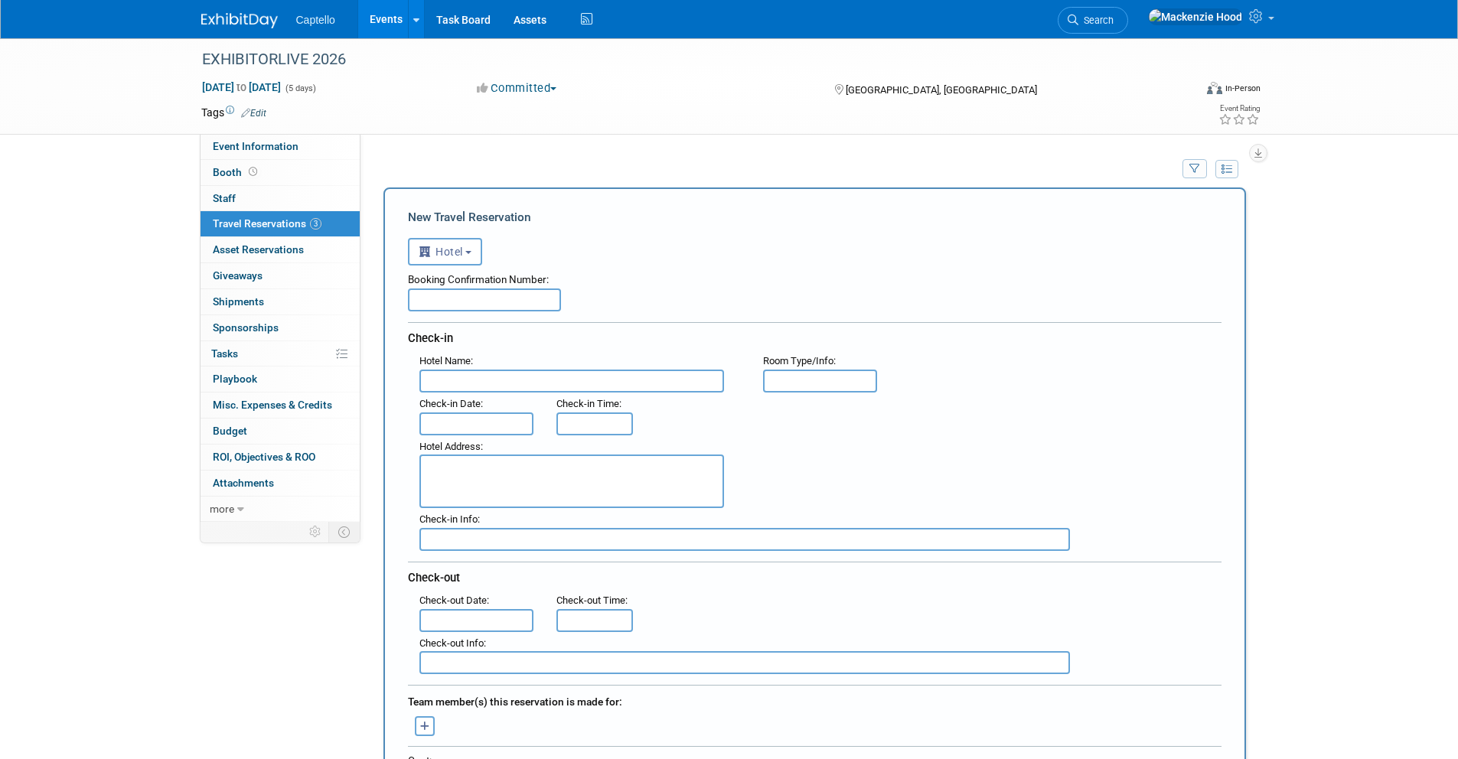
click at [468, 302] on input "text" at bounding box center [484, 299] width 153 height 23
paste input "EQJH6VOF"
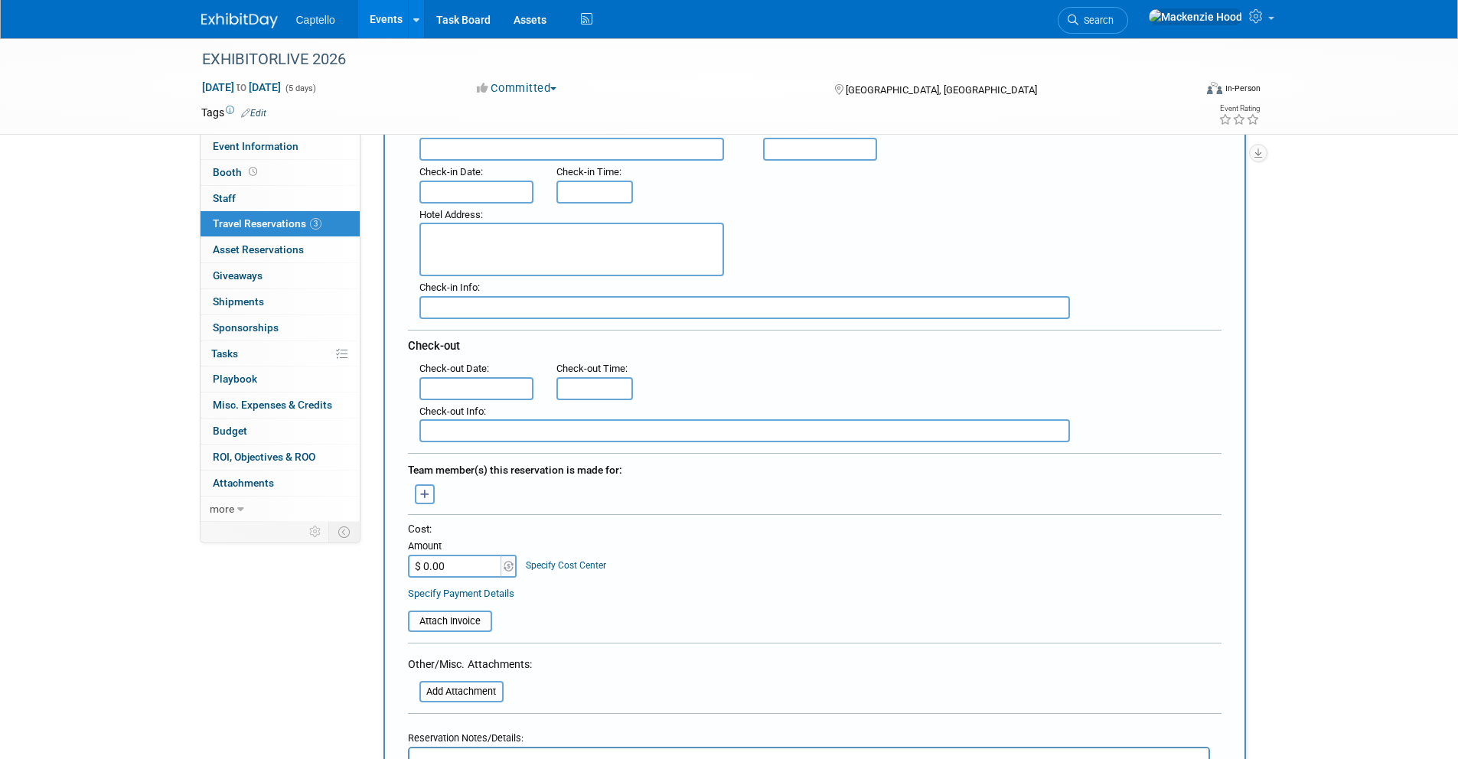
scroll to position [214, 0]
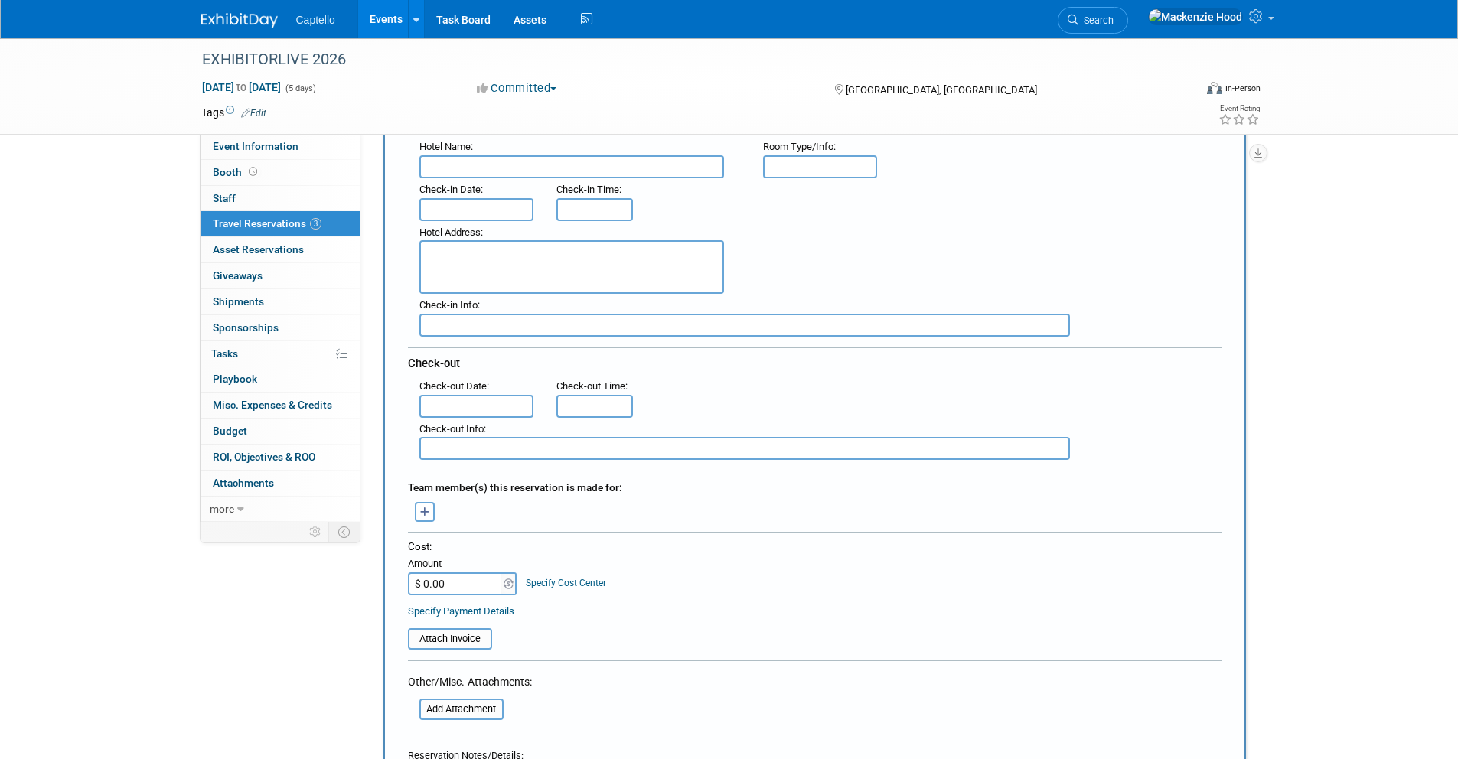
type input "EQJH6VOF"
click at [488, 160] on input "text" at bounding box center [571, 166] width 305 height 23
paste input "Embassy Suites By [GEOGRAPHIC_DATA]"
type input "Embassy Suites By [GEOGRAPHIC_DATA]"
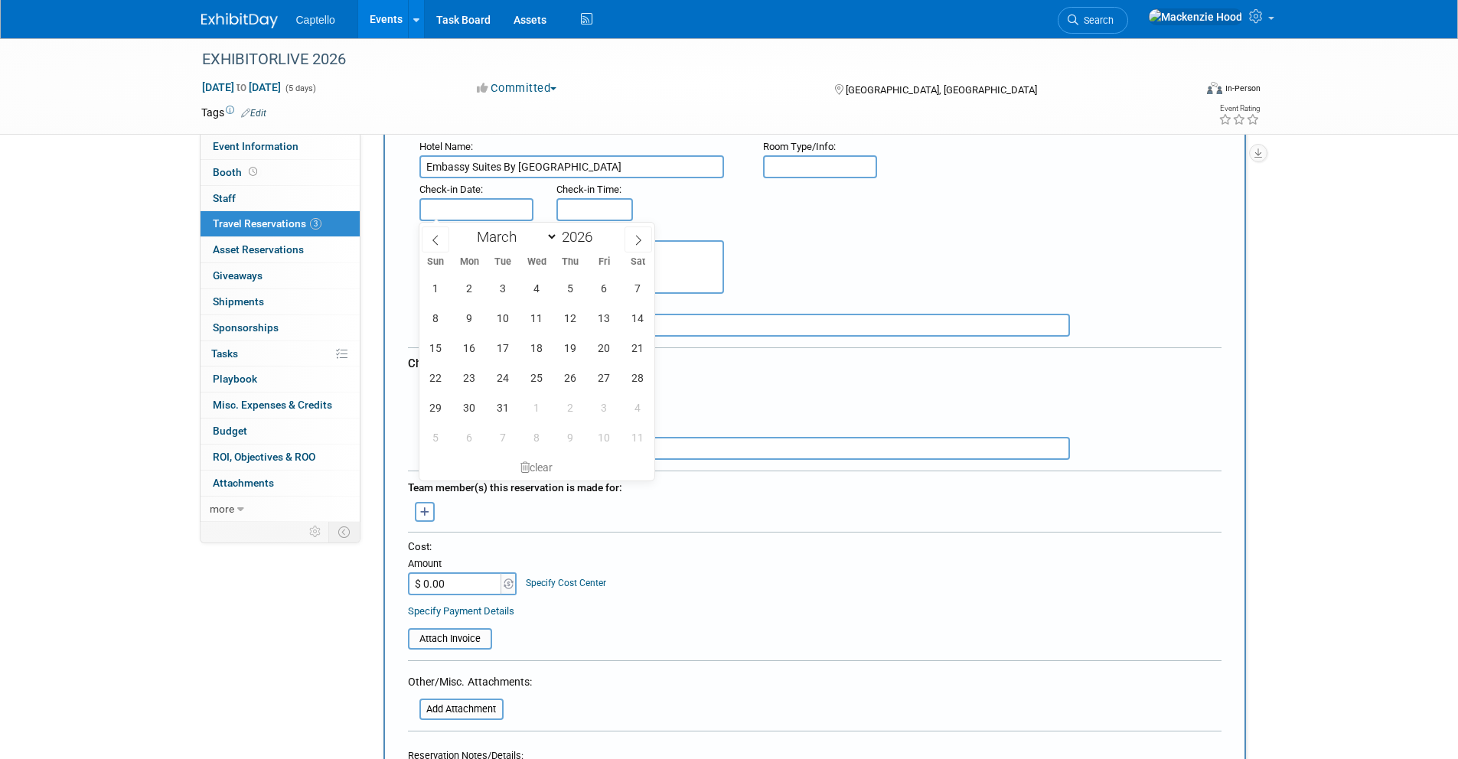
click at [471, 209] on input "text" at bounding box center [476, 209] width 115 height 23
click at [441, 400] on span "29" at bounding box center [436, 408] width 30 height 30
type input "[DATE]"
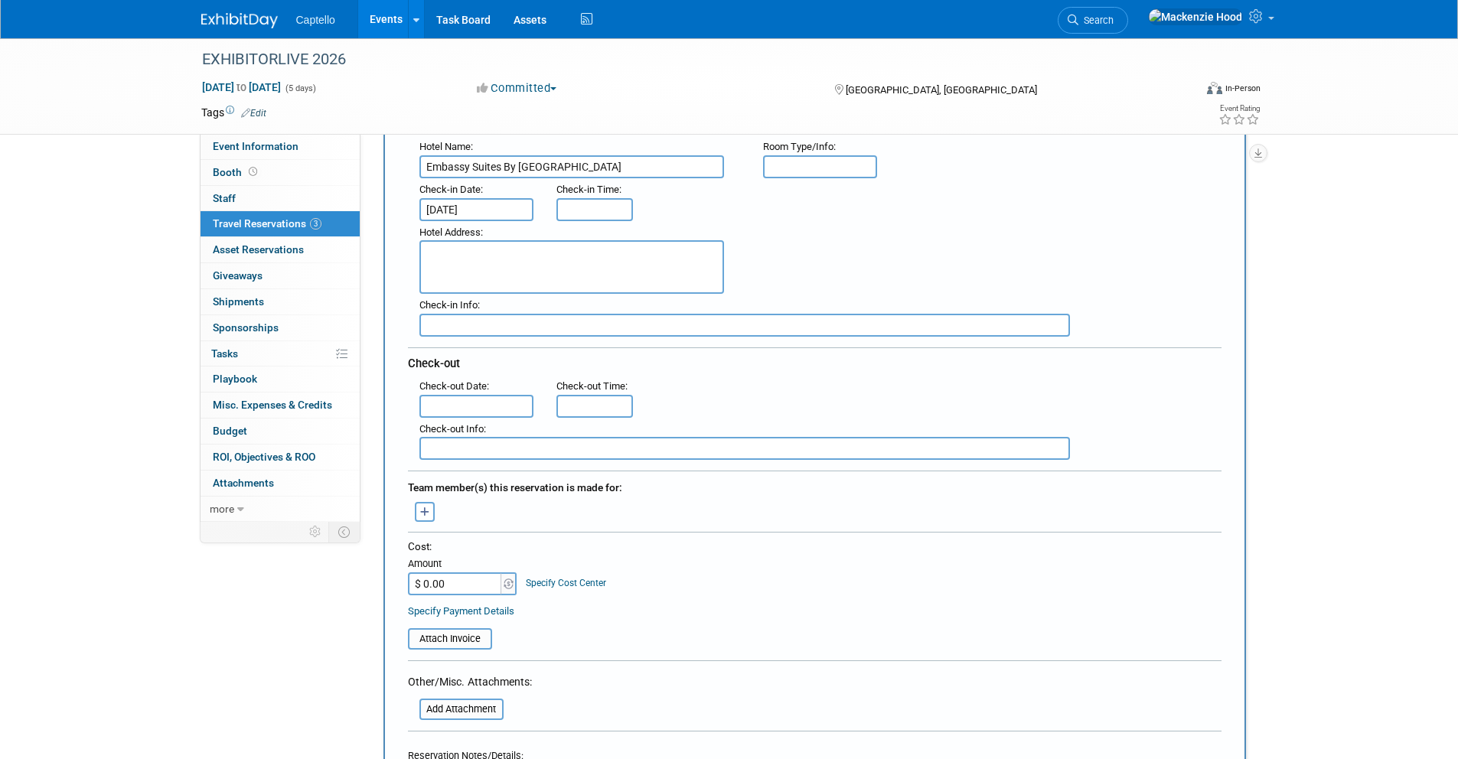
click at [478, 403] on input "text" at bounding box center [476, 406] width 115 height 23
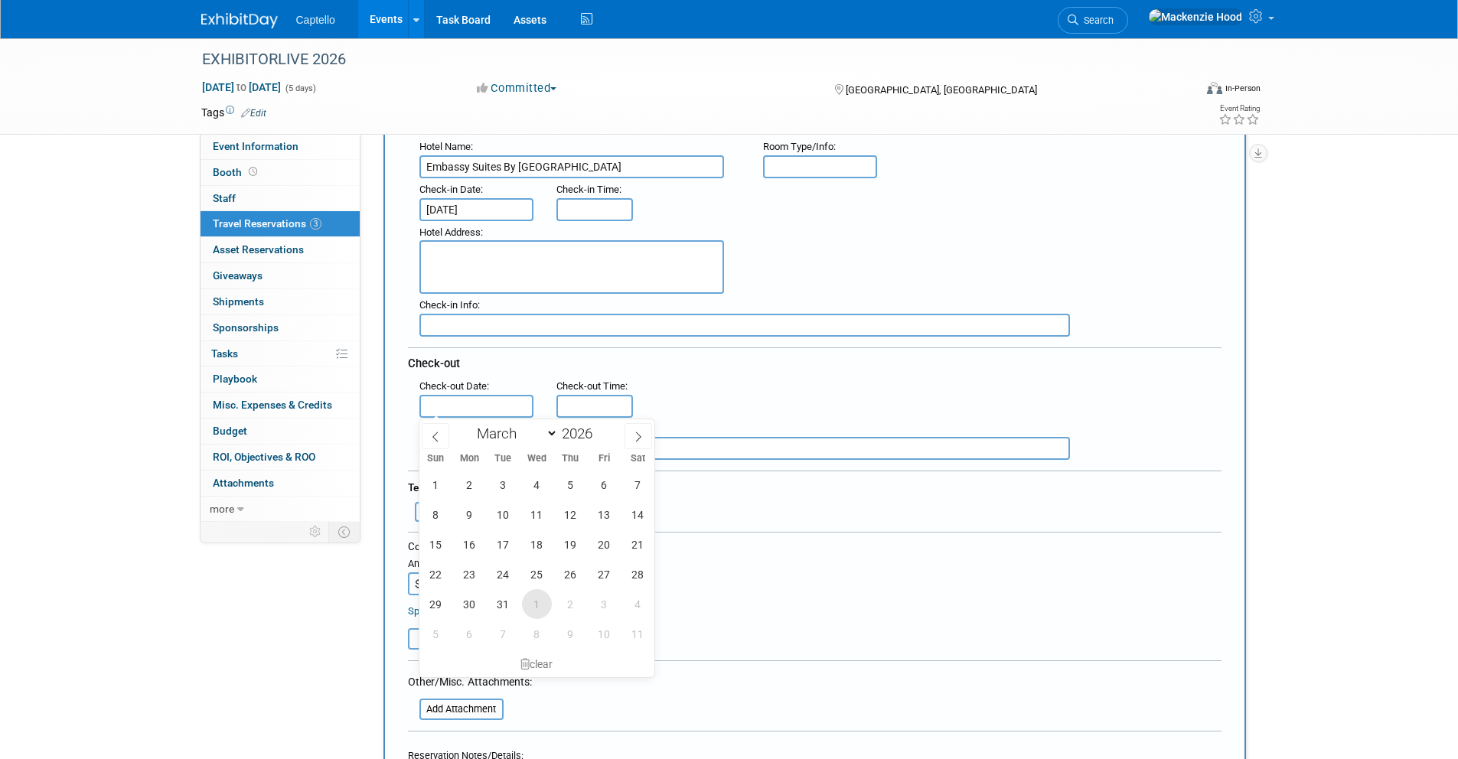
click at [539, 598] on span "1" at bounding box center [537, 604] width 30 height 30
type input "[DATE]"
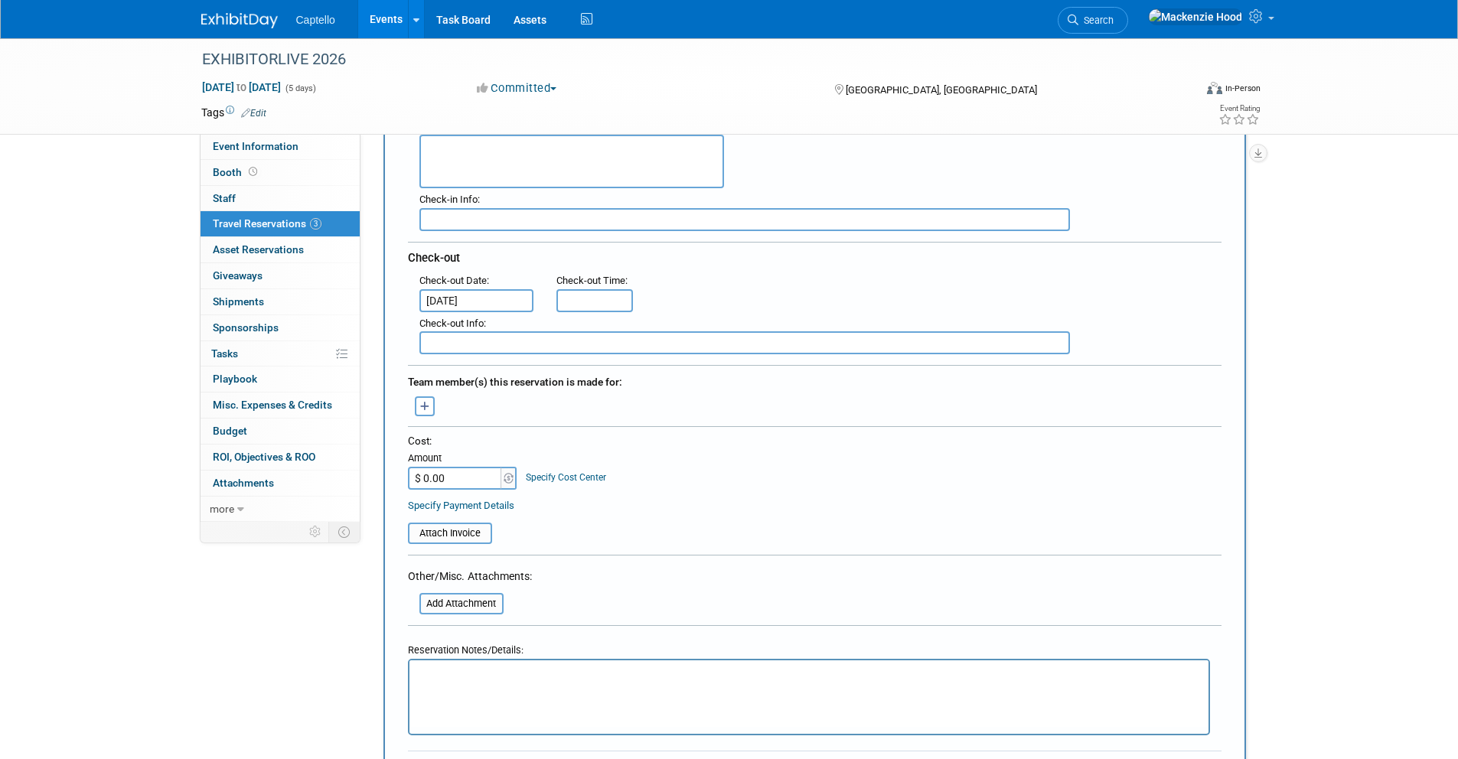
scroll to position [352, 0]
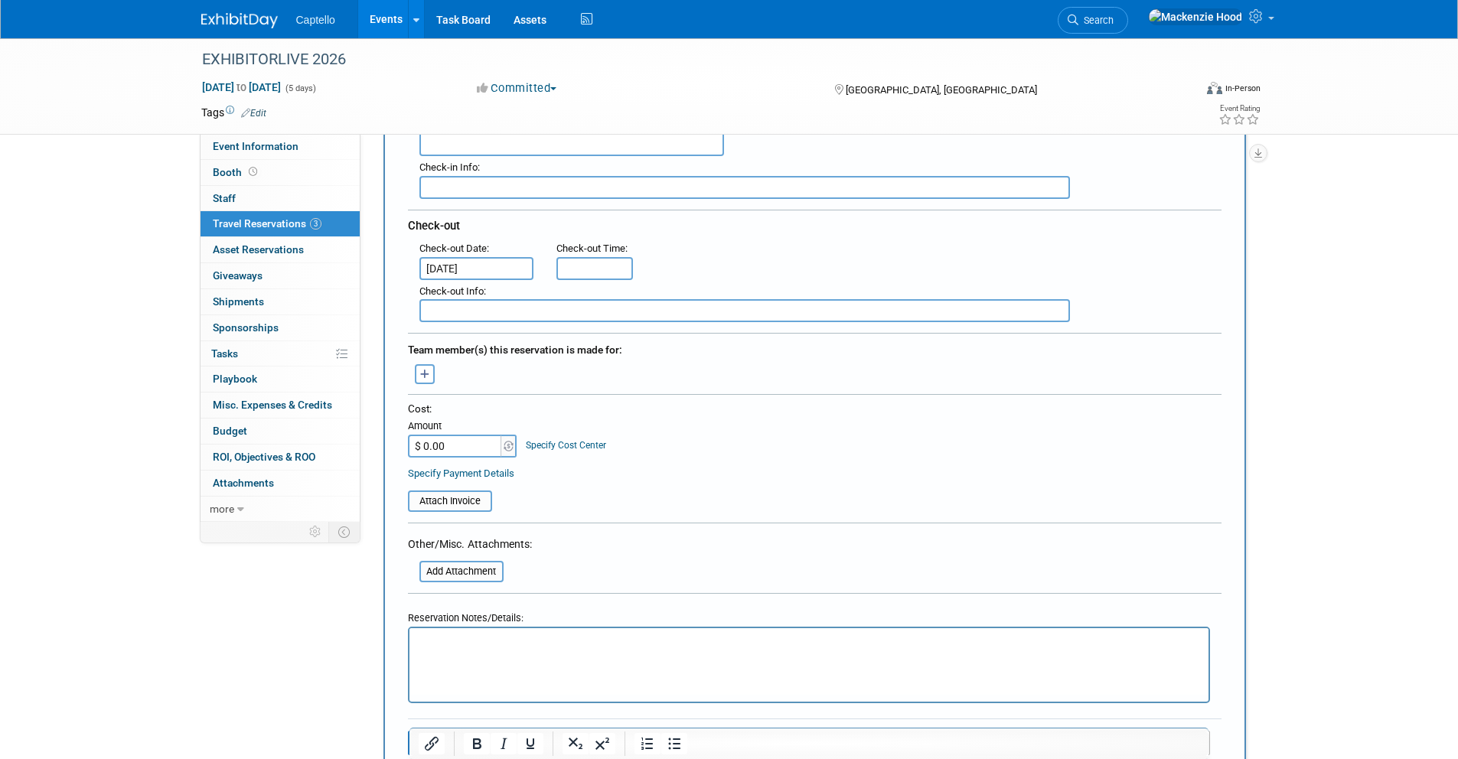
click at [460, 650] on html at bounding box center [808, 639] width 799 height 22
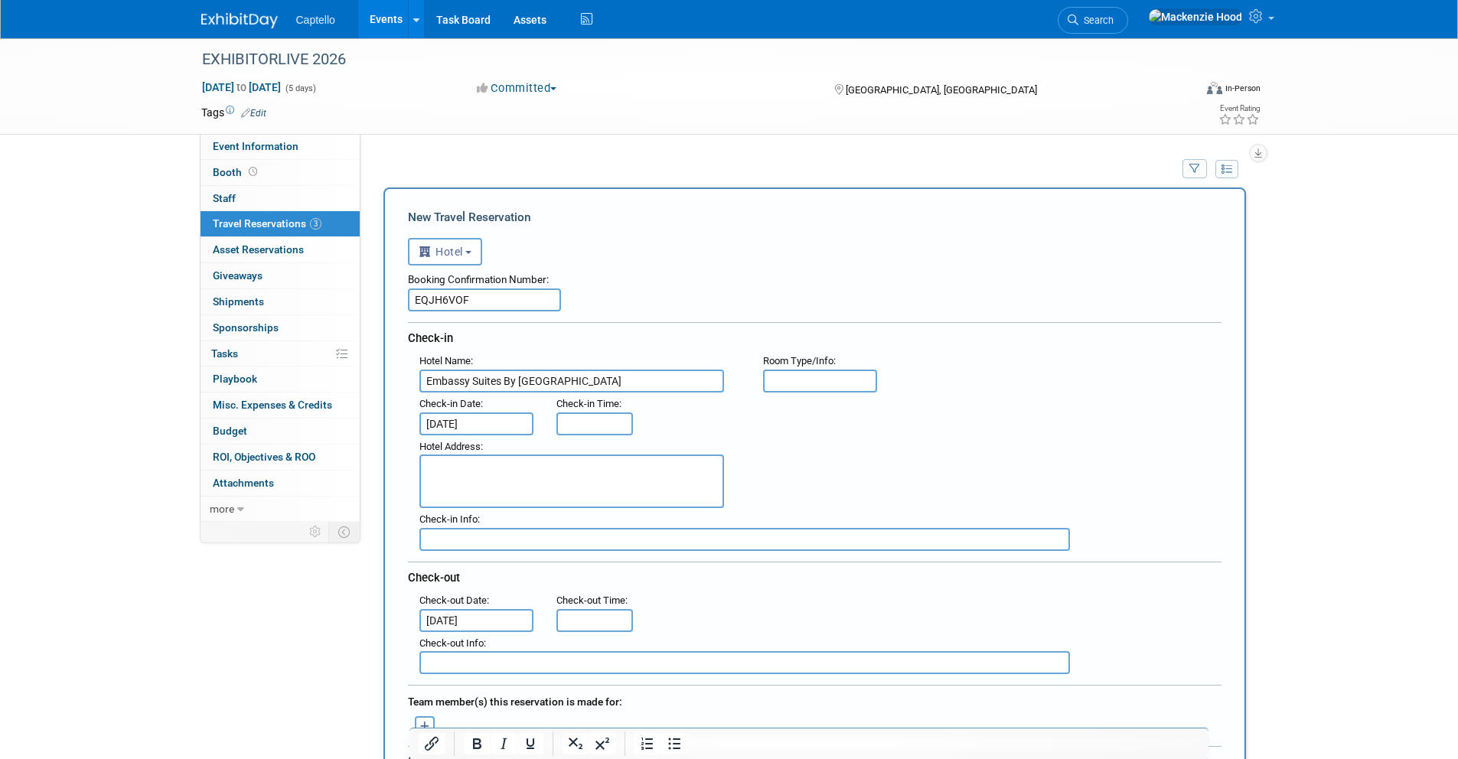
select select "6"
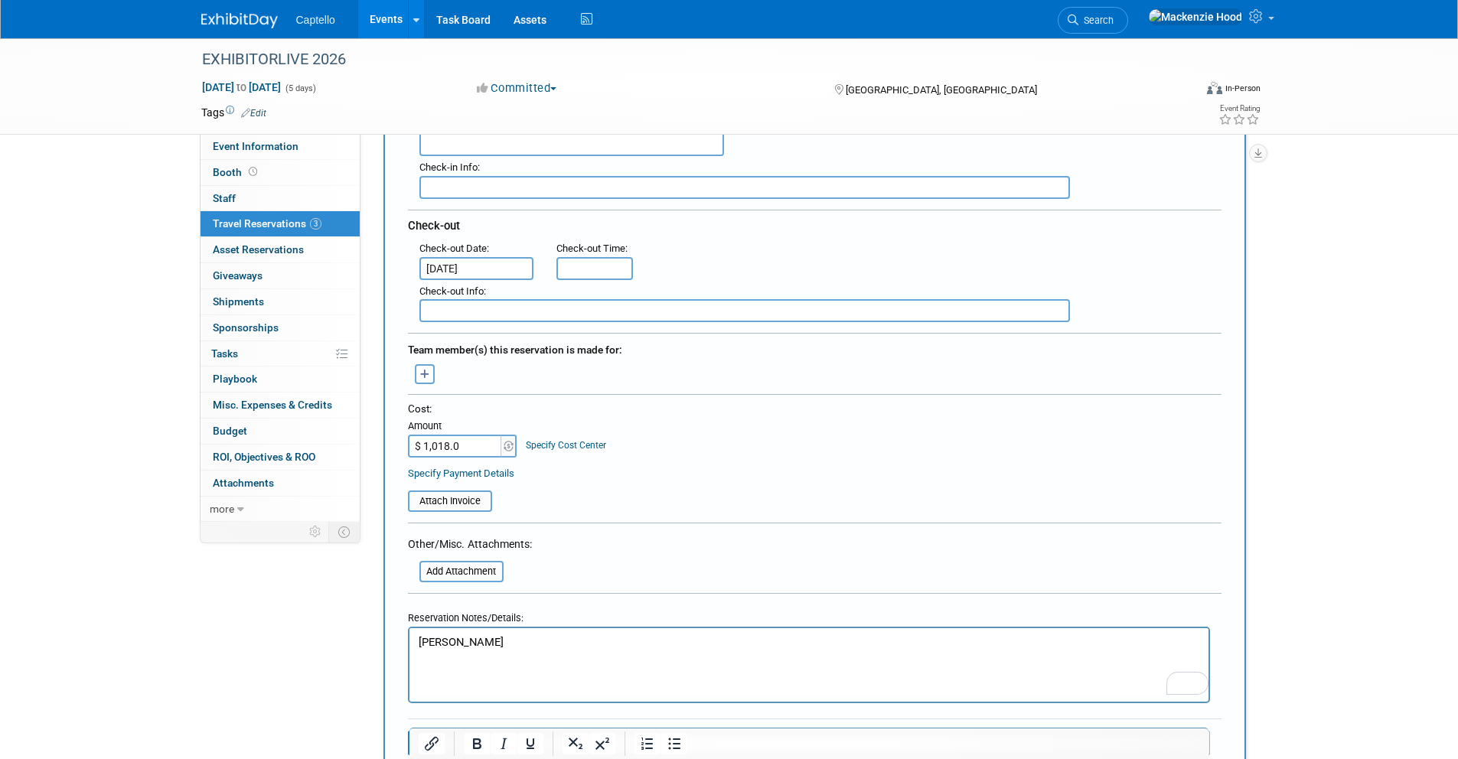
type input "$ 1,018.09"
click at [735, 399] on div at bounding box center [814, 398] width 813 height 8
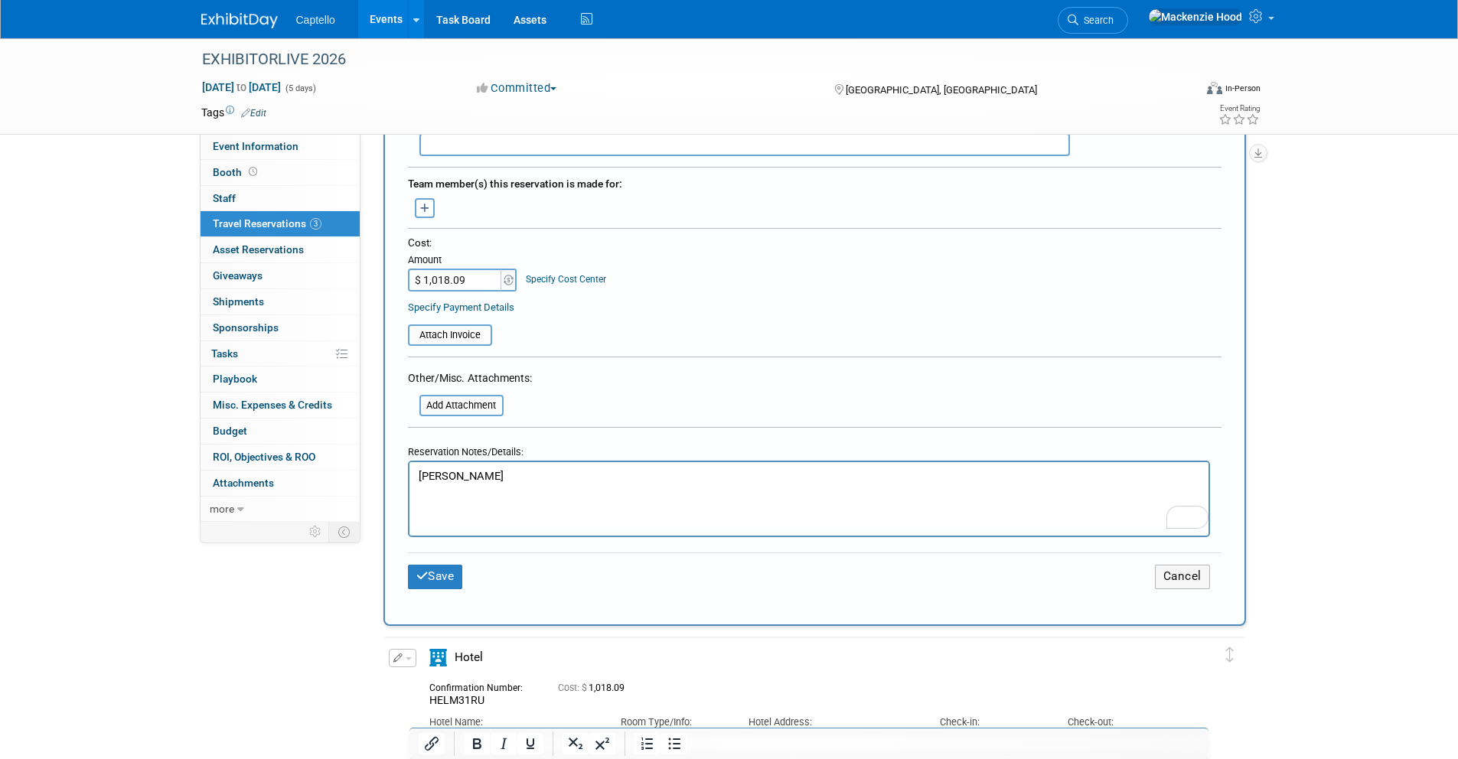
scroll to position [670, 0]
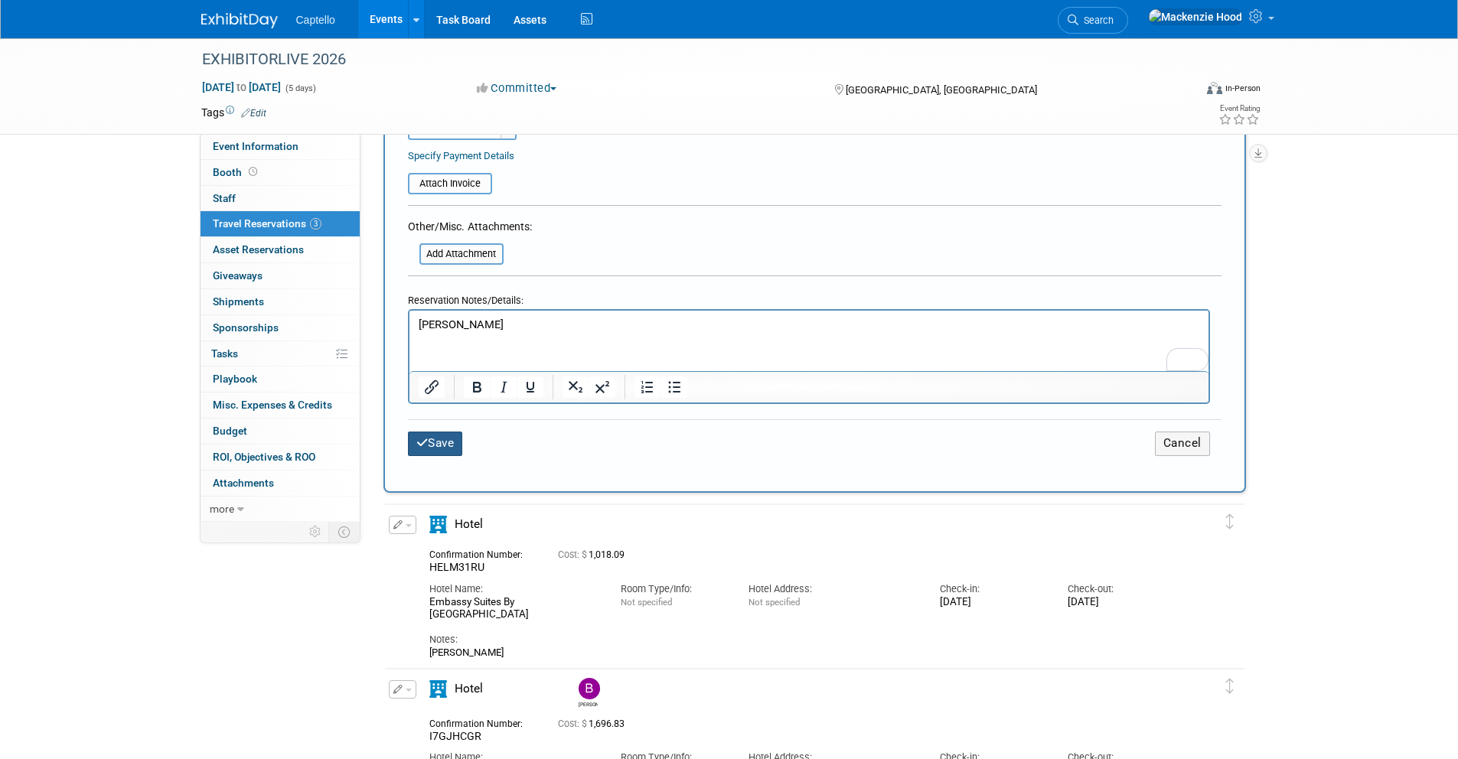
click at [428, 435] on button "Save" at bounding box center [435, 444] width 55 height 24
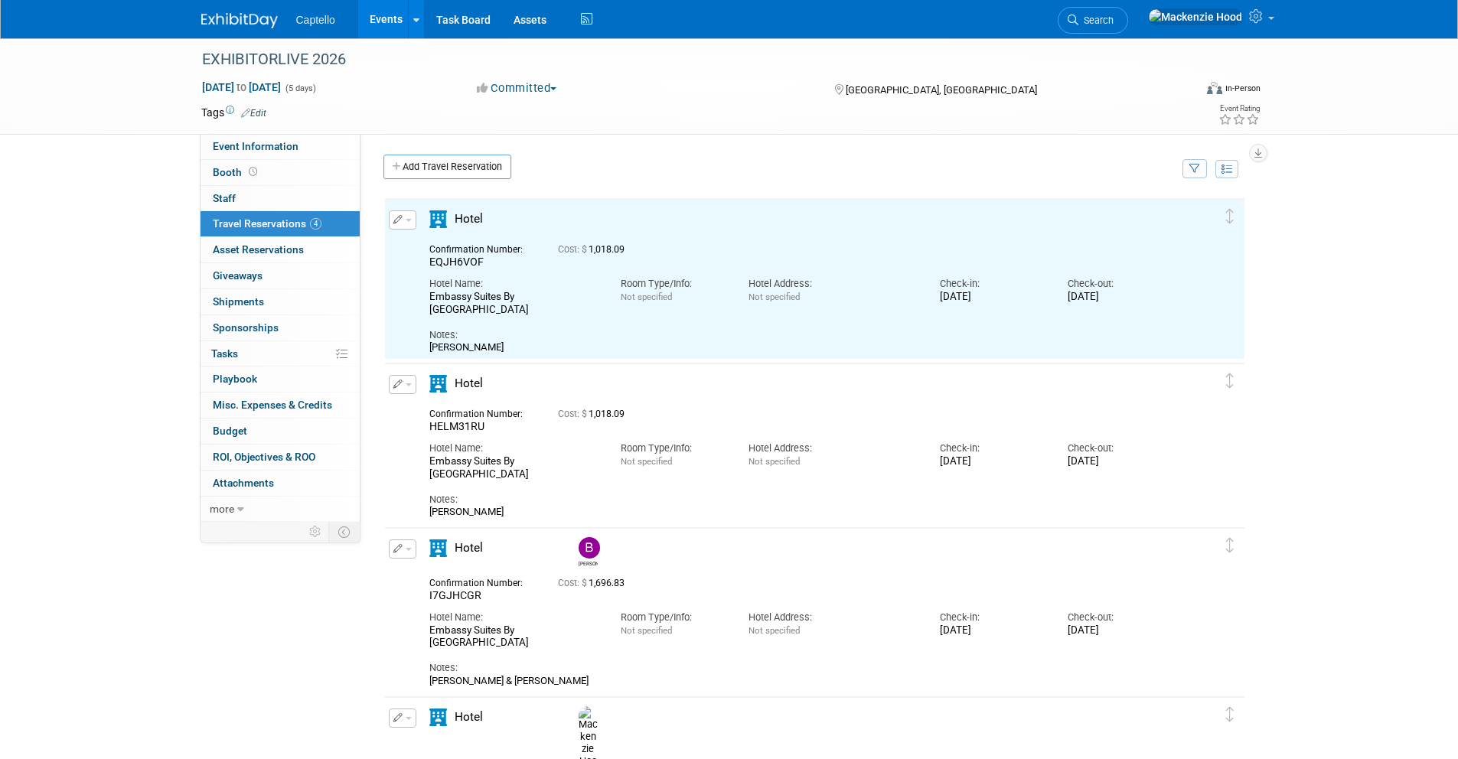
scroll to position [0, 0]
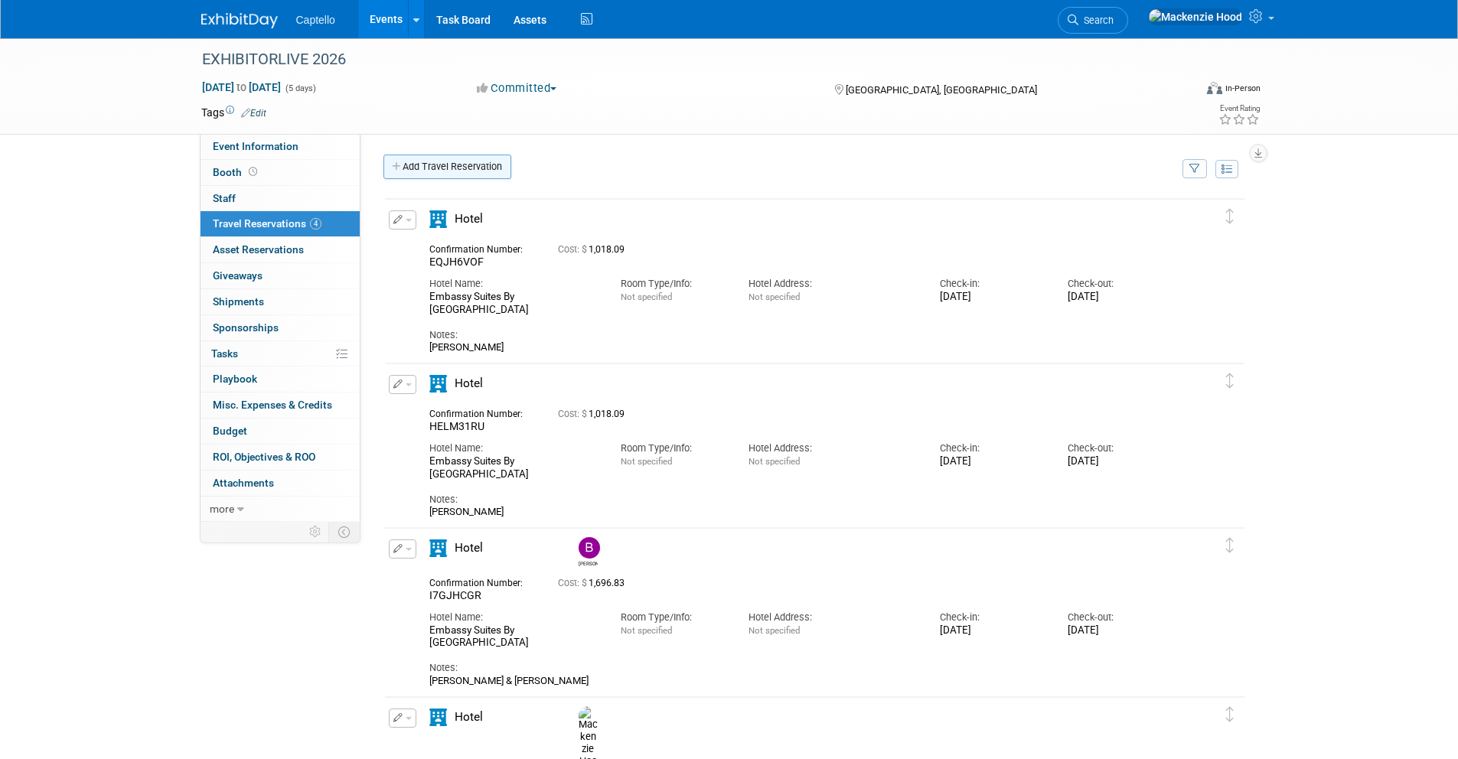
click at [406, 167] on link "Add Travel Reservation" at bounding box center [447, 167] width 128 height 24
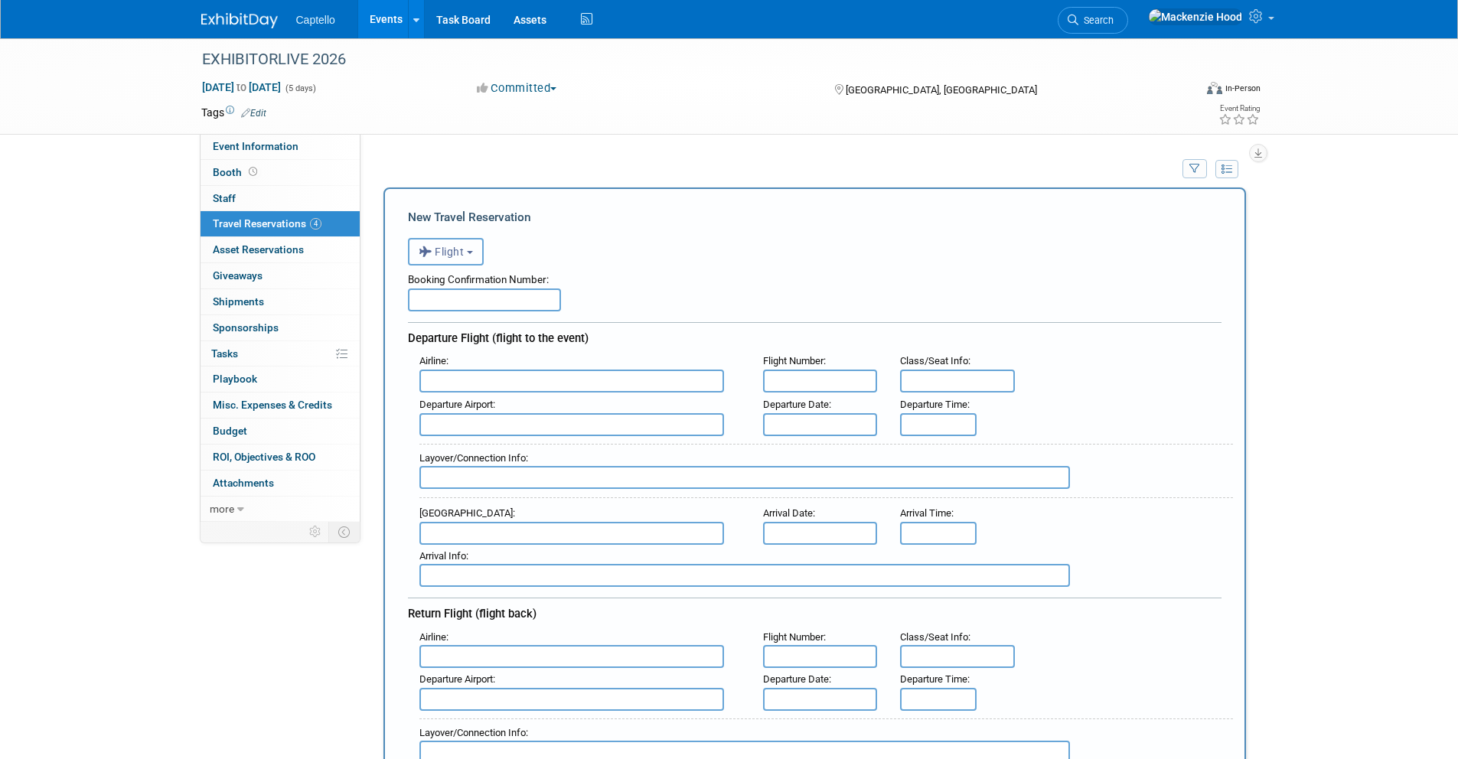
click at [479, 256] on button "Flight" at bounding box center [446, 252] width 76 height 28
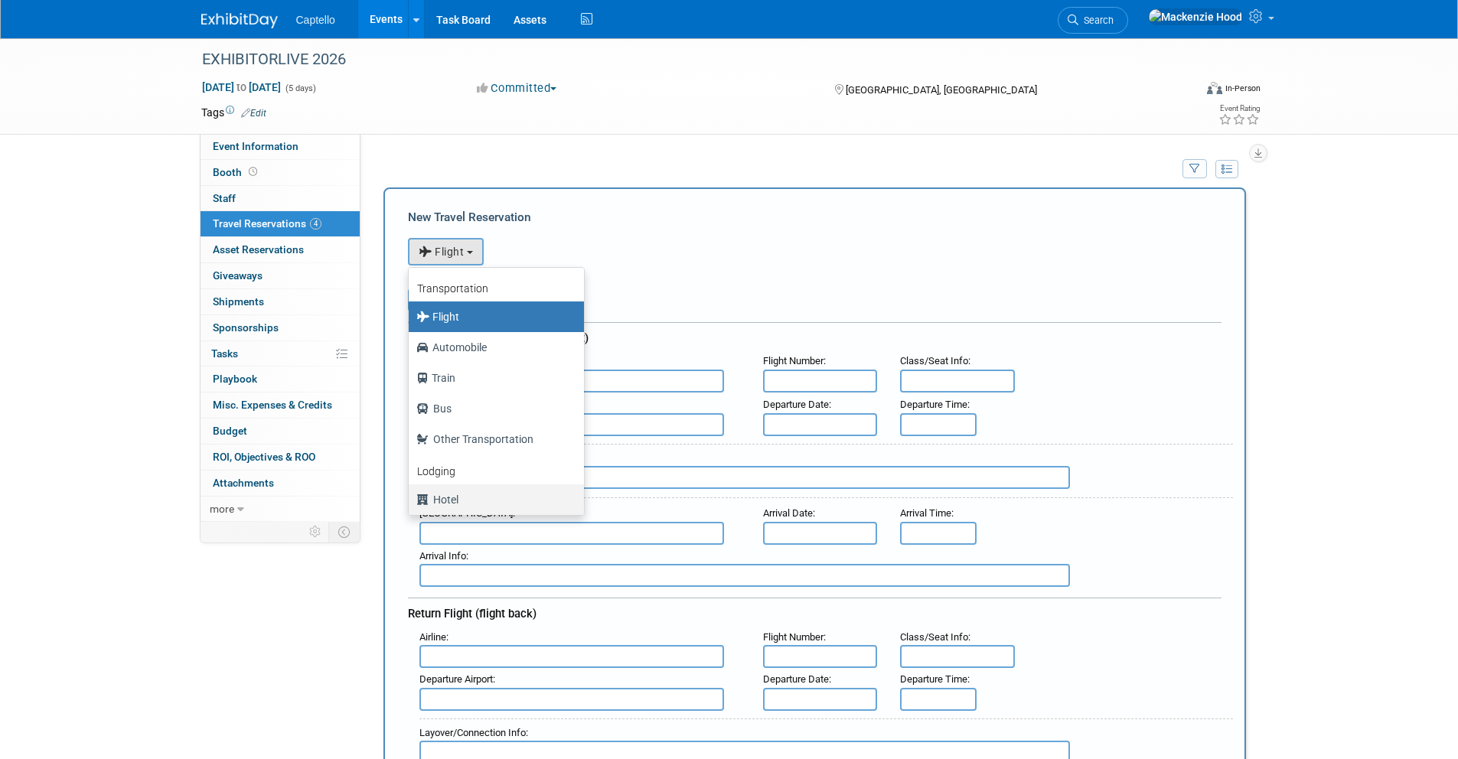
click at [484, 498] on label "Hotel" at bounding box center [492, 499] width 152 height 24
click at [411, 498] on input "Hotel" at bounding box center [406, 498] width 10 height 10
select select "6"
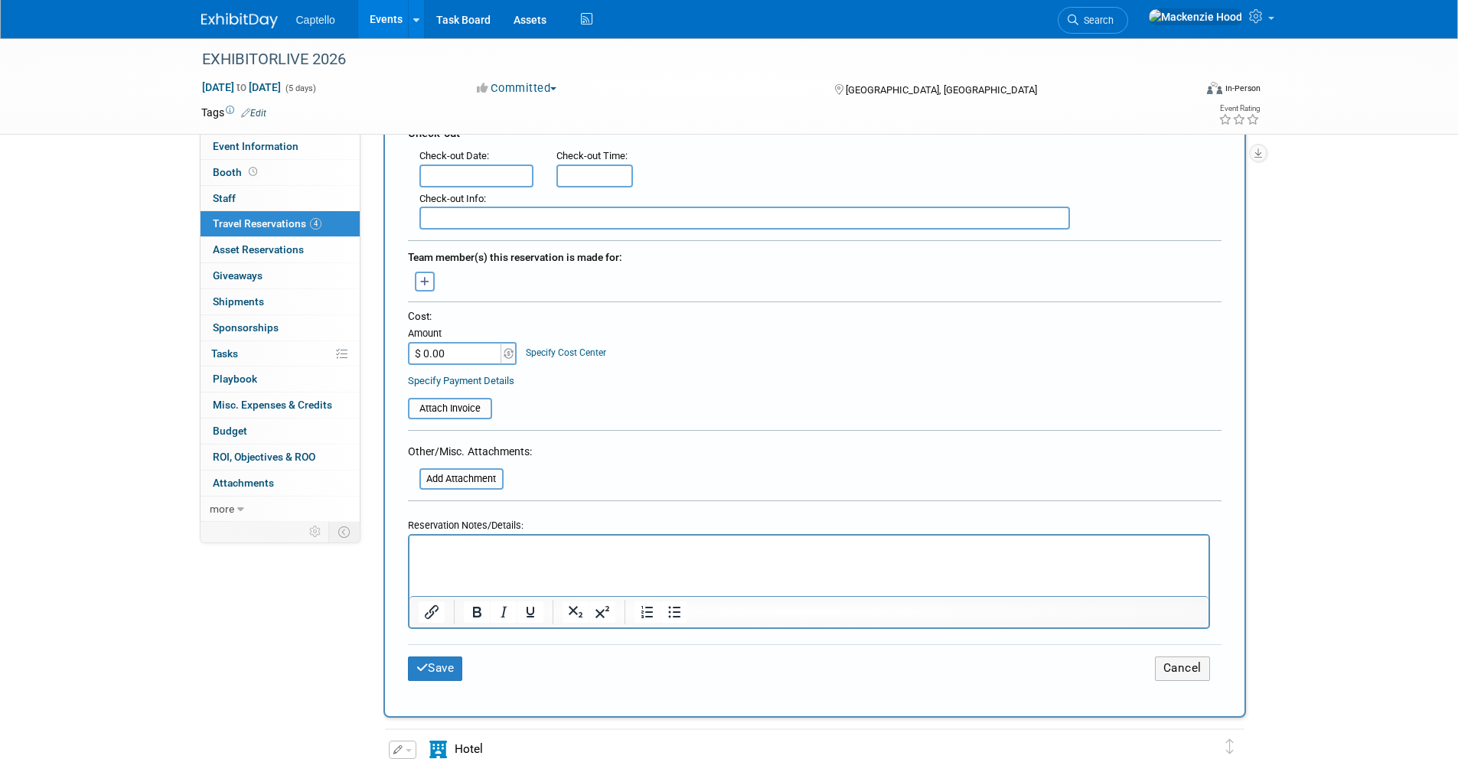
scroll to position [642, 0]
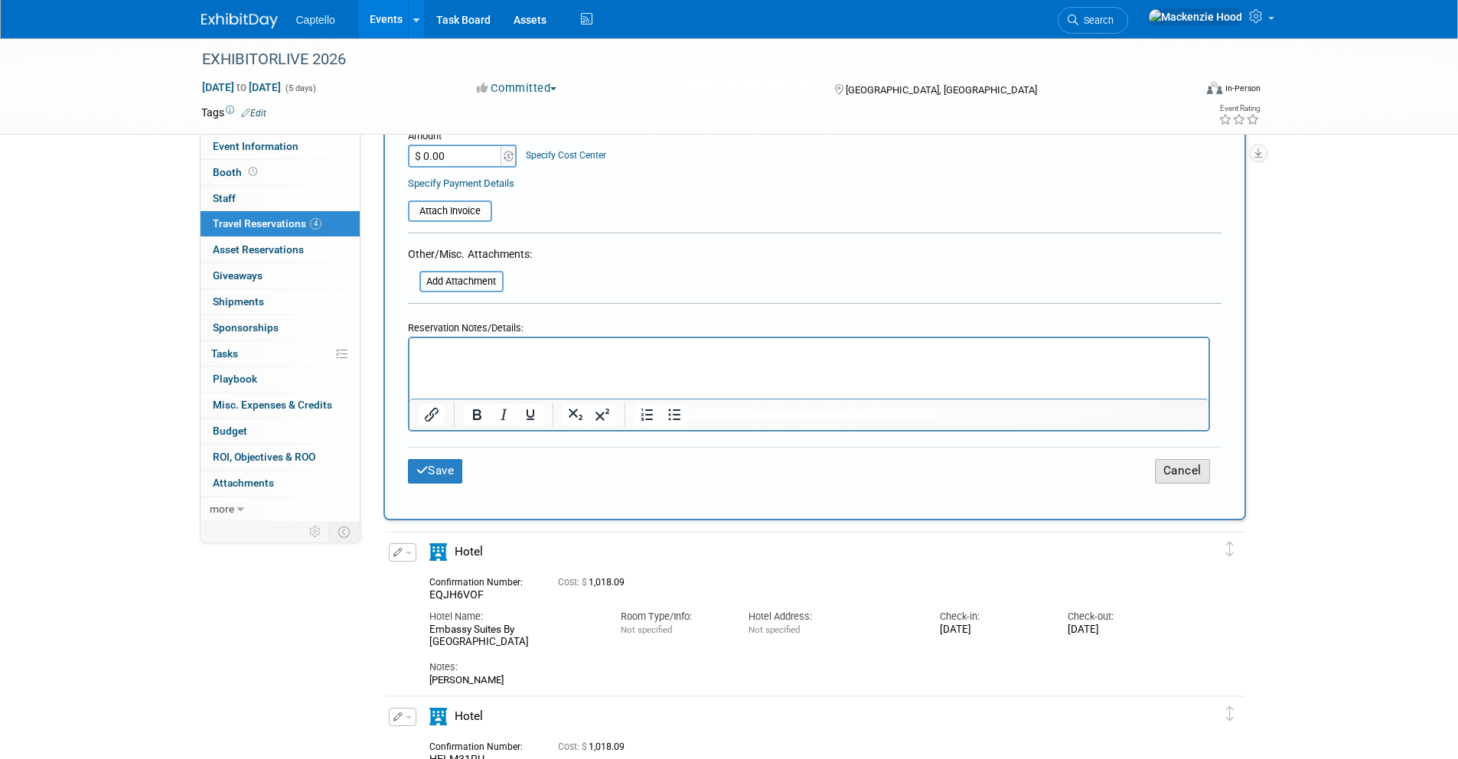
click at [1186, 473] on button "Cancel" at bounding box center [1182, 471] width 55 height 24
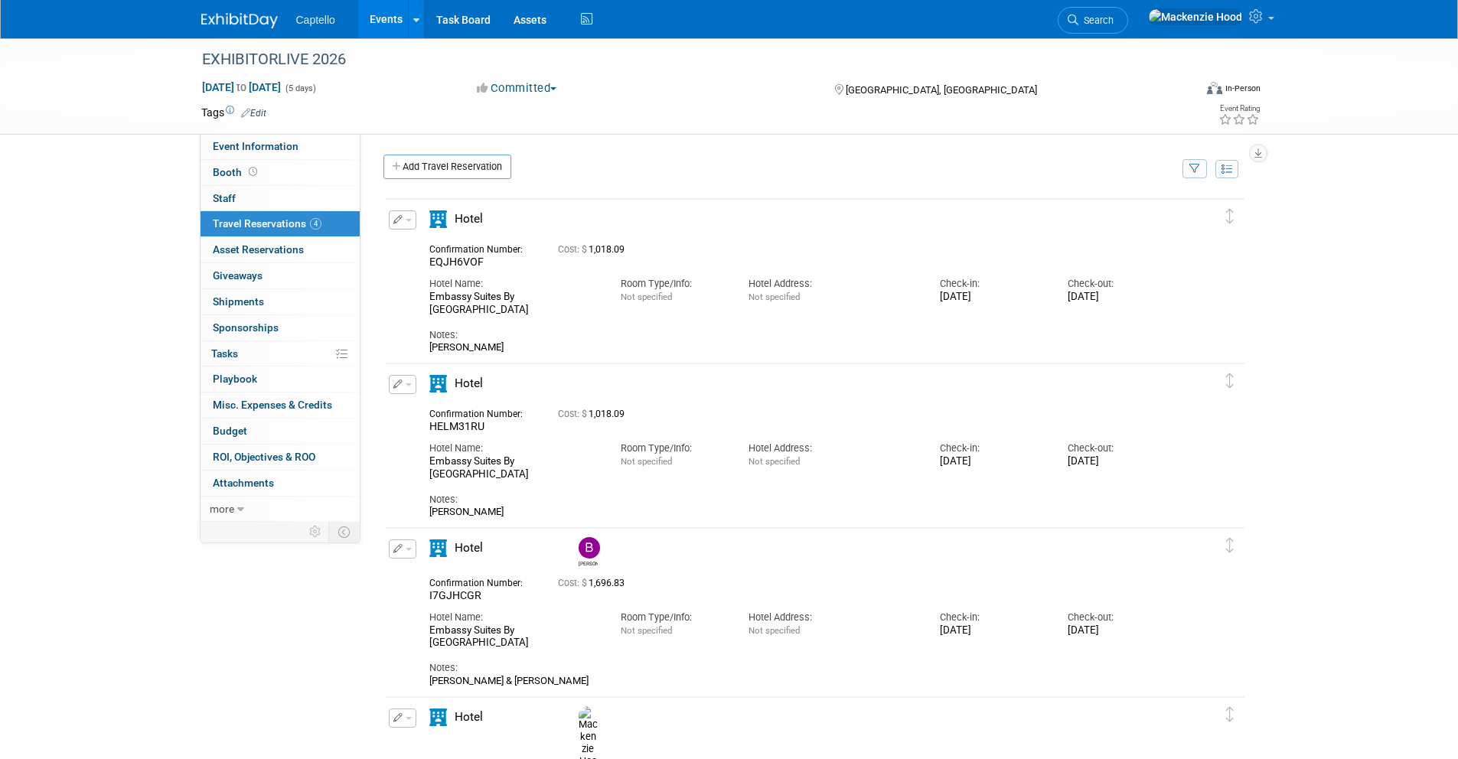
scroll to position [0, 0]
click at [408, 162] on link "Add Travel Reservation" at bounding box center [447, 167] width 128 height 24
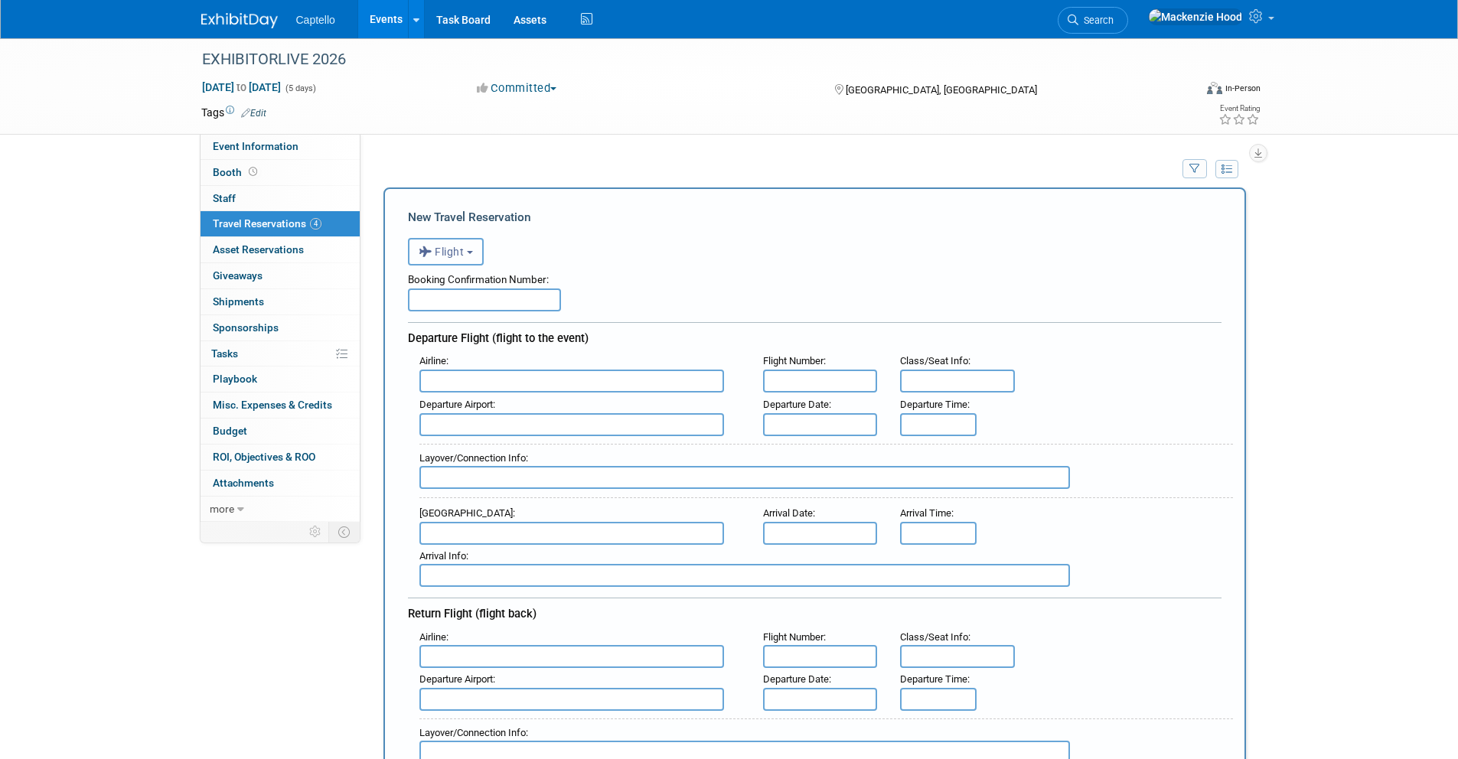
click at [466, 246] on button "Flight" at bounding box center [446, 252] width 76 height 28
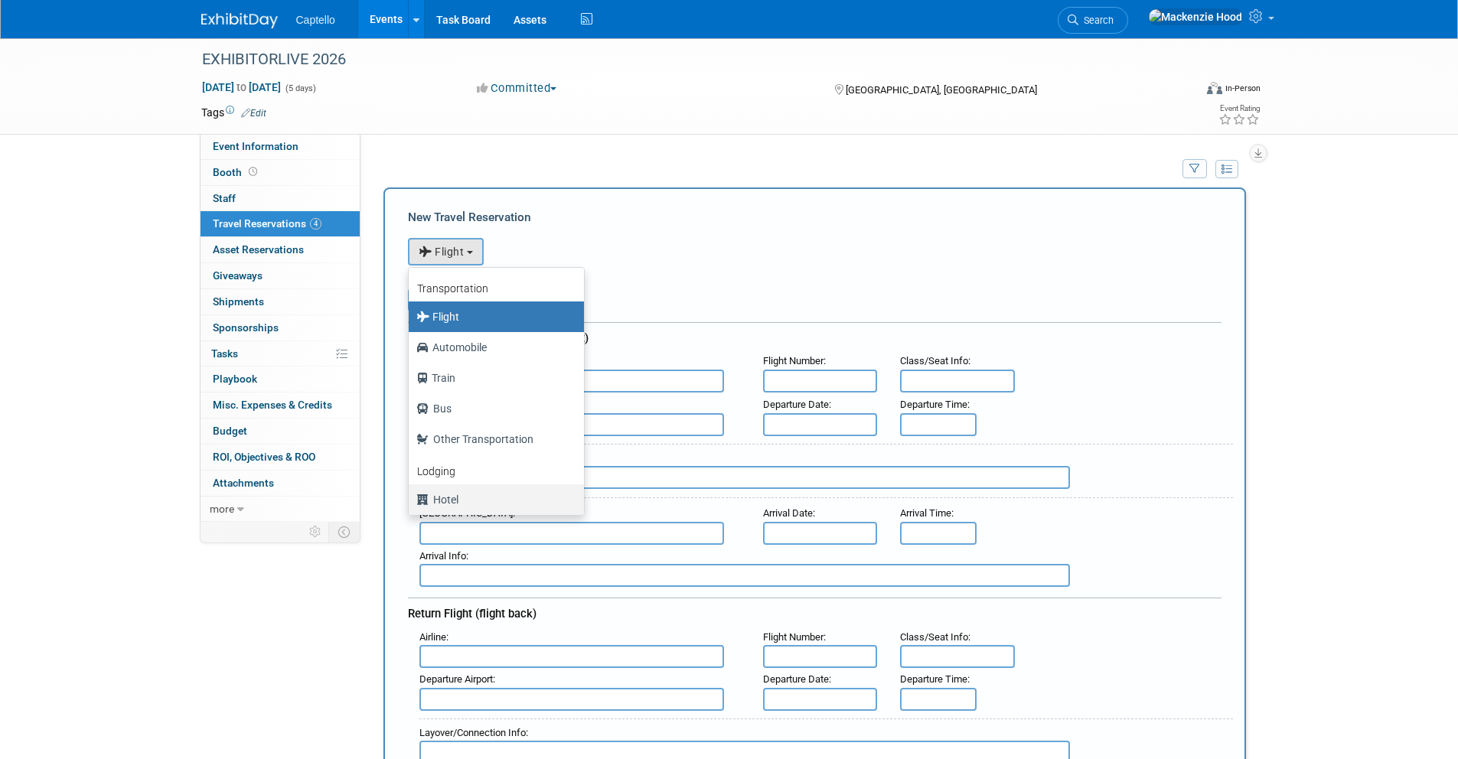
click at [508, 492] on label "Hotel" at bounding box center [492, 499] width 152 height 24
click at [411, 493] on input "Hotel" at bounding box center [406, 498] width 10 height 10
select select "6"
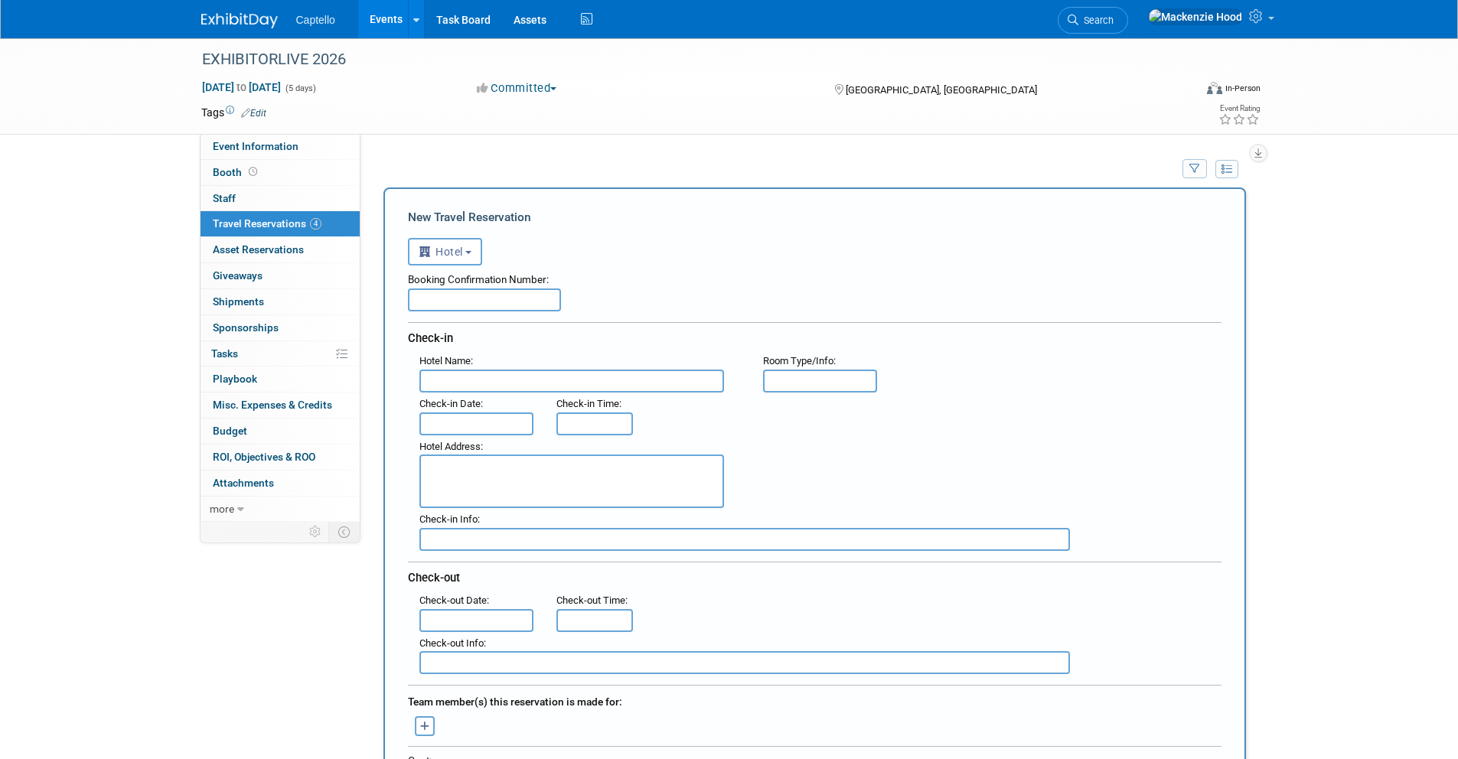
click at [516, 294] on input "text" at bounding box center [484, 299] width 153 height 23
paste input "VGPLVVWI"
paste input "Embassy Suites By [GEOGRAPHIC_DATA]"
type input "VGPLVVWI"
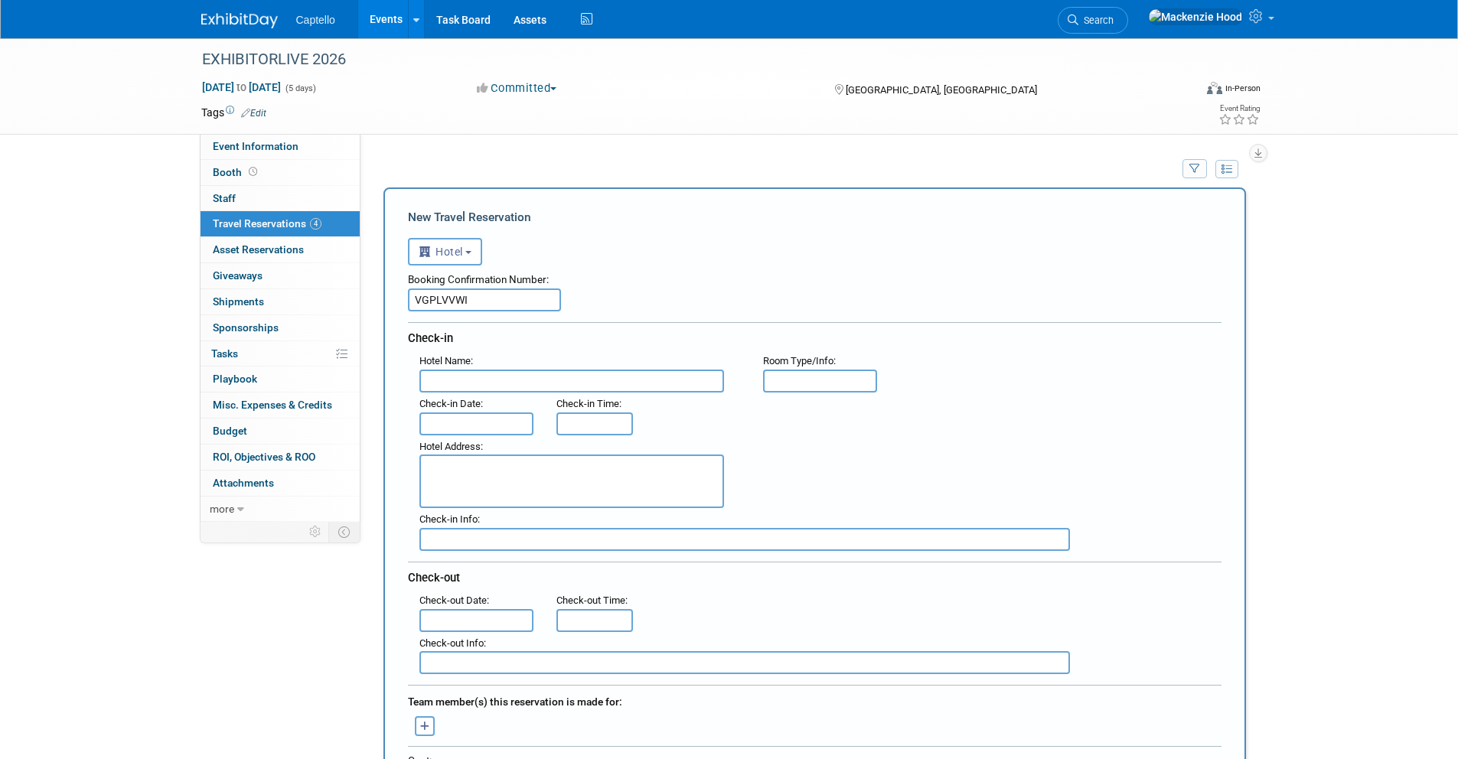
scroll to position [0, 0]
click at [442, 368] on div "Hotel Name :" at bounding box center [579, 361] width 321 height 17
click at [446, 381] on input "text" at bounding box center [571, 381] width 305 height 23
paste input "Embassy Suites By [GEOGRAPHIC_DATA]"
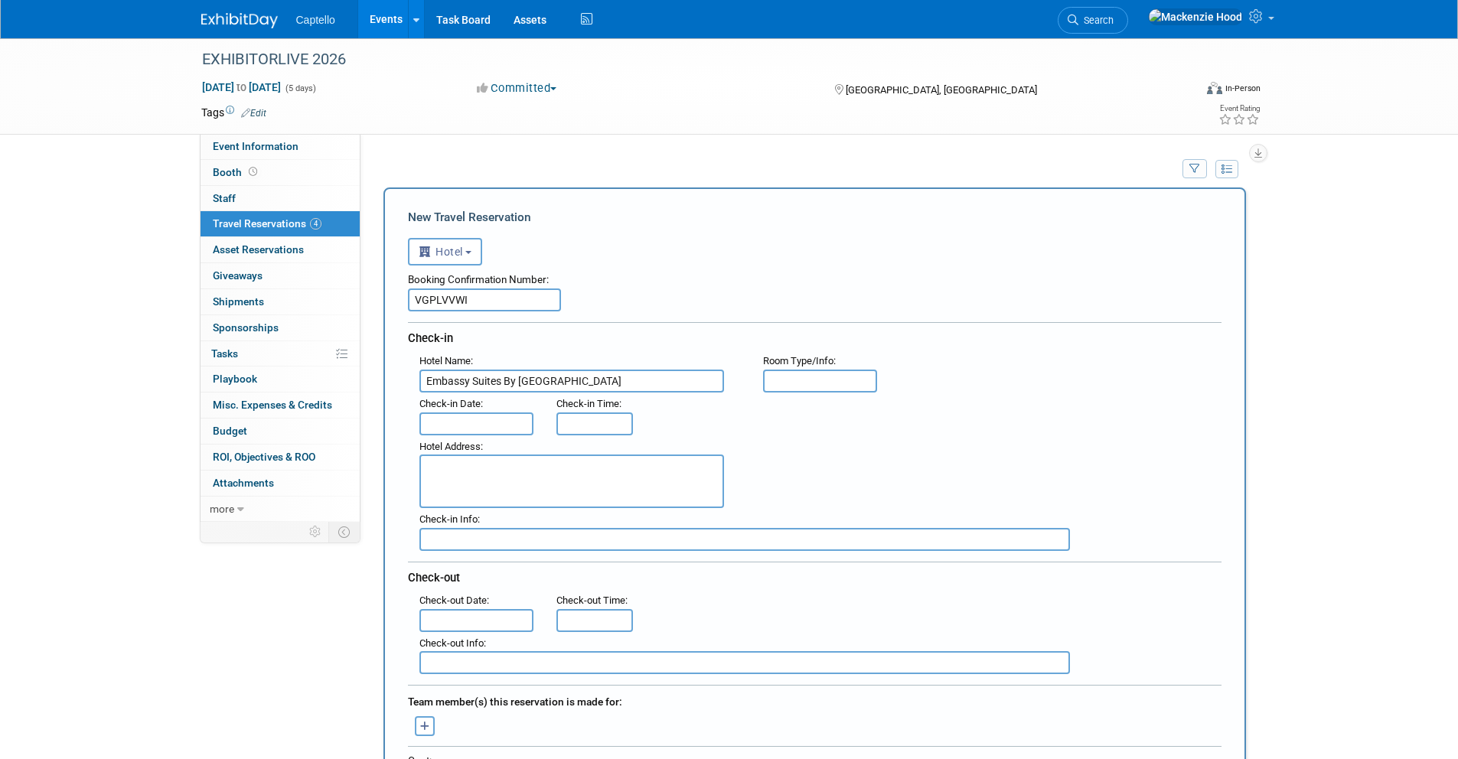
type input "Embassy Suites By [GEOGRAPHIC_DATA]"
click at [448, 418] on input "text" at bounding box center [476, 423] width 115 height 23
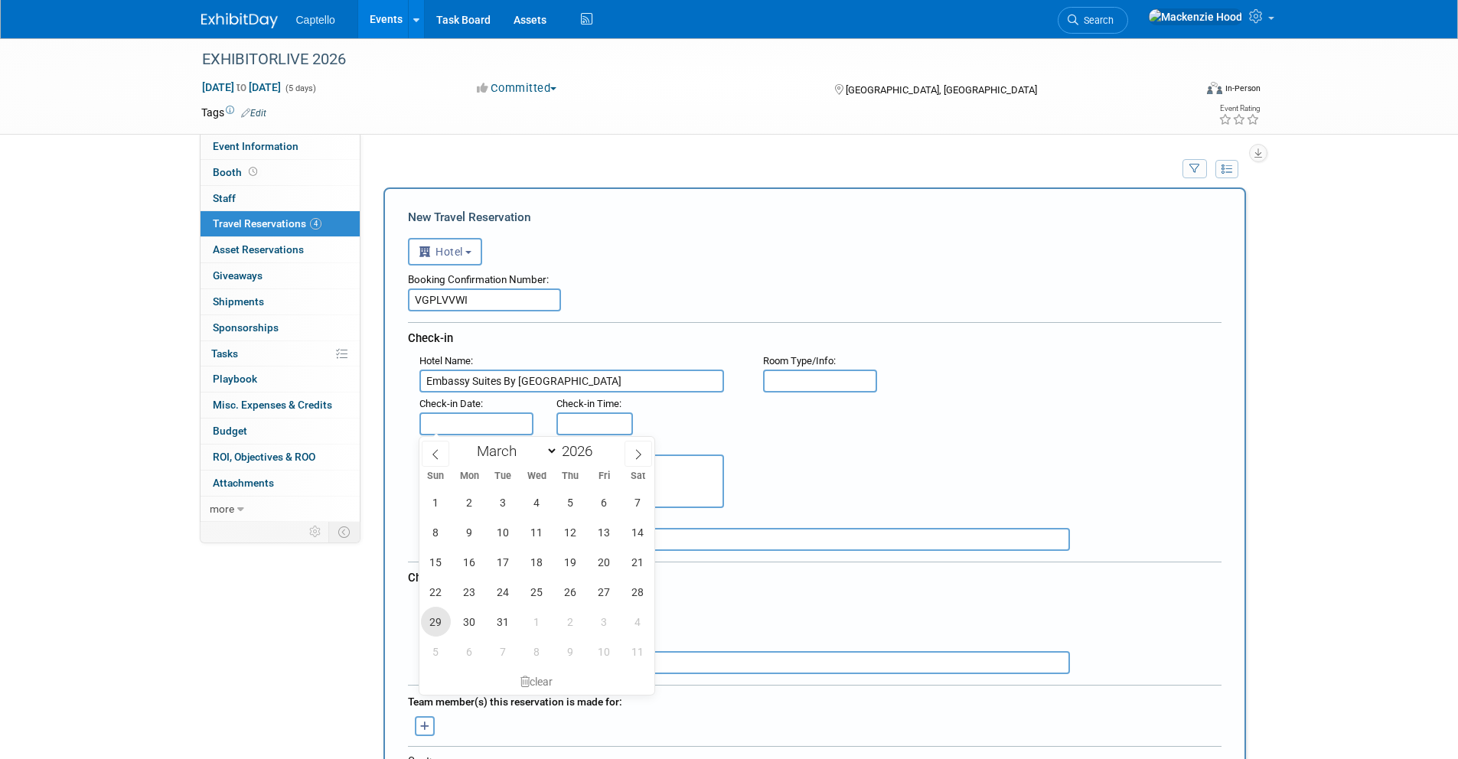
click at [436, 622] on span "29" at bounding box center [436, 622] width 30 height 30
type input "[DATE]"
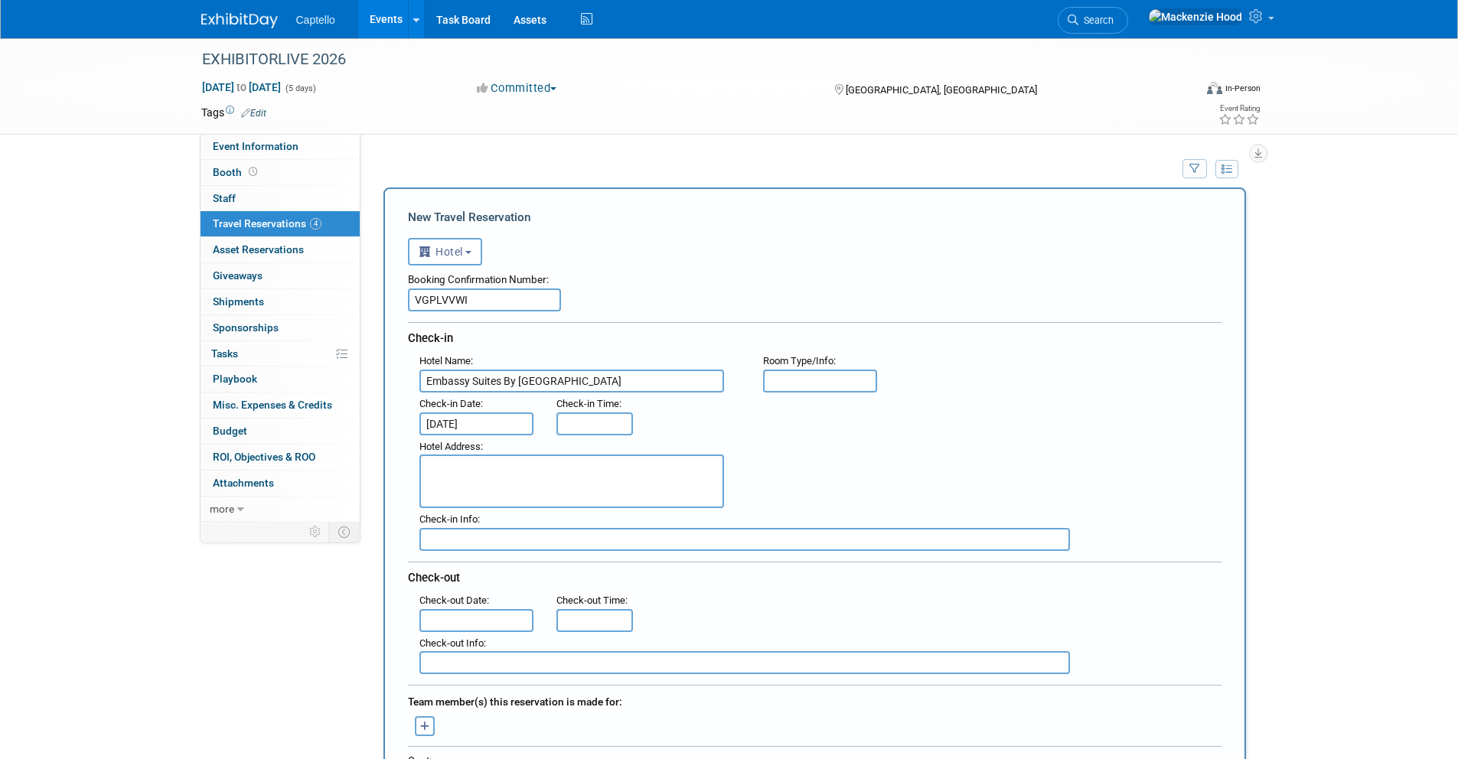
click at [467, 622] on input "text" at bounding box center [476, 620] width 115 height 23
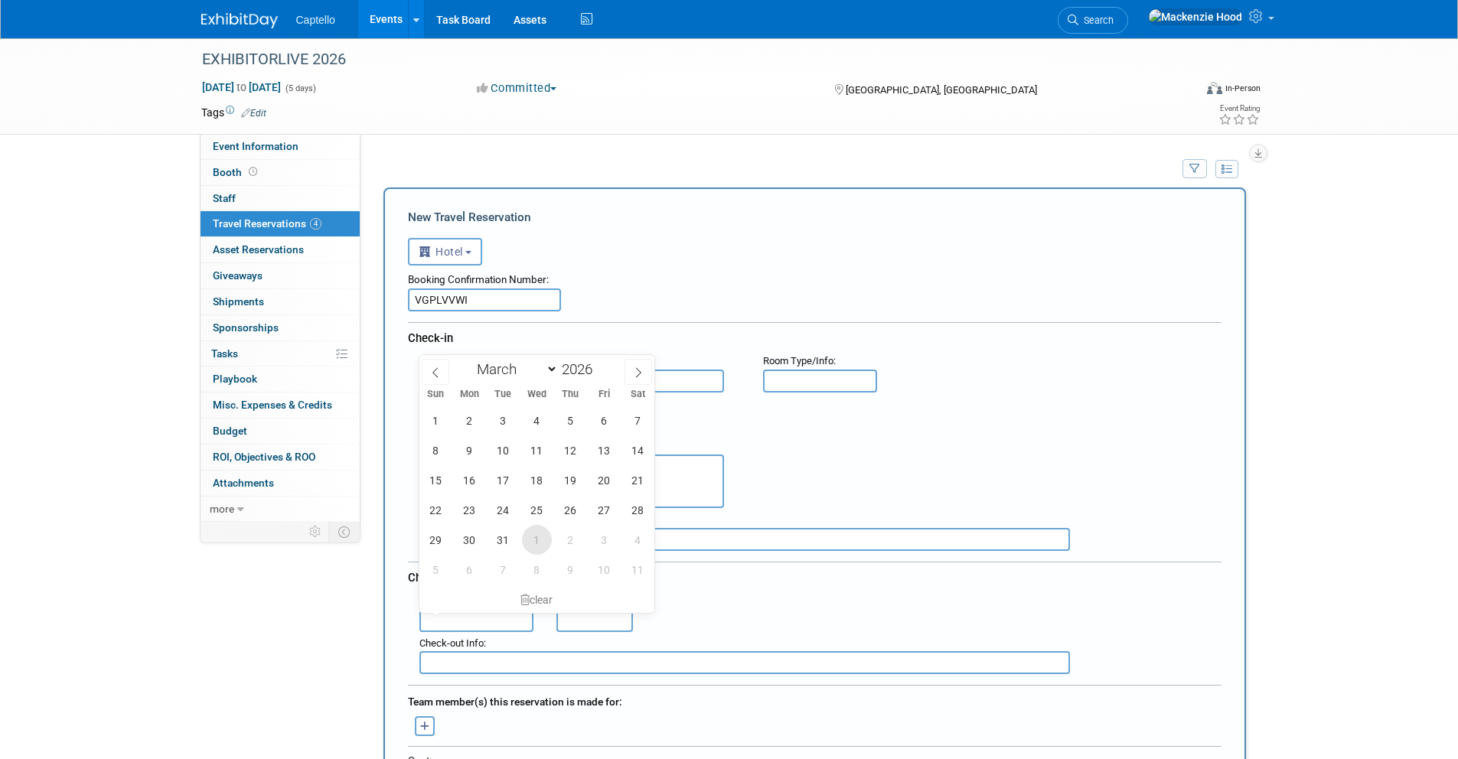
click at [535, 535] on span "1" at bounding box center [537, 540] width 30 height 30
type input "[DATE]"
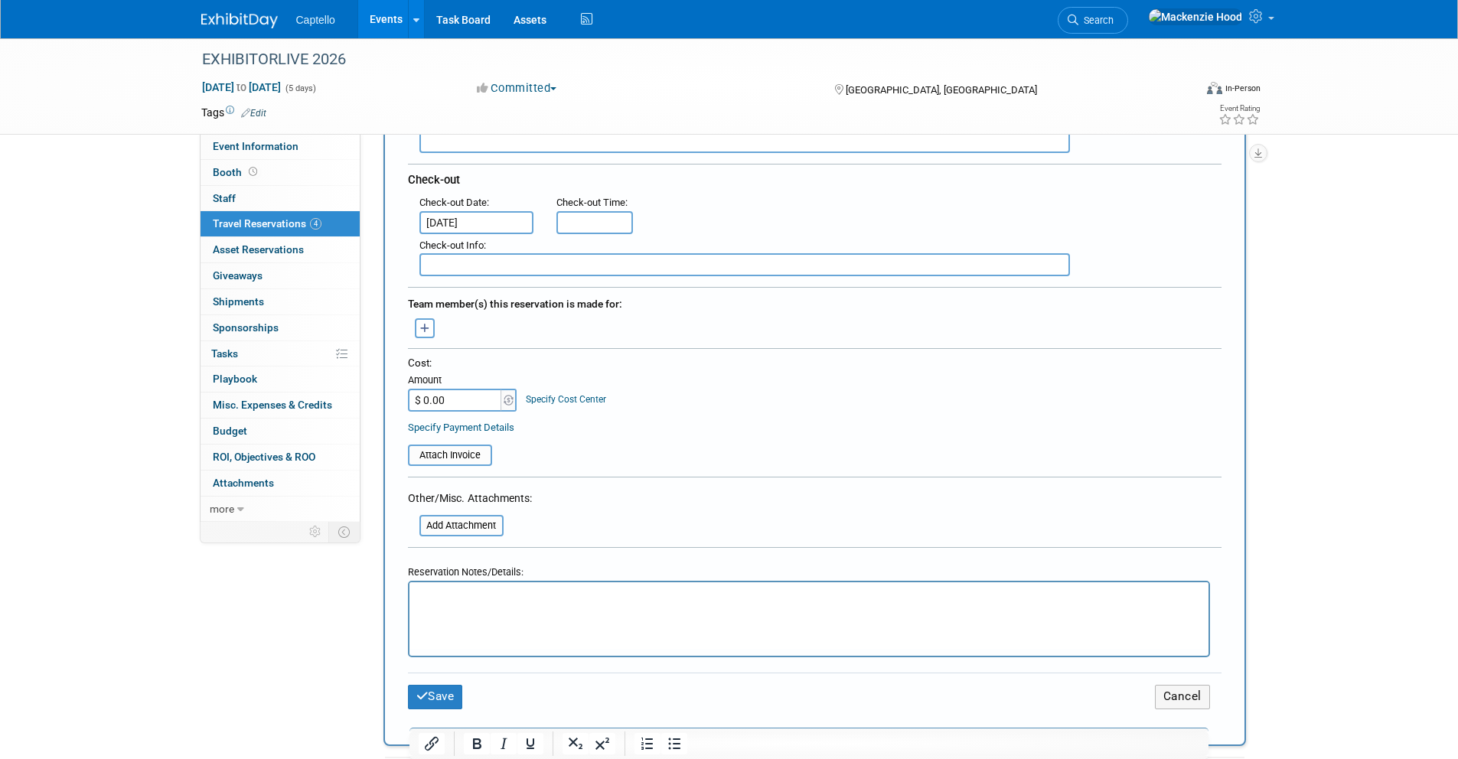
scroll to position [412, 0]
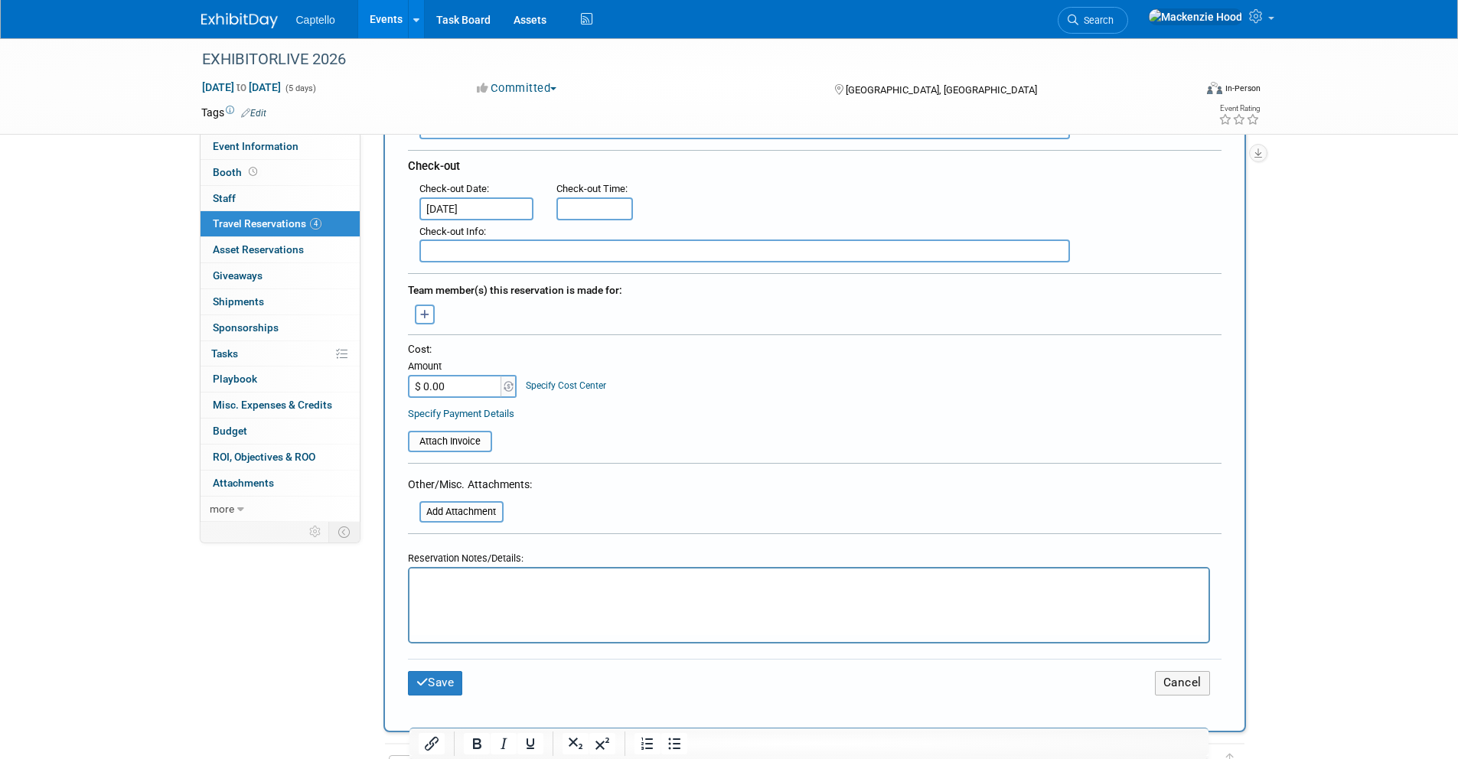
click at [477, 591] on html at bounding box center [808, 580] width 799 height 22
click at [463, 389] on input "$ 0.00" at bounding box center [456, 386] width 96 height 23
type input "$ 1,018.09"
click at [424, 689] on button "Save" at bounding box center [435, 683] width 55 height 24
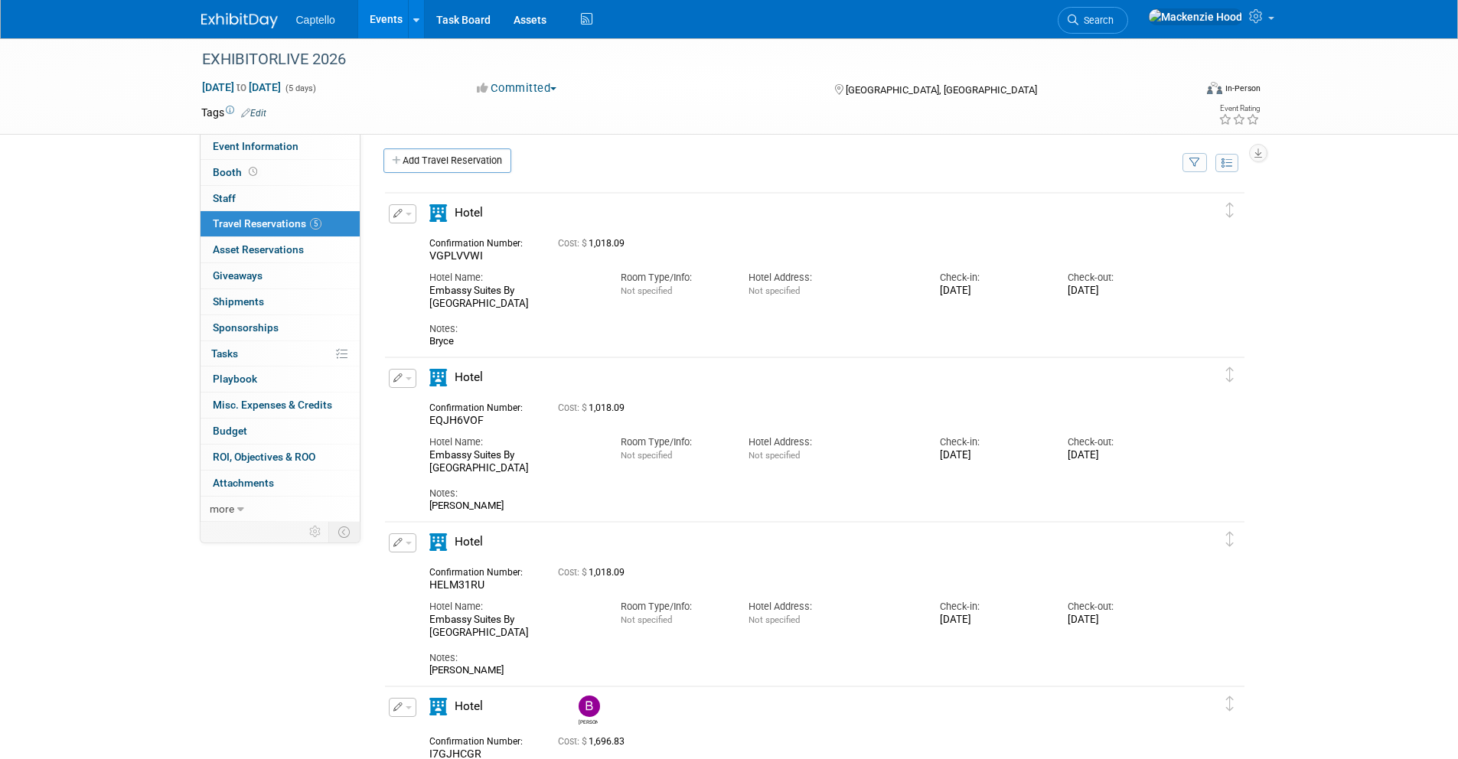
scroll to position [0, 0]
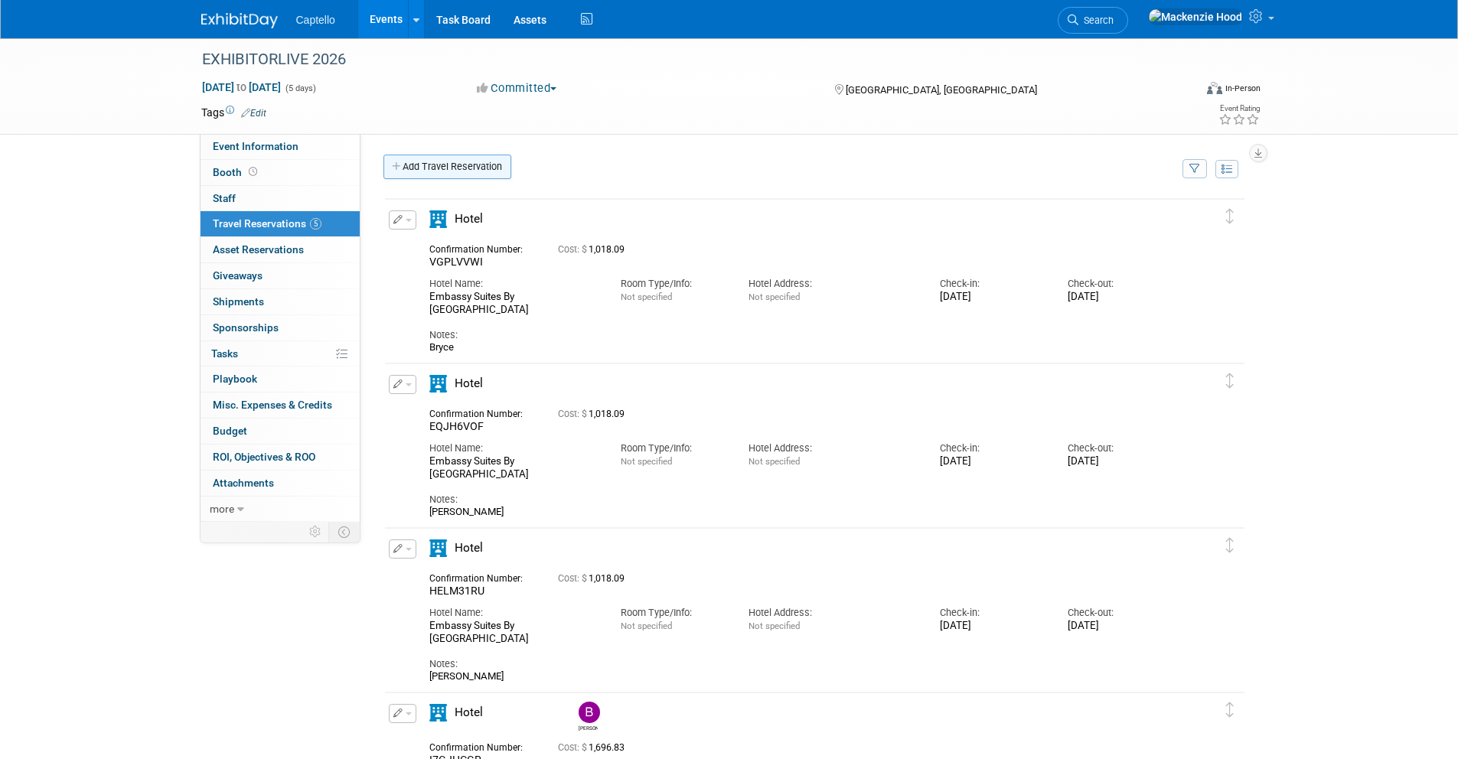
click at [405, 161] on link "Add Travel Reservation" at bounding box center [447, 167] width 128 height 24
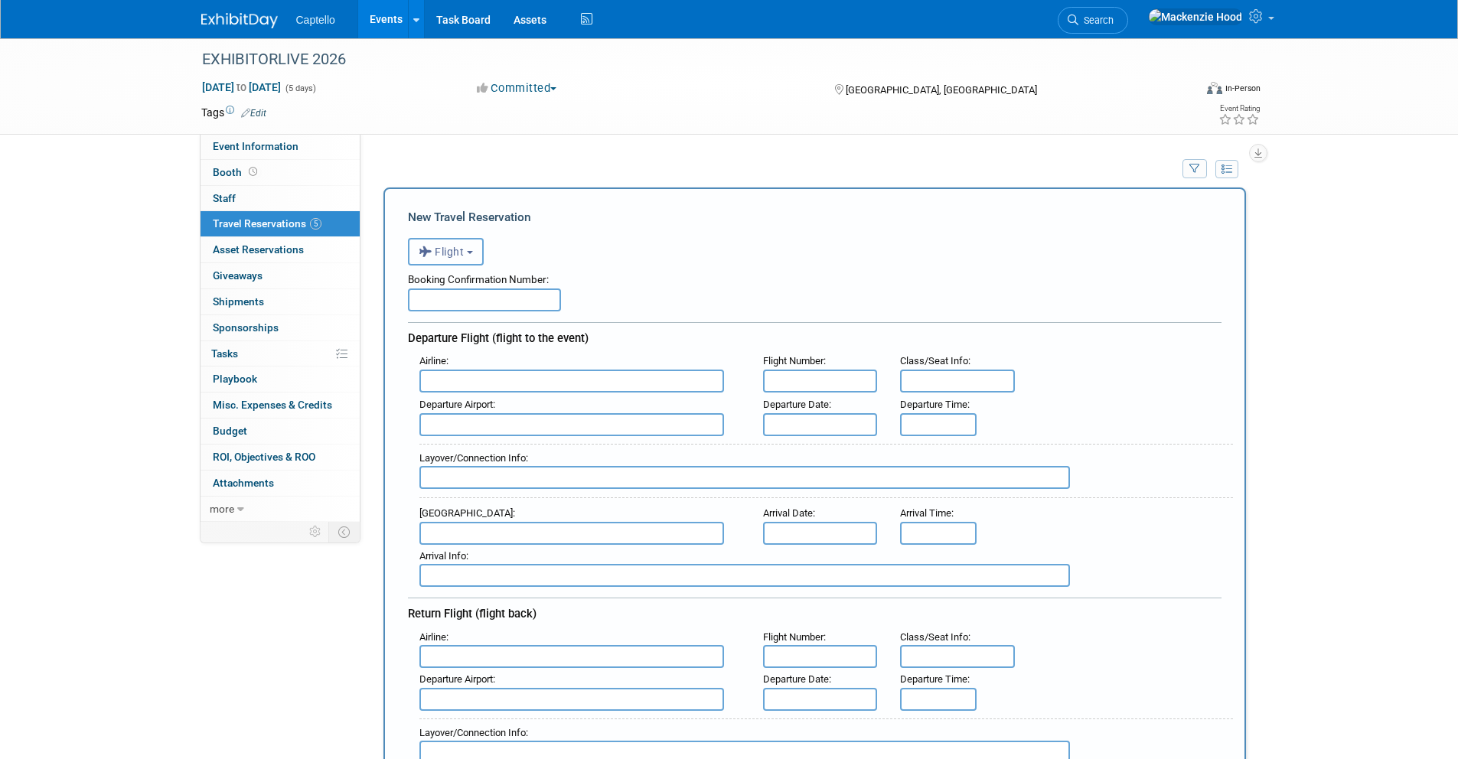
click at [474, 246] on button "Flight" at bounding box center [446, 252] width 76 height 28
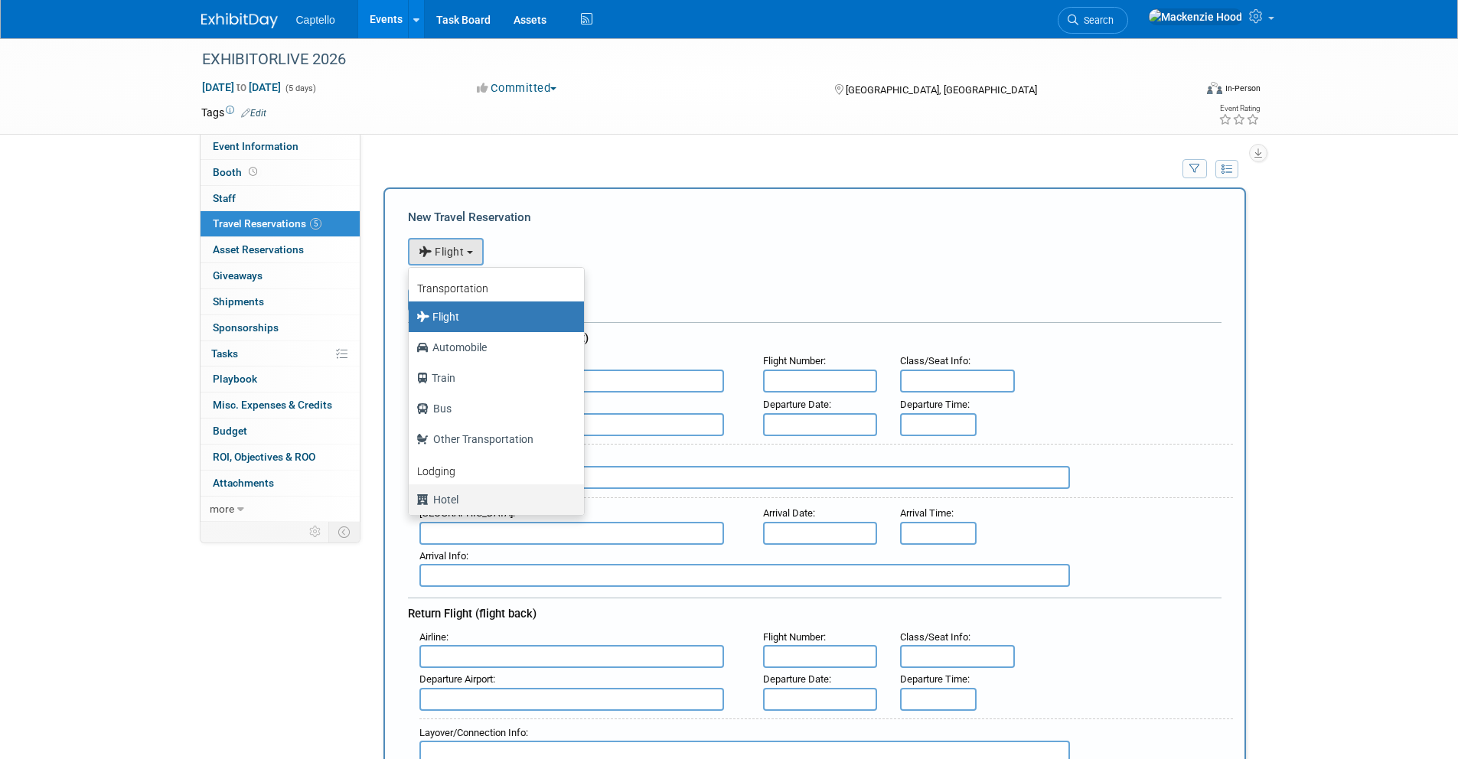
click at [461, 489] on label "Hotel" at bounding box center [492, 499] width 152 height 24
click at [411, 493] on input "Hotel" at bounding box center [406, 498] width 10 height 10
select select "6"
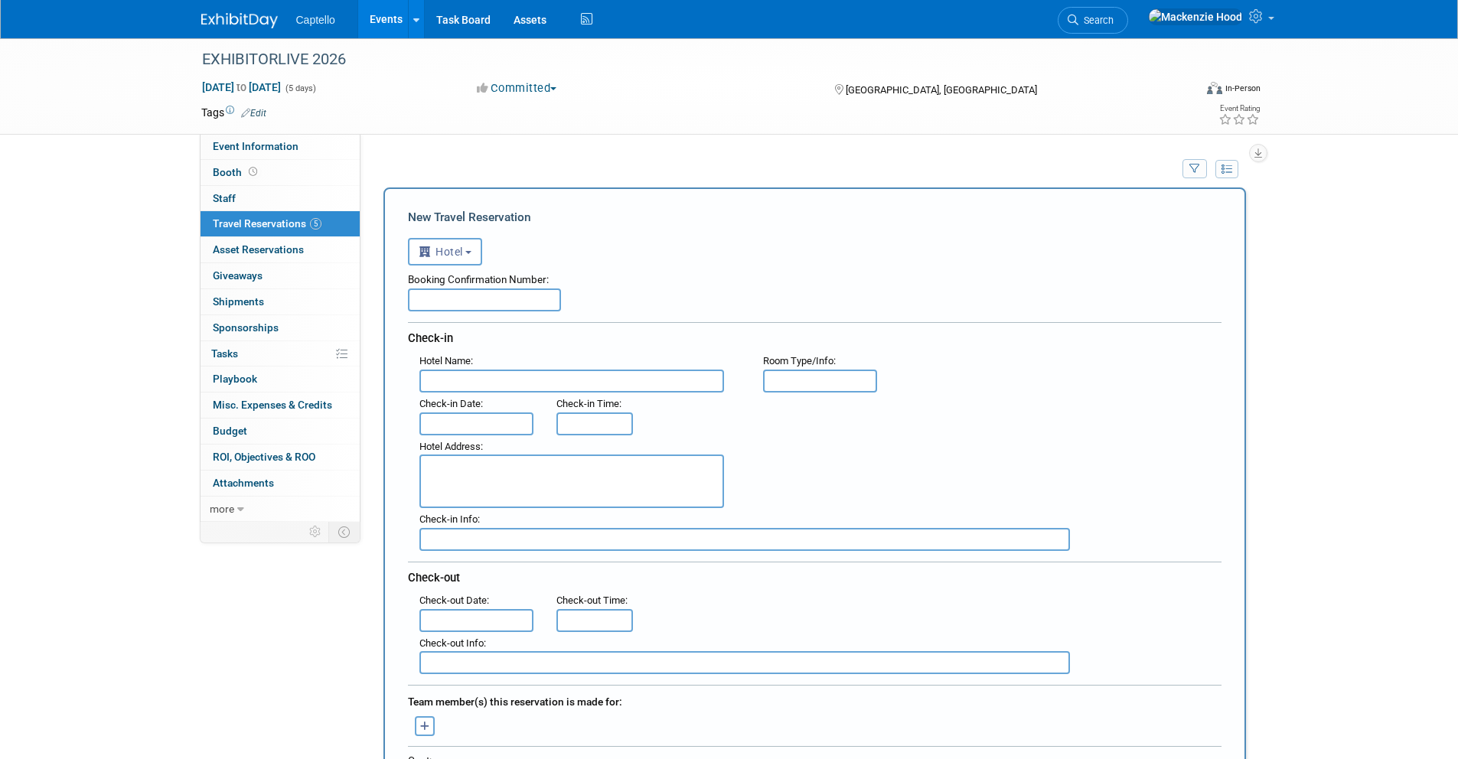
click at [425, 302] on input "text" at bounding box center [484, 299] width 153 height 23
paste input "P1Q57ZHB"
type input "P1Q57ZHB"
click at [457, 373] on input "text" at bounding box center [571, 381] width 305 height 23
paste input "Embassy Suites By [GEOGRAPHIC_DATA]"
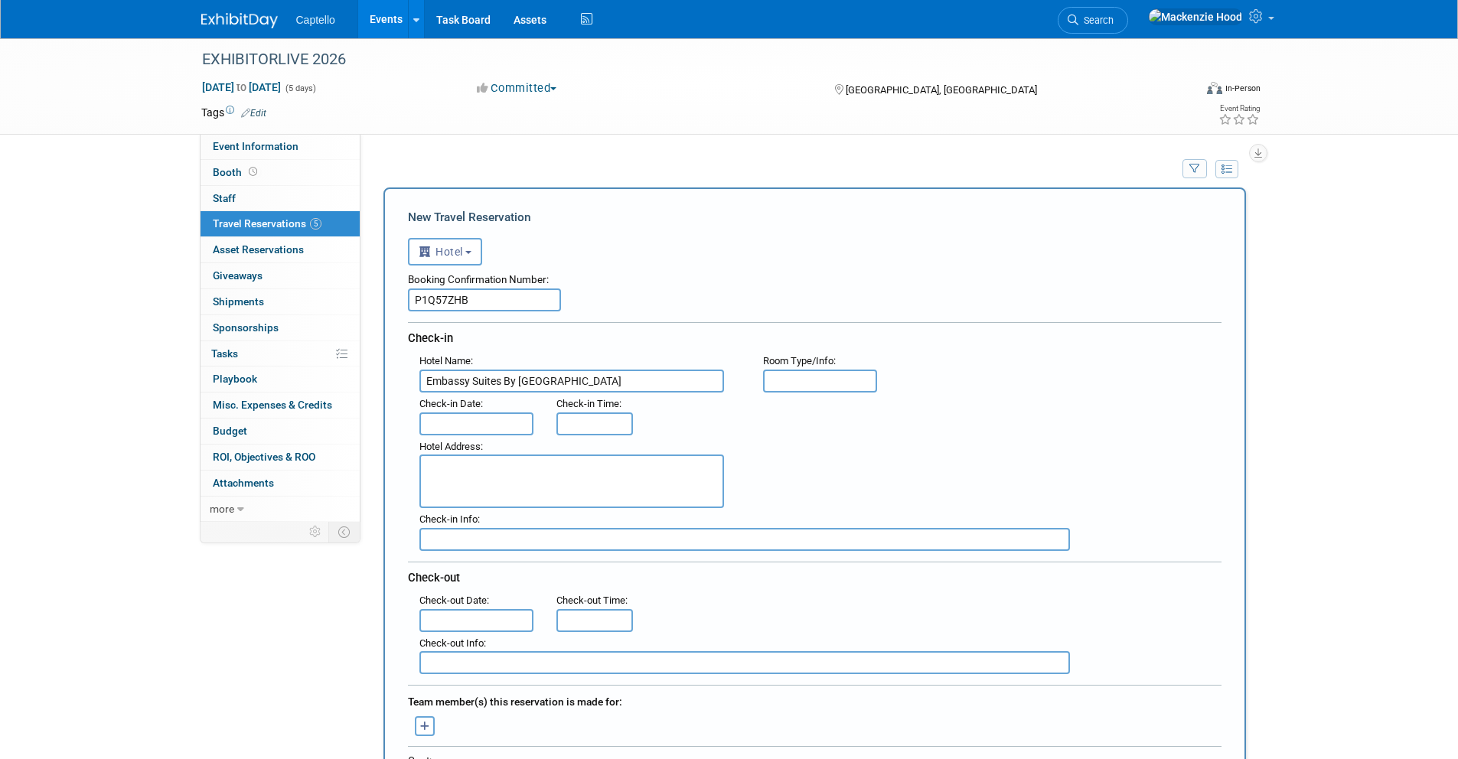
scroll to position [0, 15]
type input "Embassy Suites By [GEOGRAPHIC_DATA]"
click at [446, 435] on div "Hotel Address :" at bounding box center [580, 471] width 344 height 73
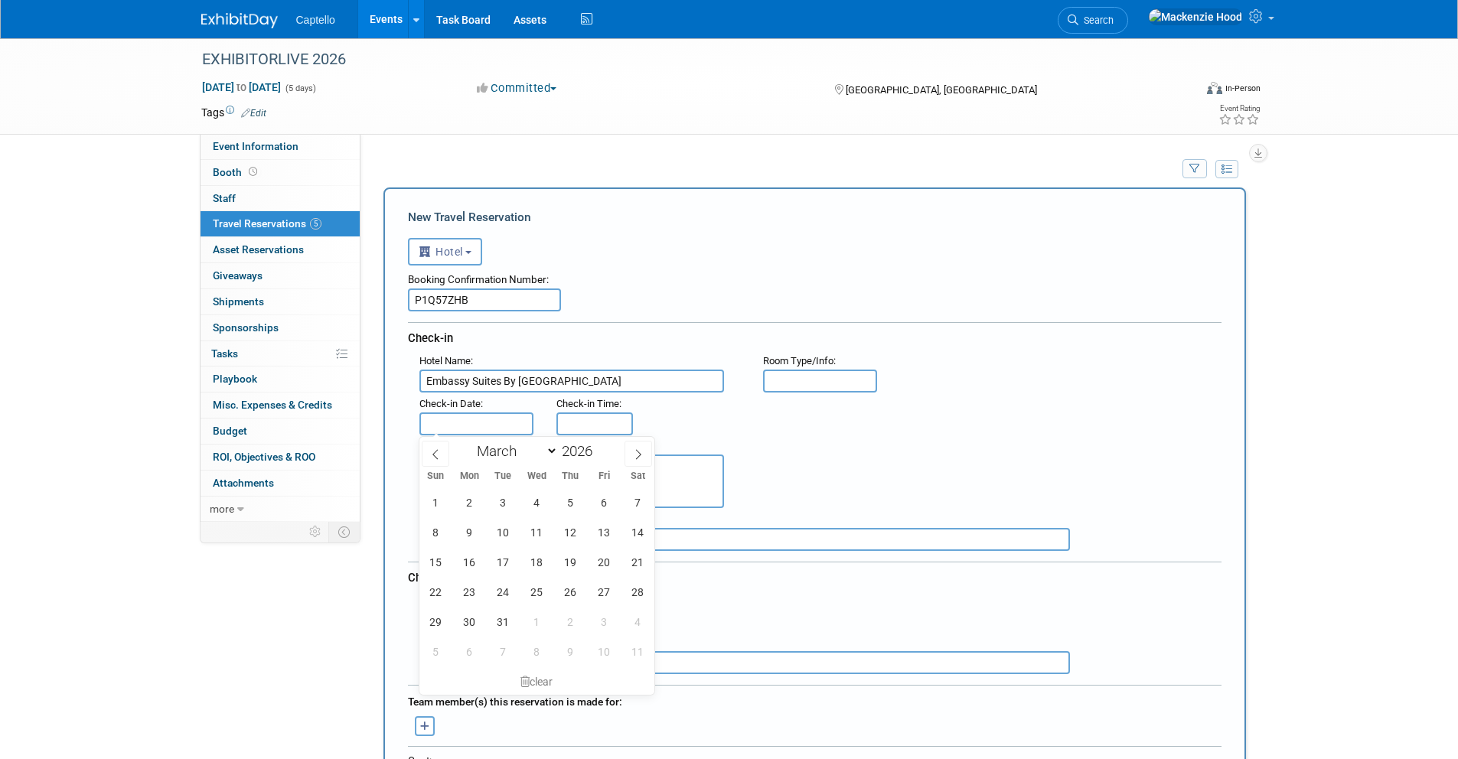
click at [446, 428] on input "text" at bounding box center [476, 423] width 115 height 23
click at [446, 613] on span "29" at bounding box center [436, 622] width 30 height 30
type input "[DATE]"
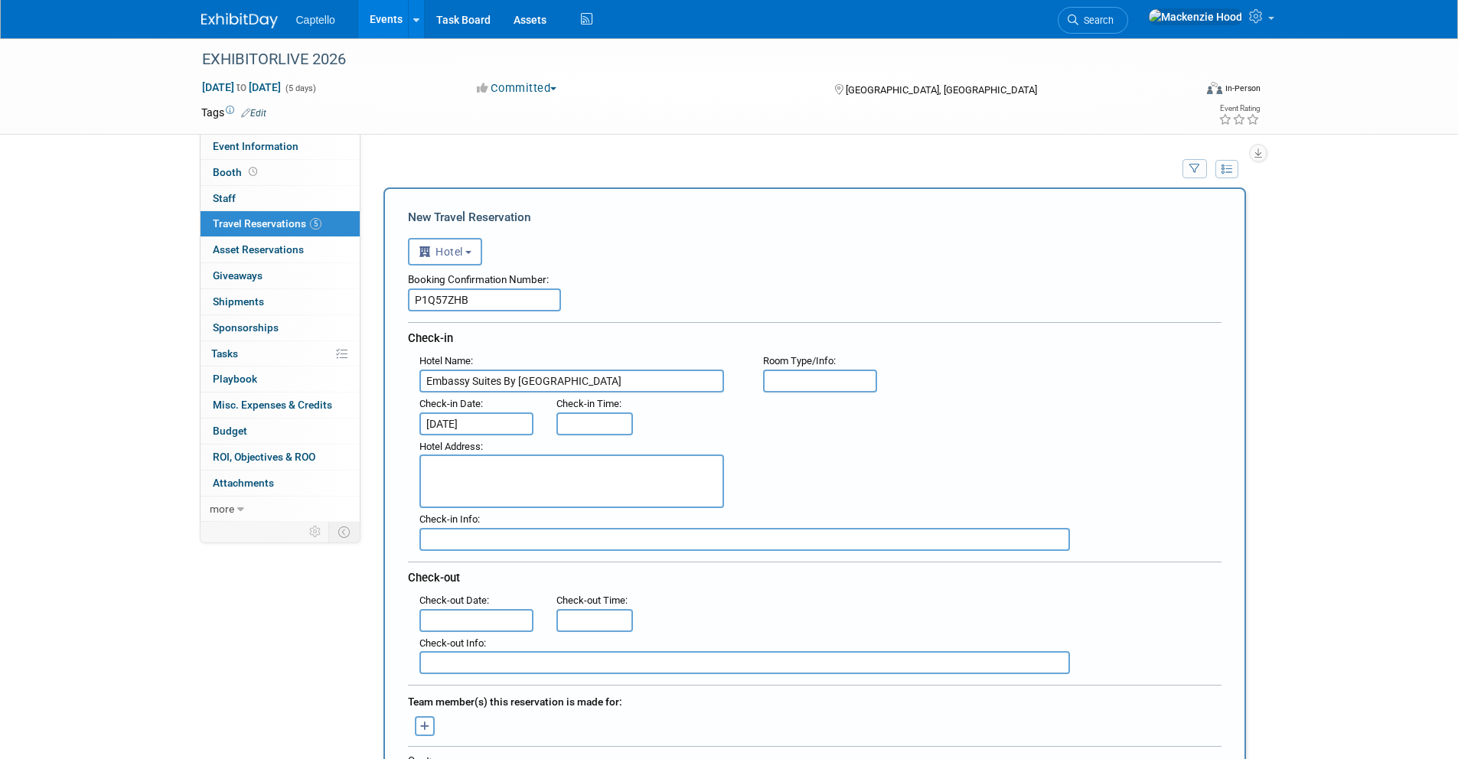
click at [474, 623] on input "text" at bounding box center [476, 620] width 115 height 23
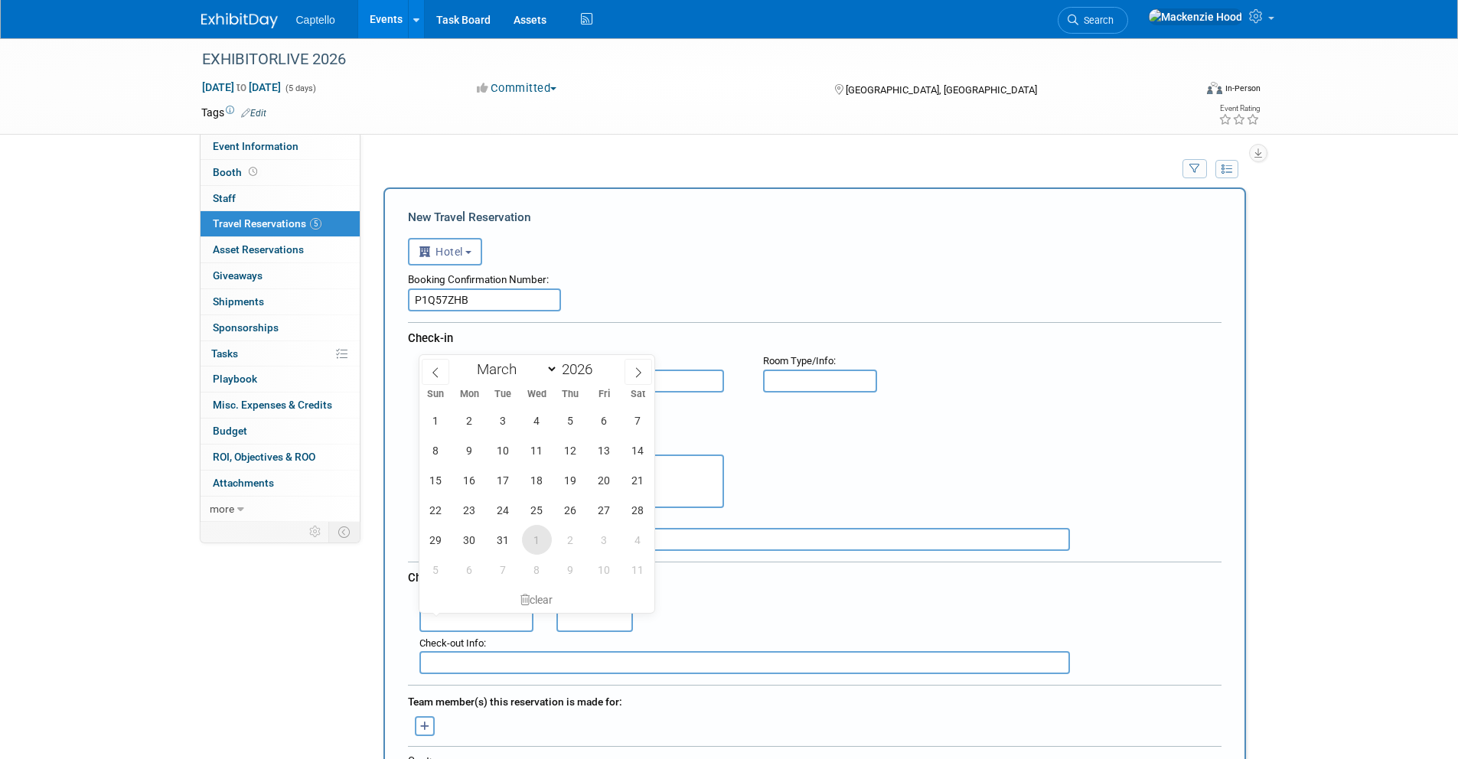
click at [537, 532] on span "1" at bounding box center [537, 540] width 30 height 30
type input "[DATE]"
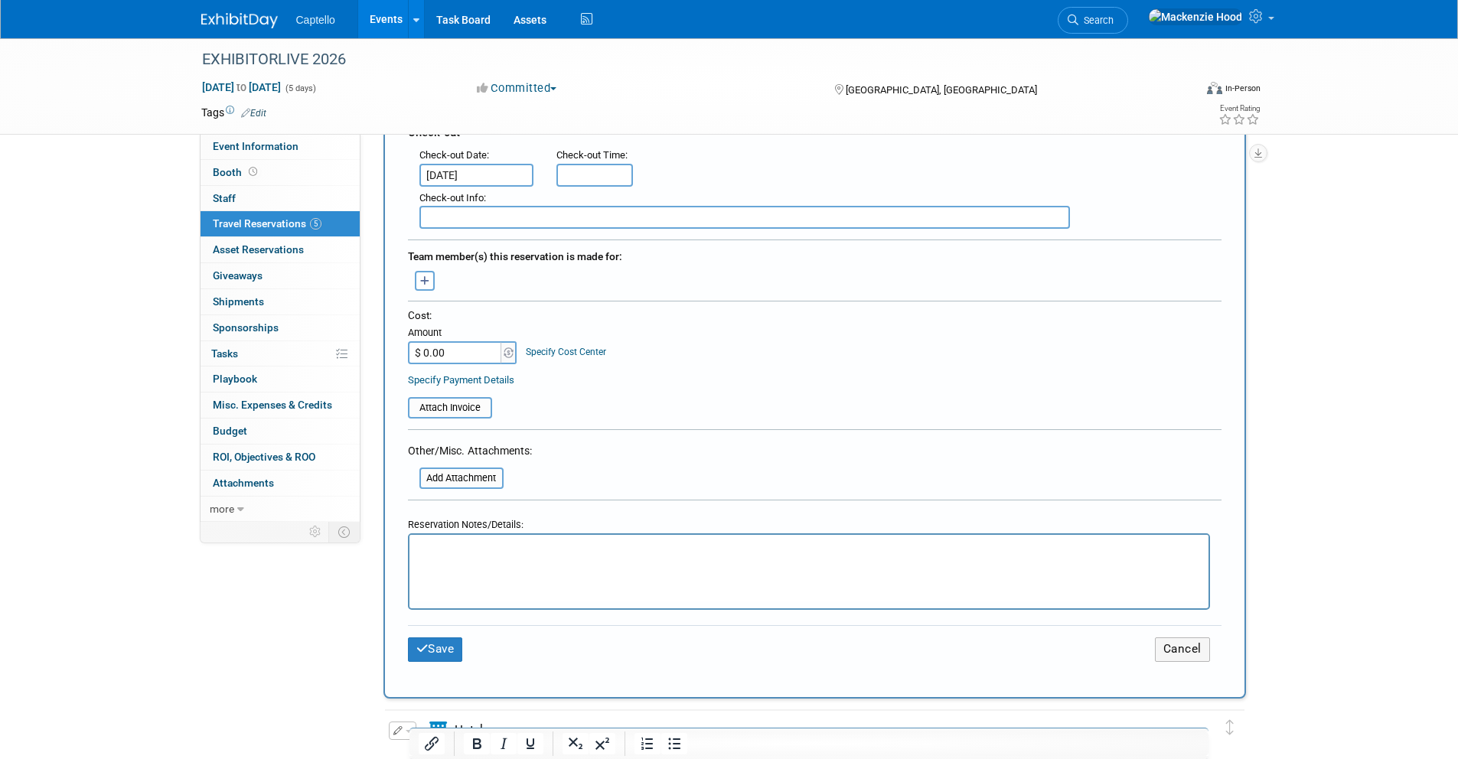
scroll to position [543, 0]
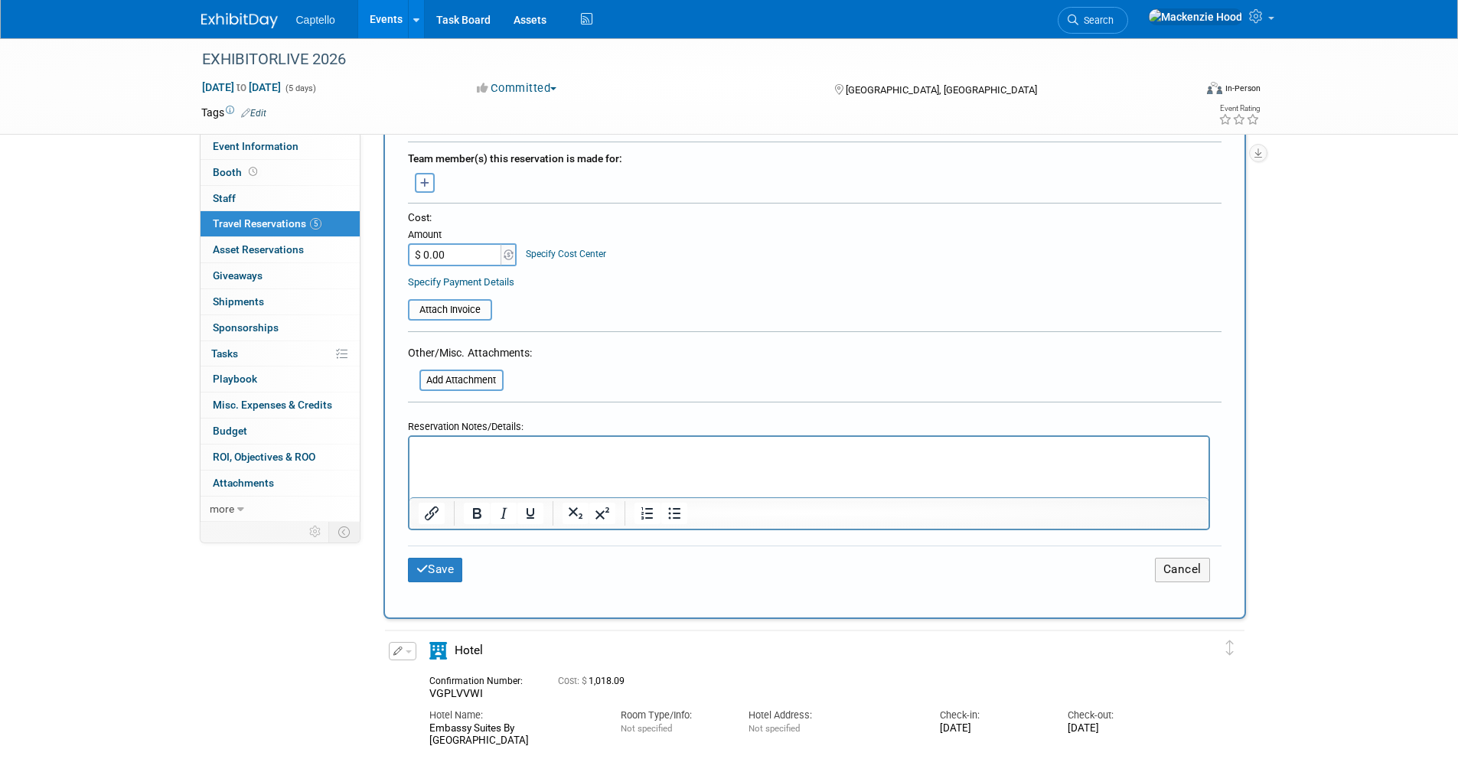
click at [430, 456] on p "Rich Text Area. Press ALT-0 for help." at bounding box center [808, 451] width 781 height 16
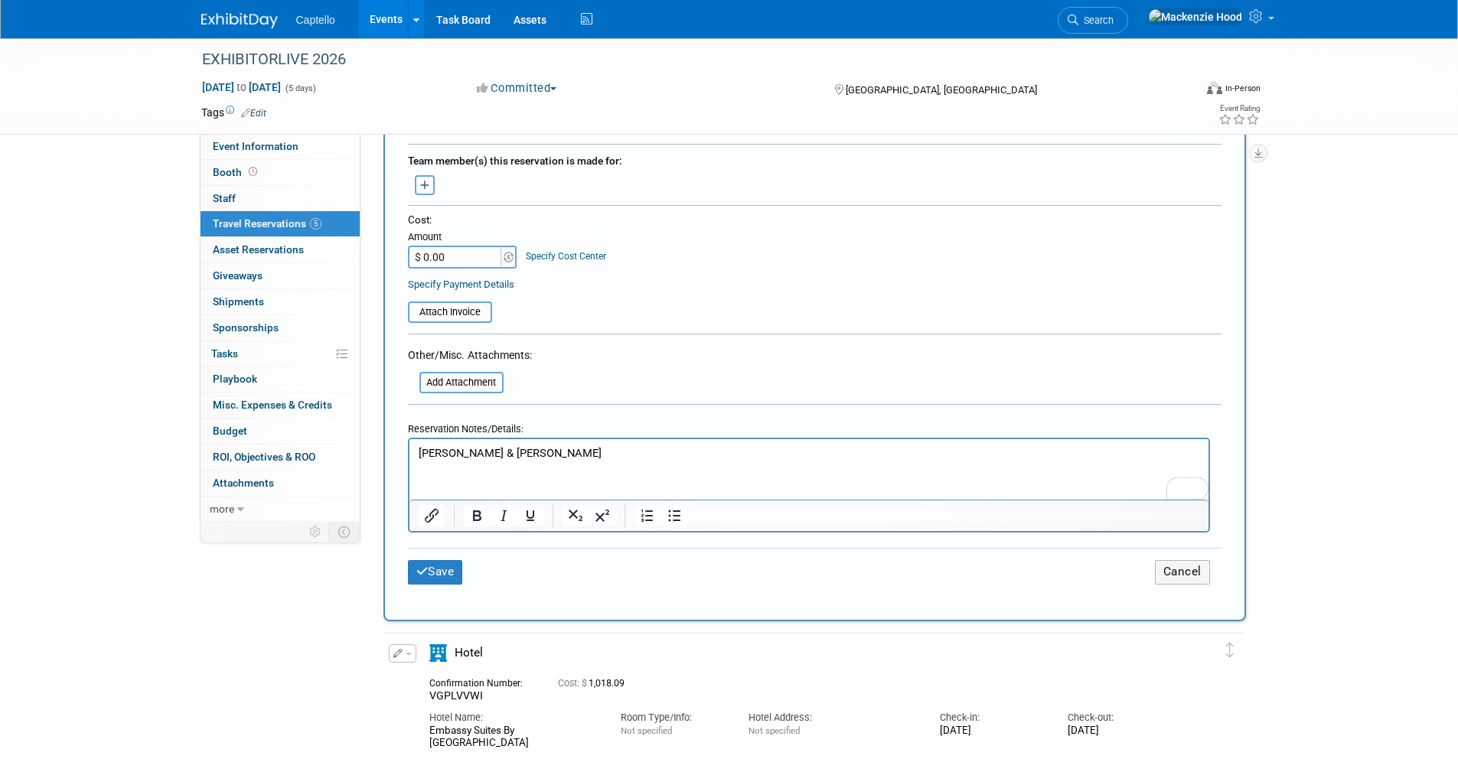
scroll to position [540, 0]
click at [470, 451] on p "[PERSON_NAME] & [PERSON_NAME]" at bounding box center [808, 454] width 781 height 16
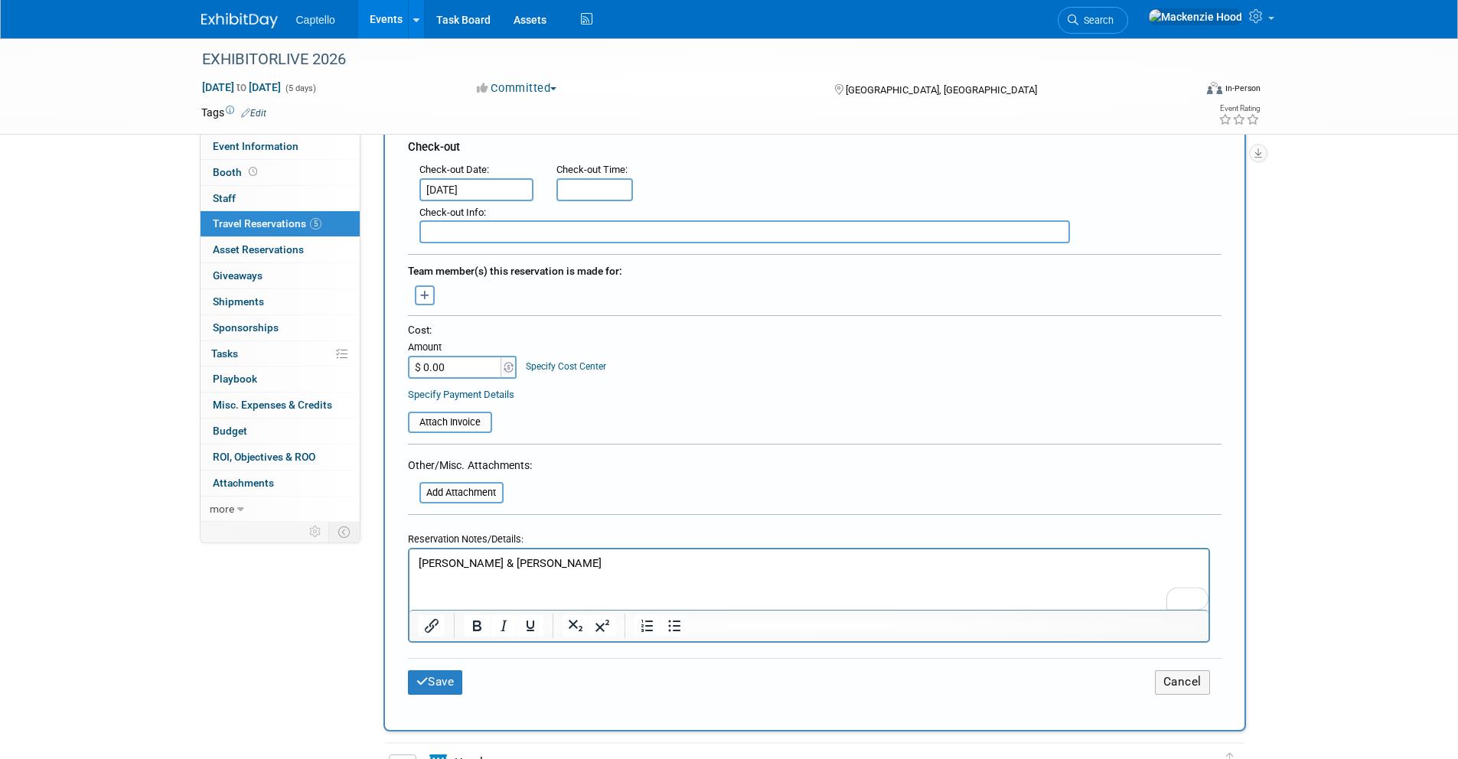
scroll to position [415, 0]
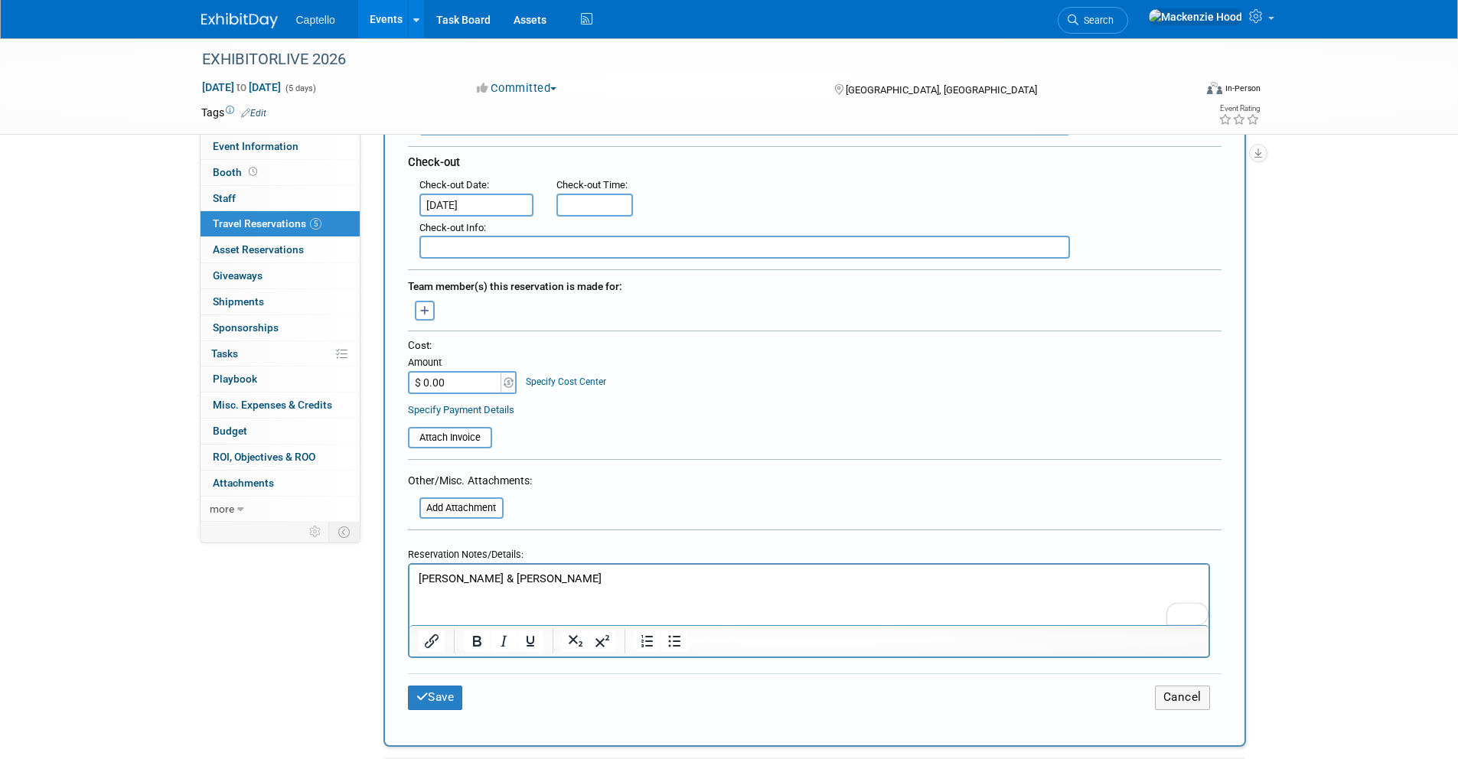
click at [719, 489] on form "<i class="fas fa-plane" style="padding: 6px 4px 6px 1px;"></i> Flight <i class=…" at bounding box center [814, 271] width 813 height 915
click at [472, 576] on p "[PERSON_NAME] & [PERSON_NAME]" at bounding box center [808, 579] width 781 height 16
click at [632, 379] on div "Cost: Amount $ 0.00 Specify Cost Center Cost Center -- Not Specified --" at bounding box center [814, 366] width 813 height 56
click at [458, 380] on input "$ 0.00" at bounding box center [456, 382] width 96 height 23
type input "$ 1,018.09"
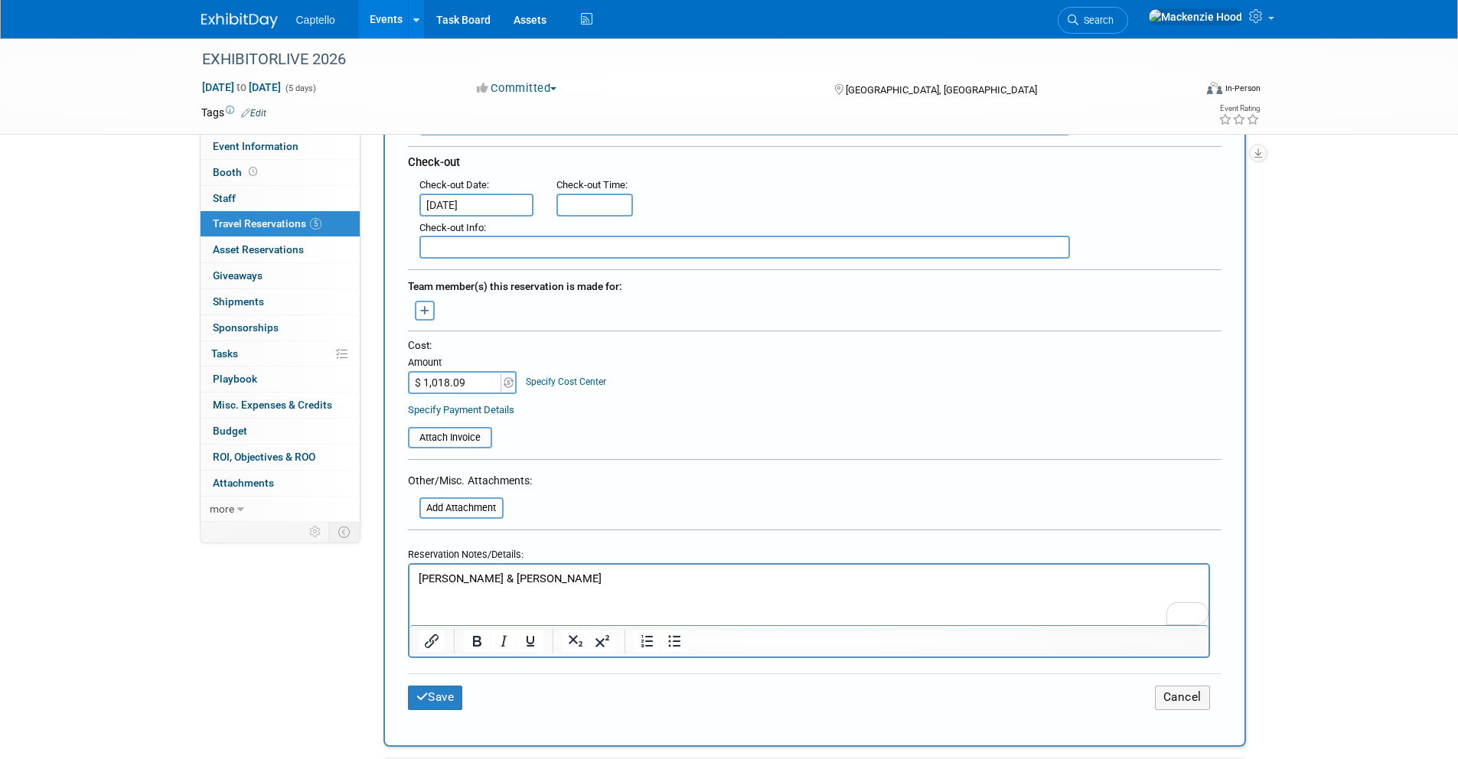
click at [664, 363] on div "Cost: Amount $ 1,018.09 Specify Cost Center Cost Center -- Not Specified --" at bounding box center [814, 366] width 813 height 56
drag, startPoint x: 425, startPoint y: 702, endPoint x: 280, endPoint y: 684, distance: 145.8
click at [425, 702] on icon "submit" at bounding box center [422, 696] width 12 height 11
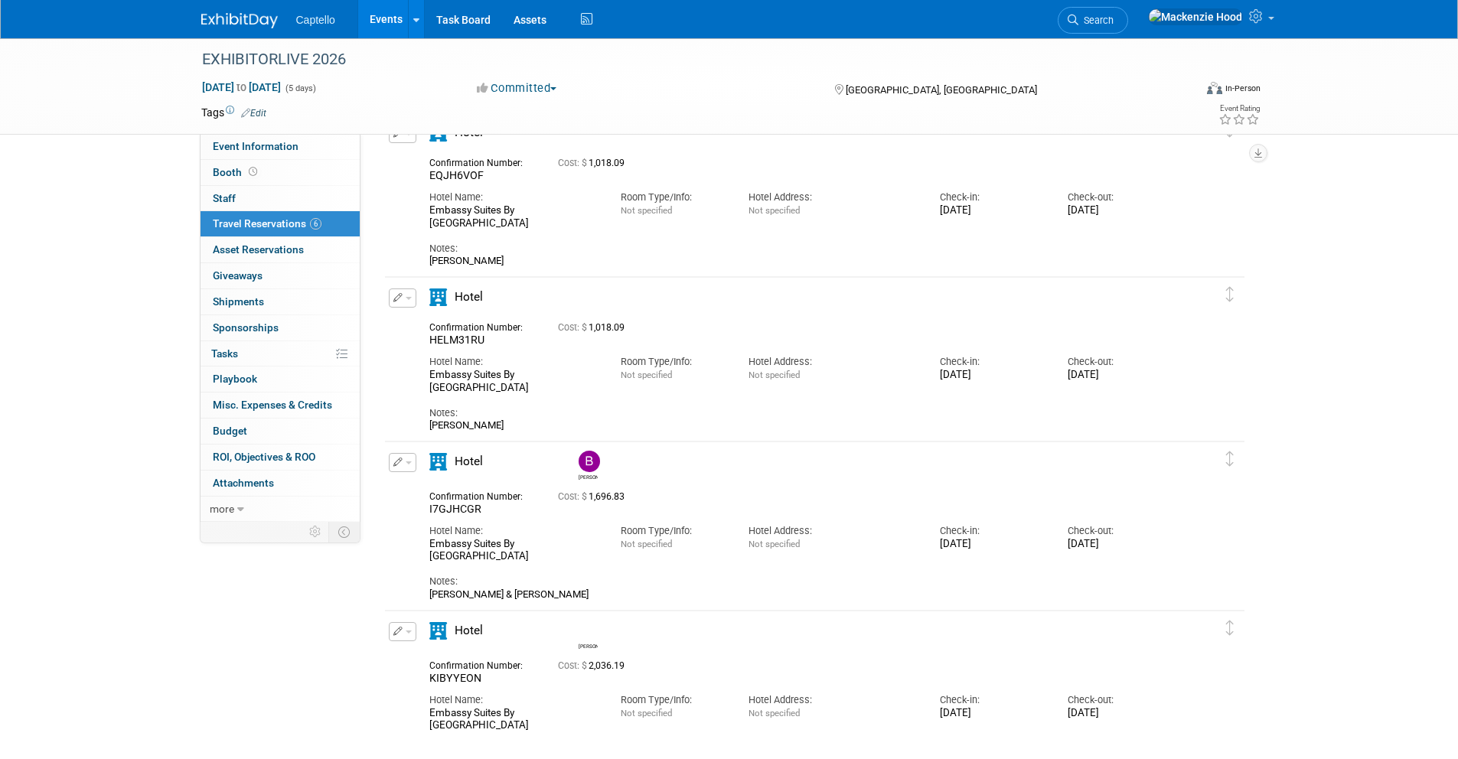
scroll to position [562, 0]
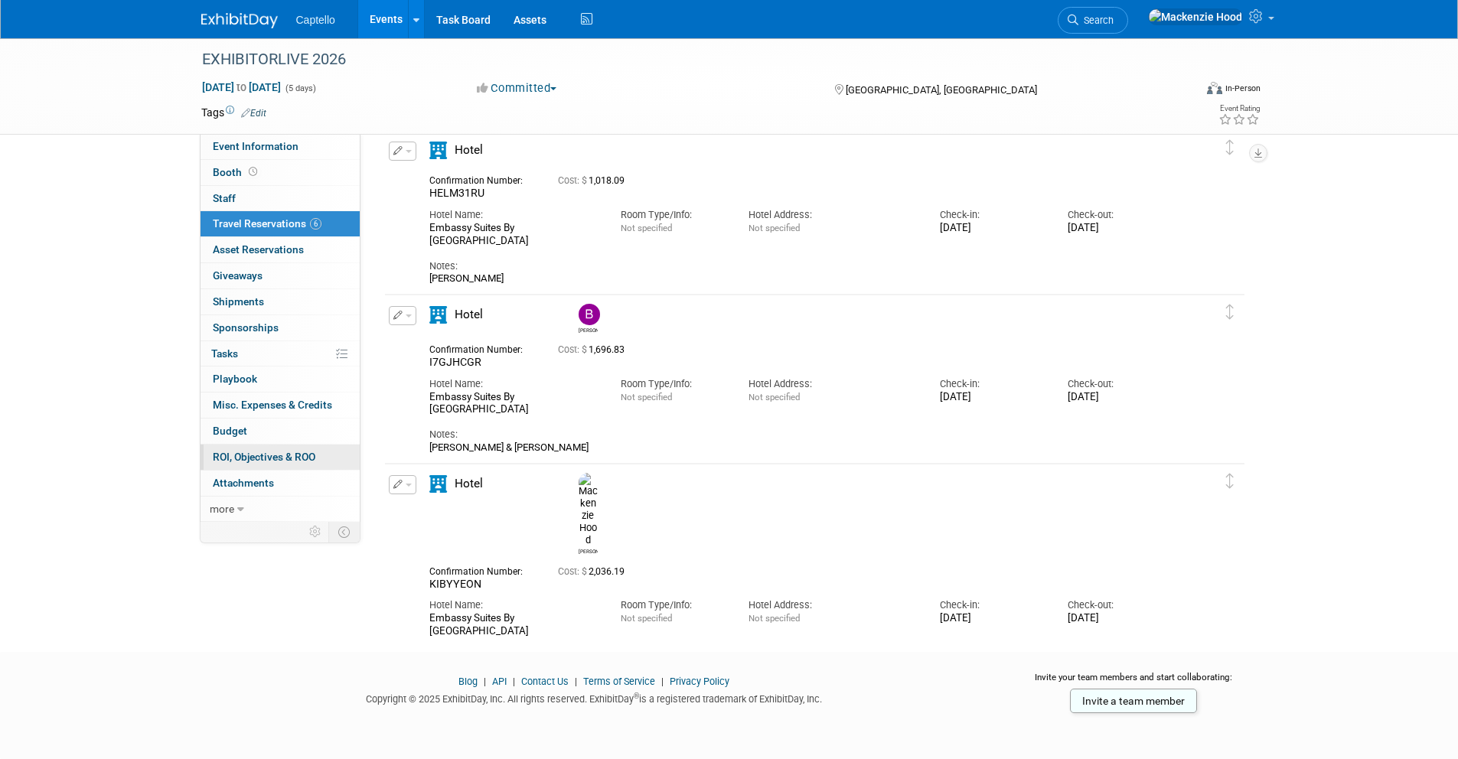
click at [305, 453] on span "ROI, Objectives & ROO 0" at bounding box center [264, 457] width 103 height 12
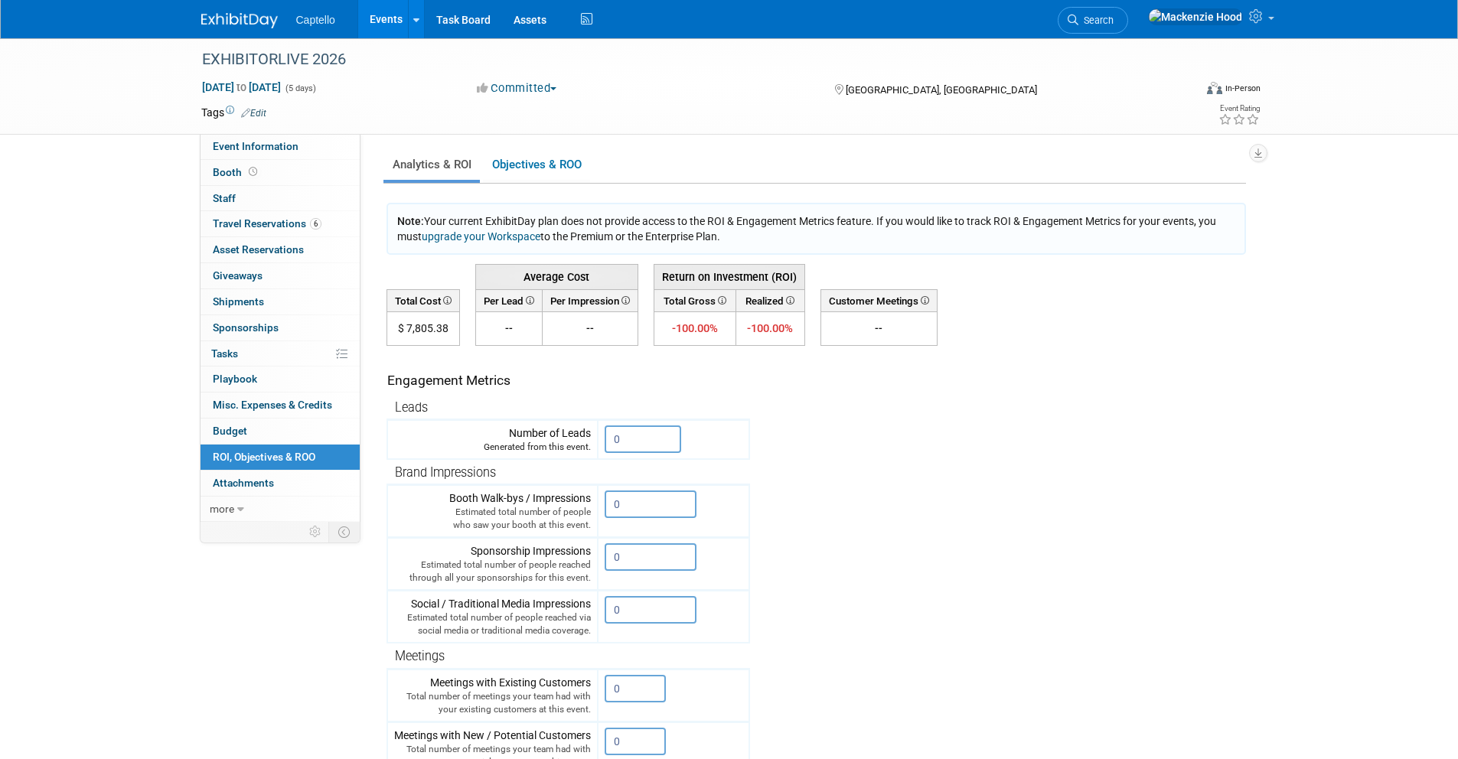
drag, startPoint x: 408, startPoint y: 324, endPoint x: 447, endPoint y: 321, distance: 39.1
click at [447, 321] on td "$ 7,805.38" at bounding box center [422, 329] width 73 height 34
copy td "7,805.38"
click at [148, 291] on div "EXHIBITORLIVE 2026 [DATE] to [DATE] (5 days) [DATE] to [DATE] Committed Committ…" at bounding box center [729, 514] width 1458 height 953
click at [275, 208] on link "0 Staff 0" at bounding box center [279, 198] width 159 height 25
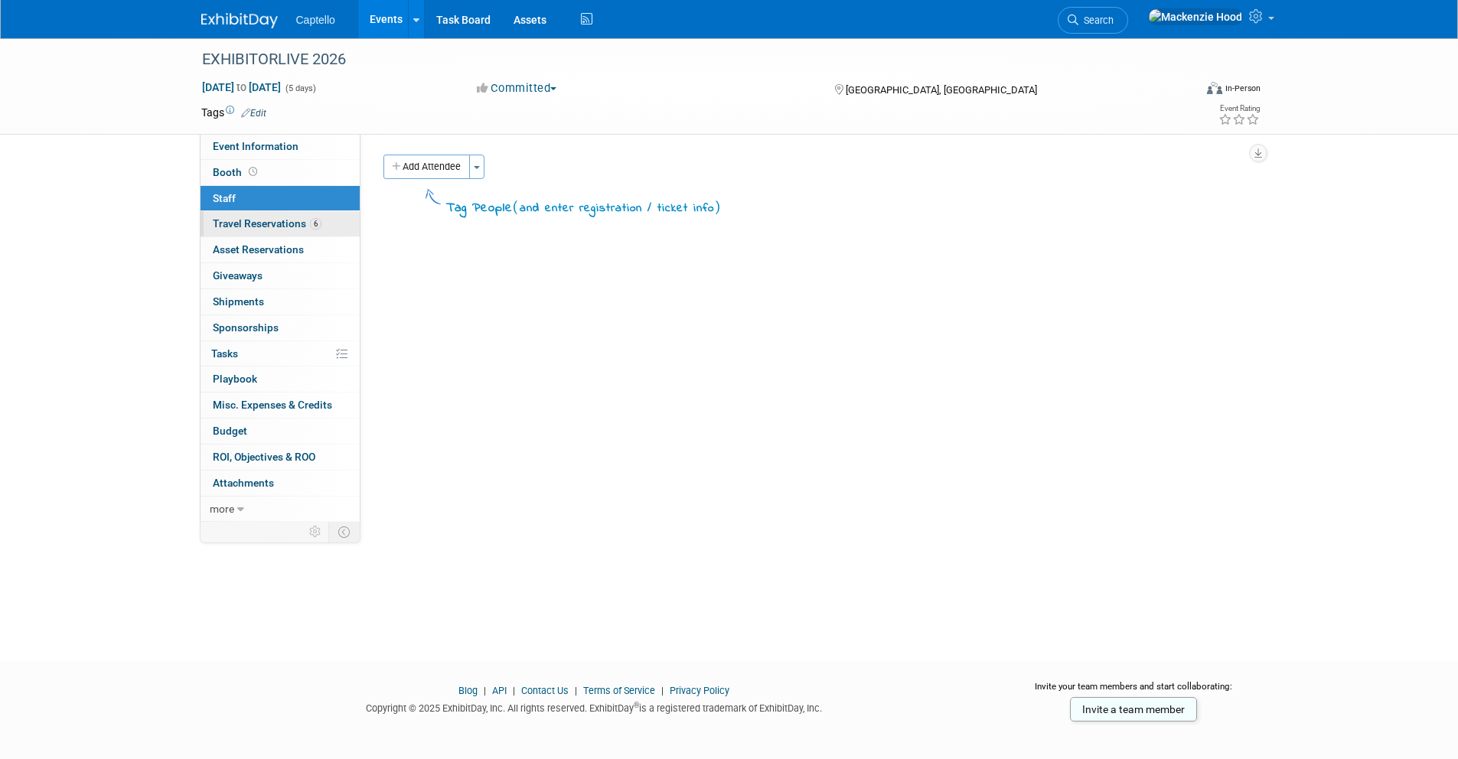
click at [275, 229] on span "Travel Reservations 6" at bounding box center [267, 223] width 109 height 12
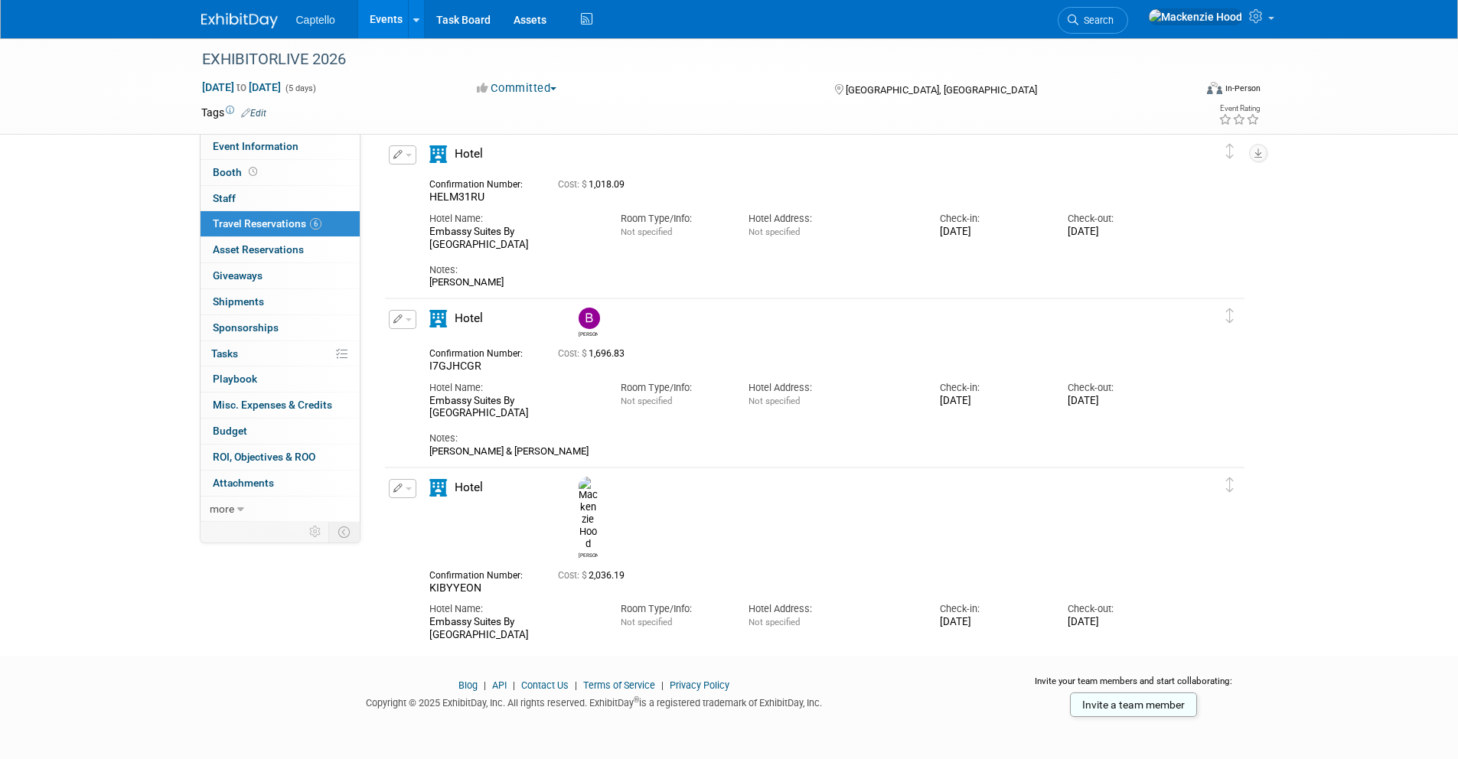
scroll to position [562, 0]
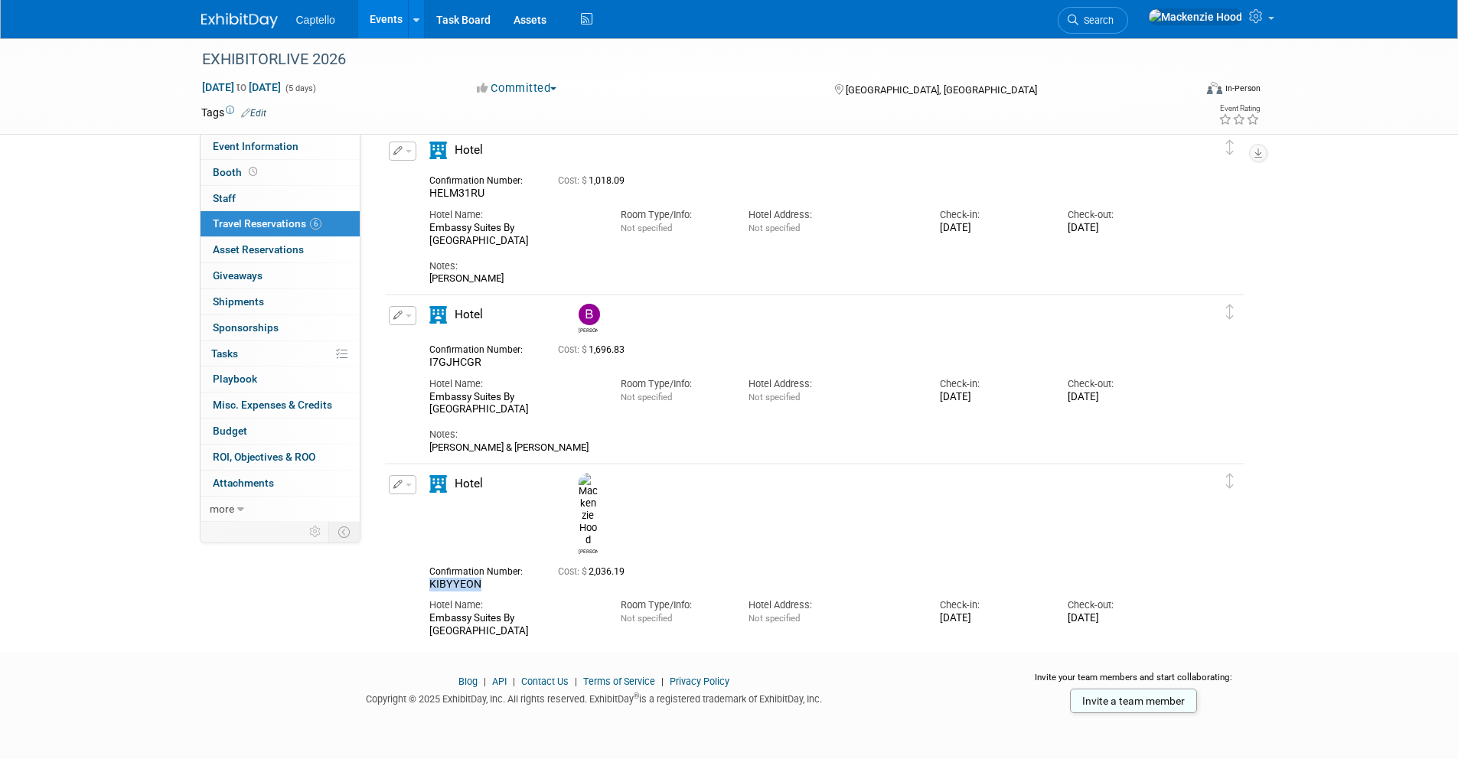
drag, startPoint x: 445, startPoint y: 529, endPoint x: 489, endPoint y: 530, distance: 44.4
click at [489, 578] on div "KIBYYEON" at bounding box center [482, 585] width 106 height 14
copy span "KIBYYEON"
click at [557, 562] on div "Confirmation Number: [GEOGRAPHIC_DATA] Cost: $ 2,036.19" at bounding box center [801, 577] width 767 height 30
drag, startPoint x: 429, startPoint y: 529, endPoint x: 480, endPoint y: 526, distance: 50.6
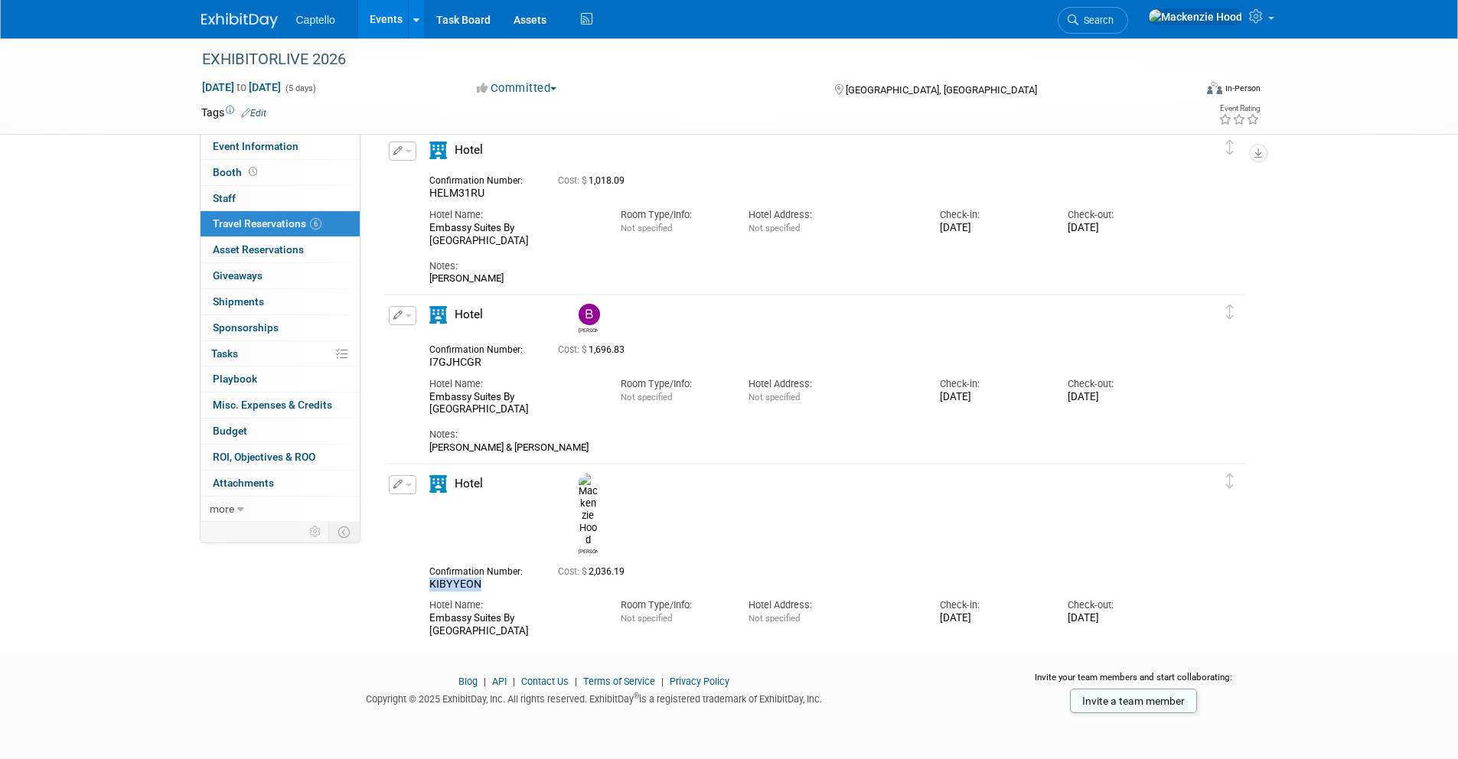
click at [480, 578] on div "KIBYYEON" at bounding box center [482, 585] width 106 height 14
copy span "KIBYYEON"
click at [480, 578] on div "KIBYYEON" at bounding box center [482, 585] width 106 height 14
click at [406, 482] on button "button" at bounding box center [403, 484] width 28 height 19
click at [430, 507] on button "Edit Reservation" at bounding box center [453, 511] width 129 height 22
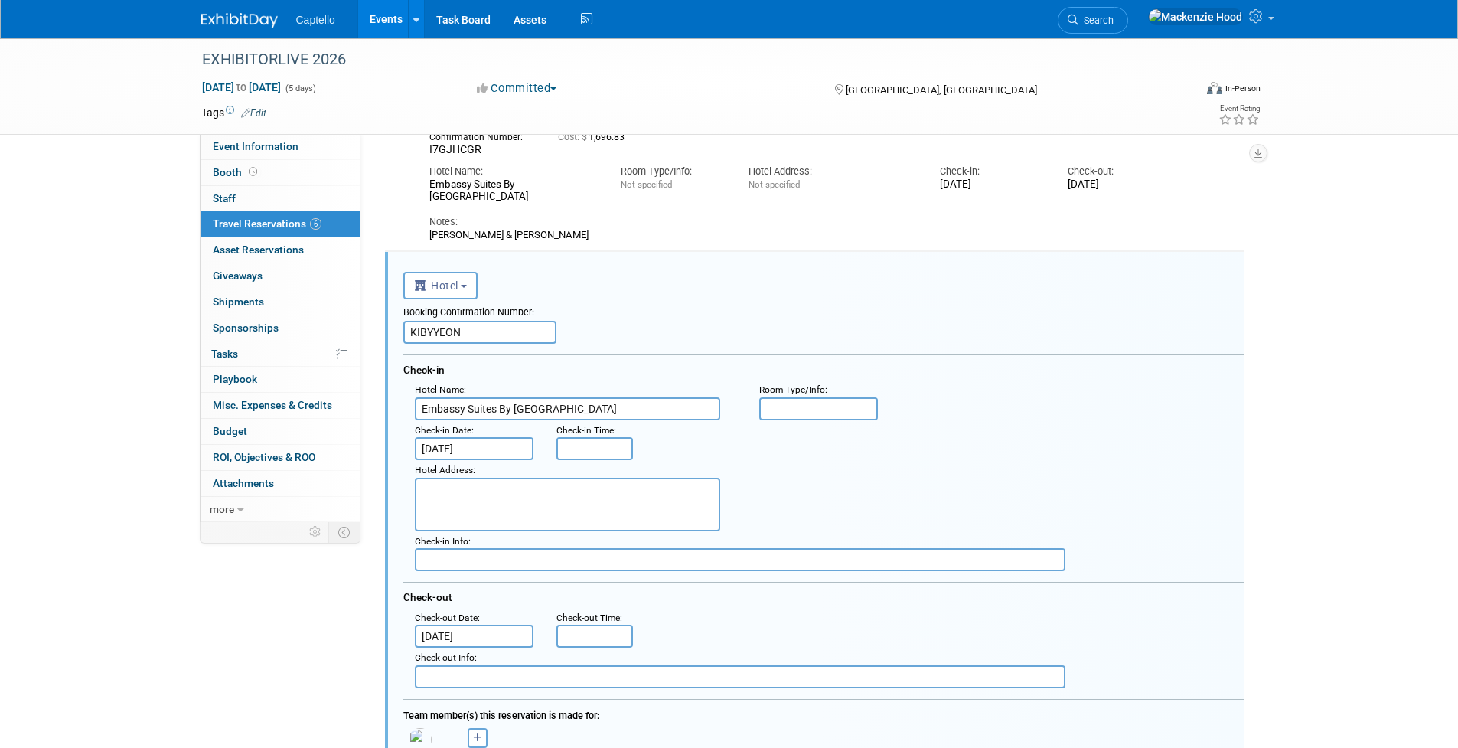
scroll to position [794, 0]
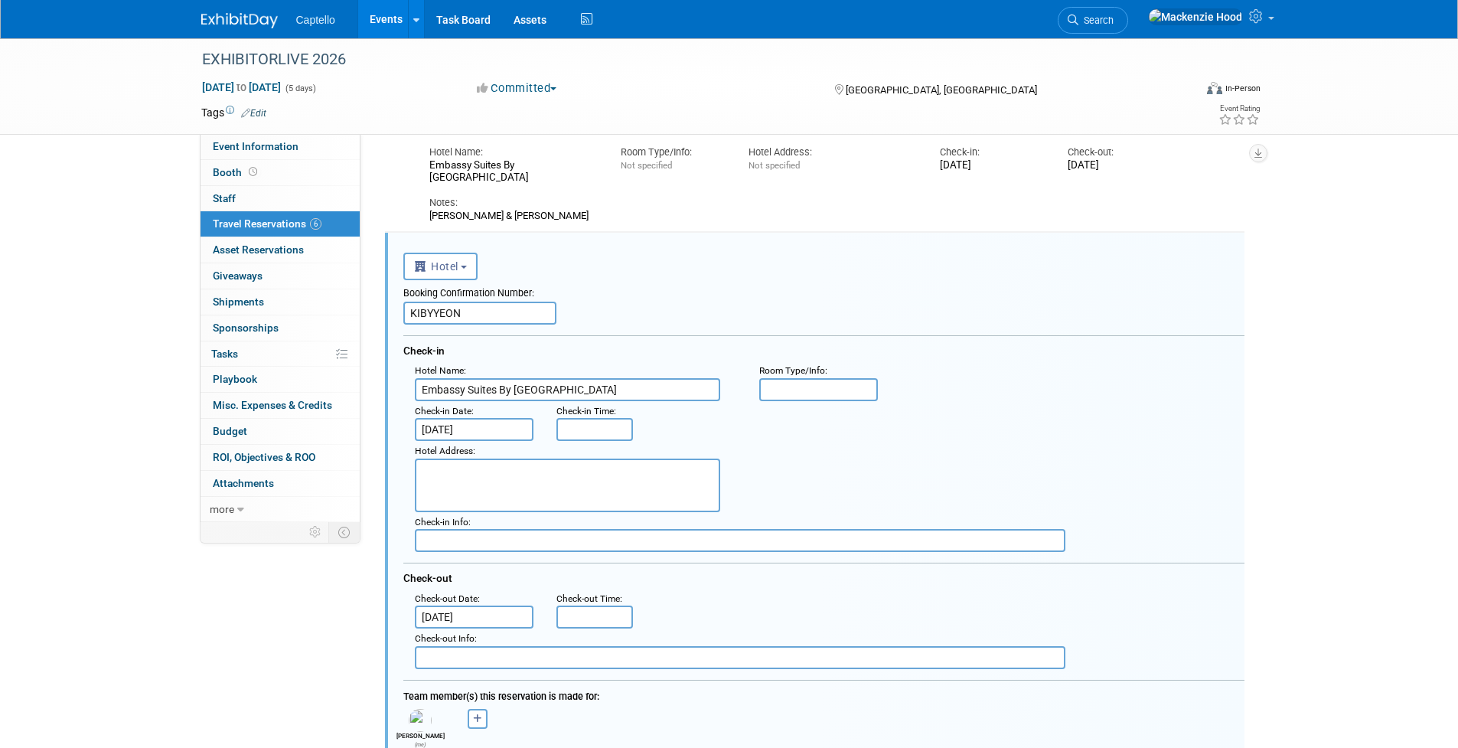
drag, startPoint x: 471, startPoint y: 318, endPoint x: 396, endPoint y: 311, distance: 76.1
click at [396, 311] on div "<i class="fas fa-plane" style="padding: 6px 4px 6px 1px;"></i> Flight <i class=…" at bounding box center [814, 694] width 859 height 923
paste input "94717934"
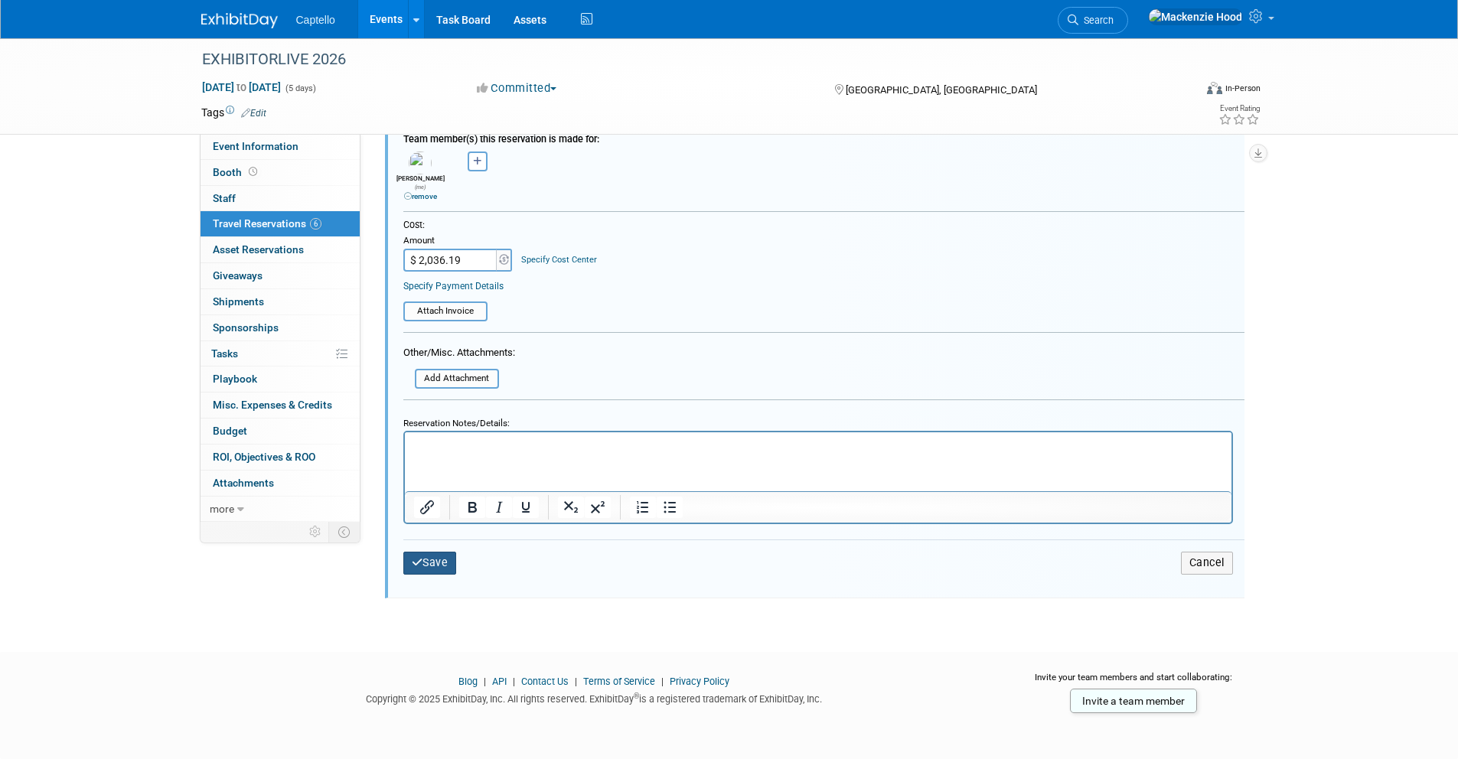
type input "94717934"
click at [418, 557] on icon "submit" at bounding box center [417, 562] width 11 height 11
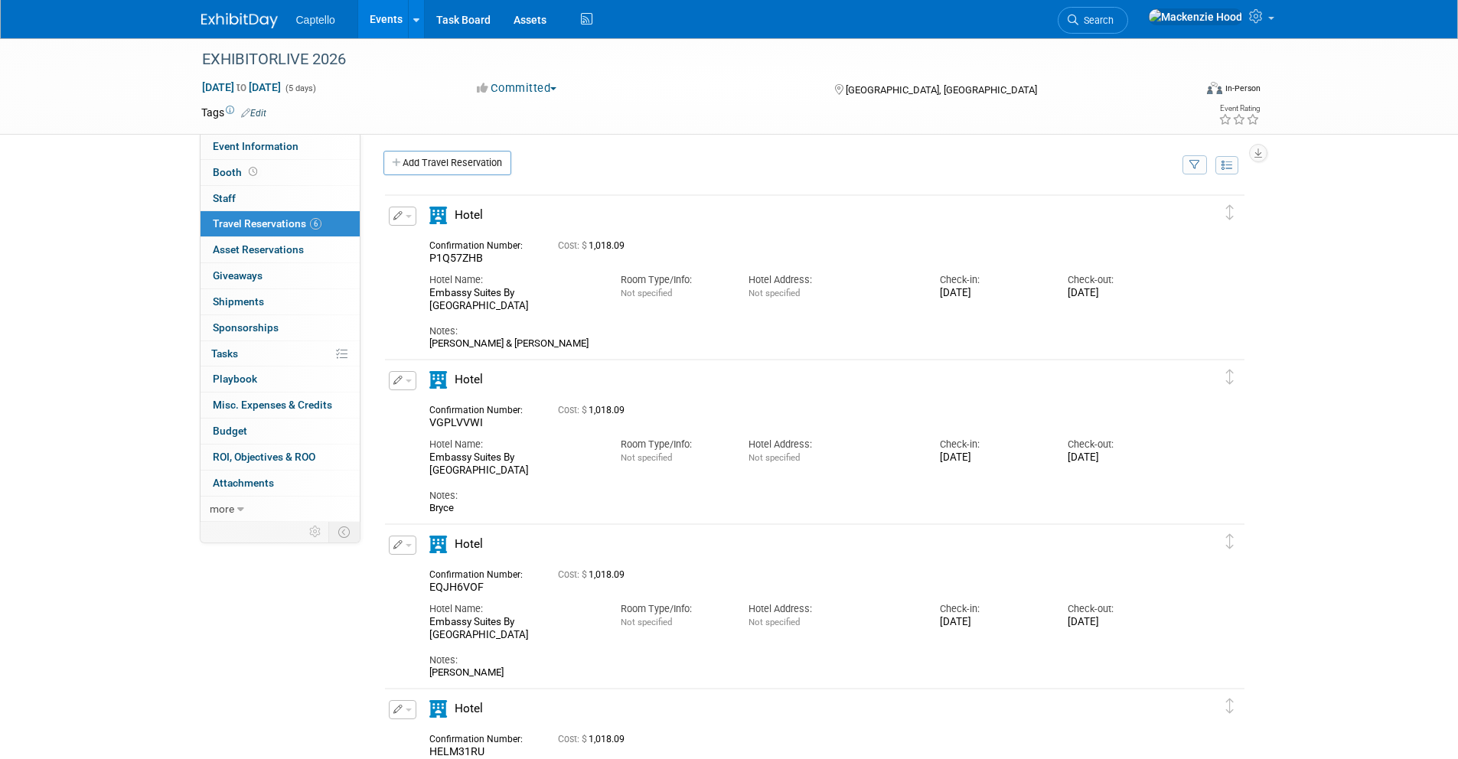
scroll to position [0, 0]
